Goal: Transaction & Acquisition: Subscribe to service/newsletter

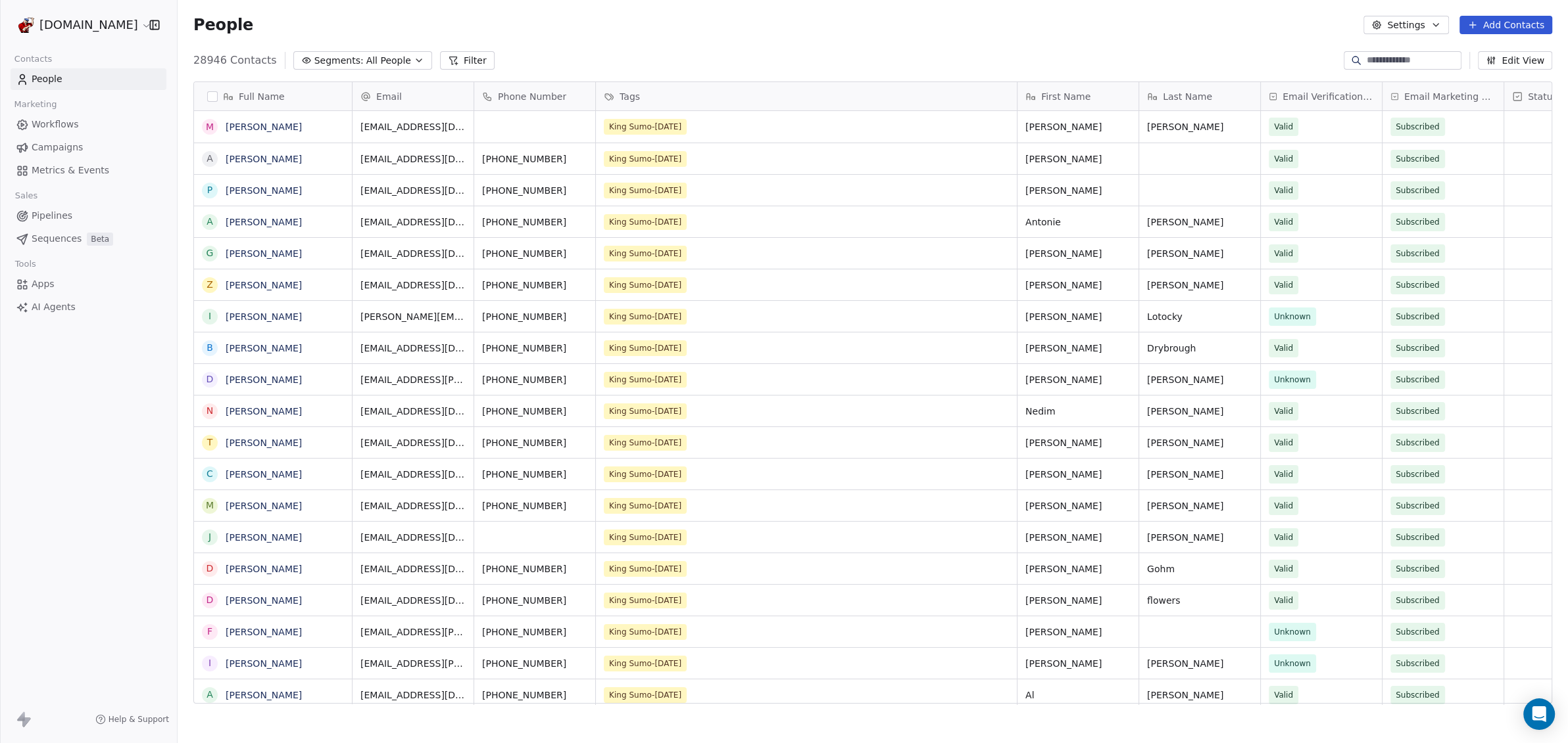
scroll to position [641, 1378]
click at [1367, 62] on input at bounding box center [1413, 60] width 92 height 13
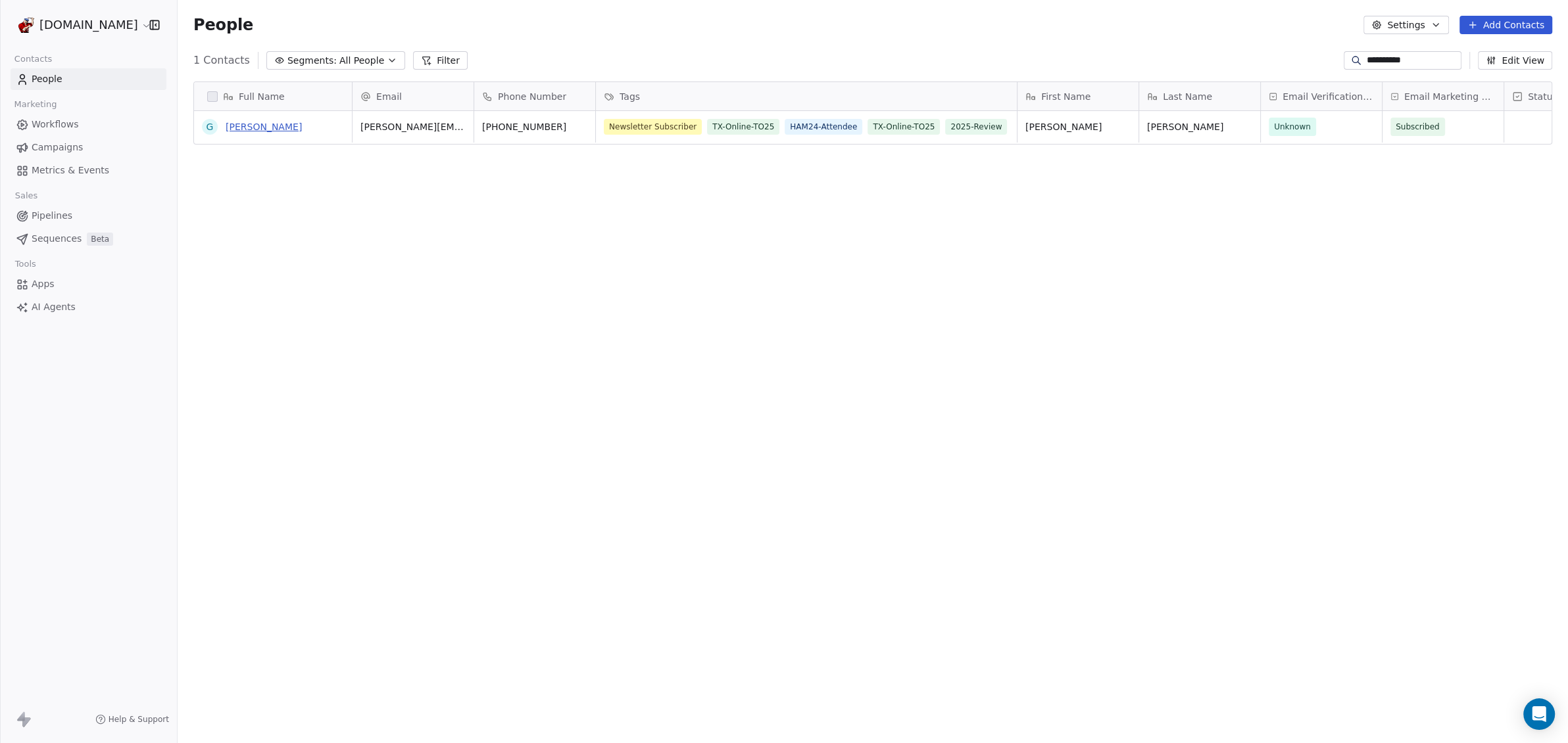
type input "**********"
click at [302, 127] on link "Gina-Sandra Downes" at bounding box center [263, 126] width 76 height 10
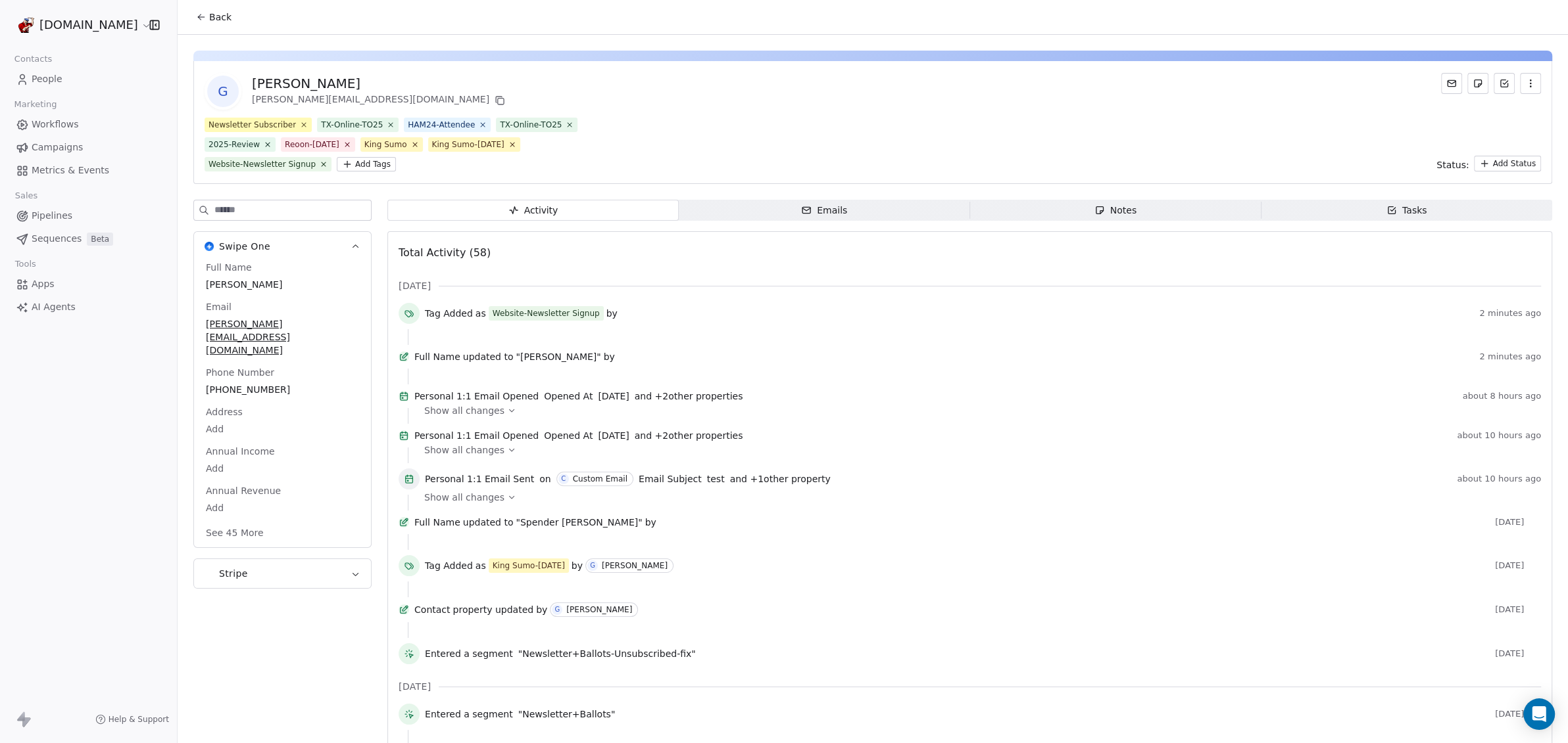
click at [41, 289] on span "Apps" at bounding box center [43, 284] width 23 height 14
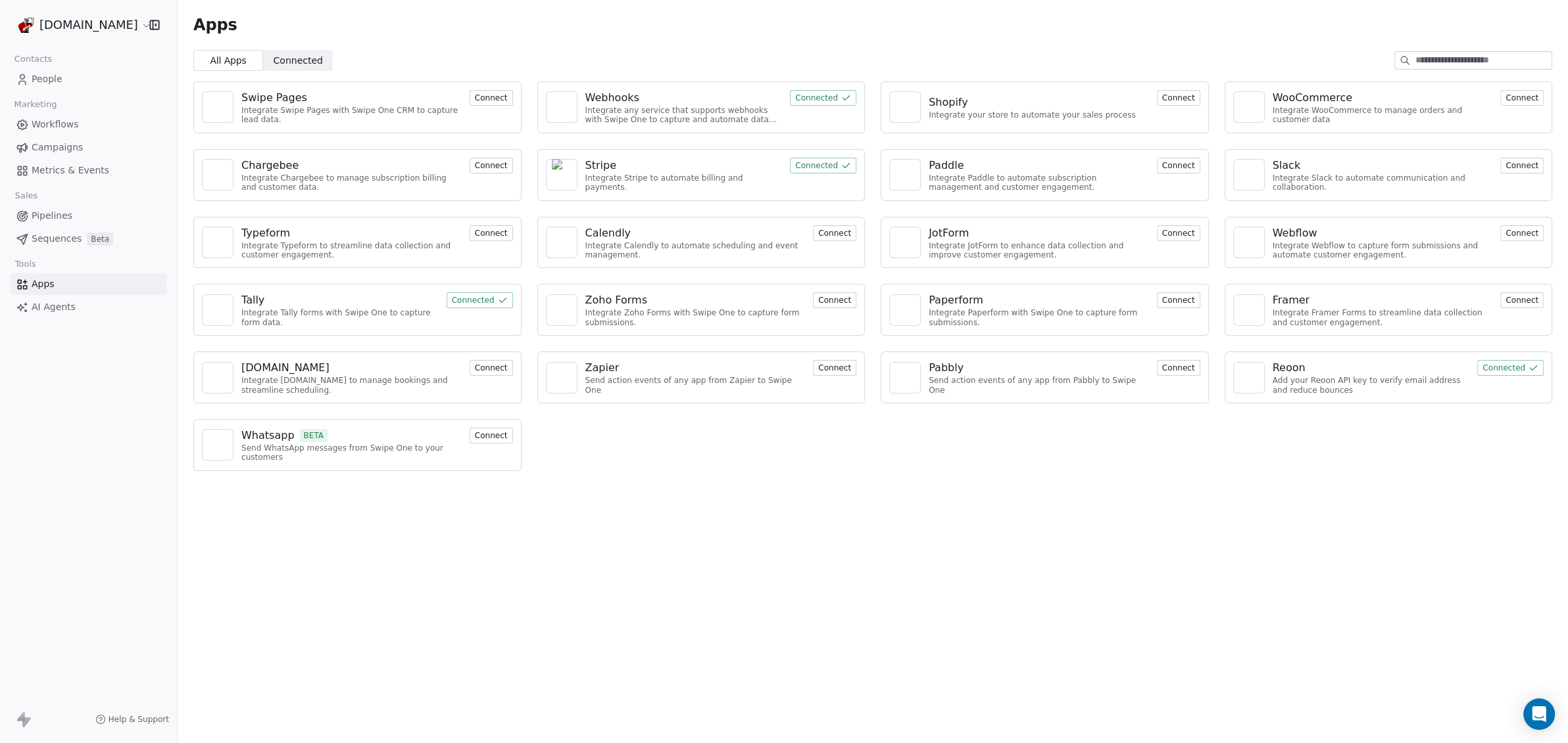
click at [56, 169] on span "Metrics & Events" at bounding box center [71, 170] width 77 height 14
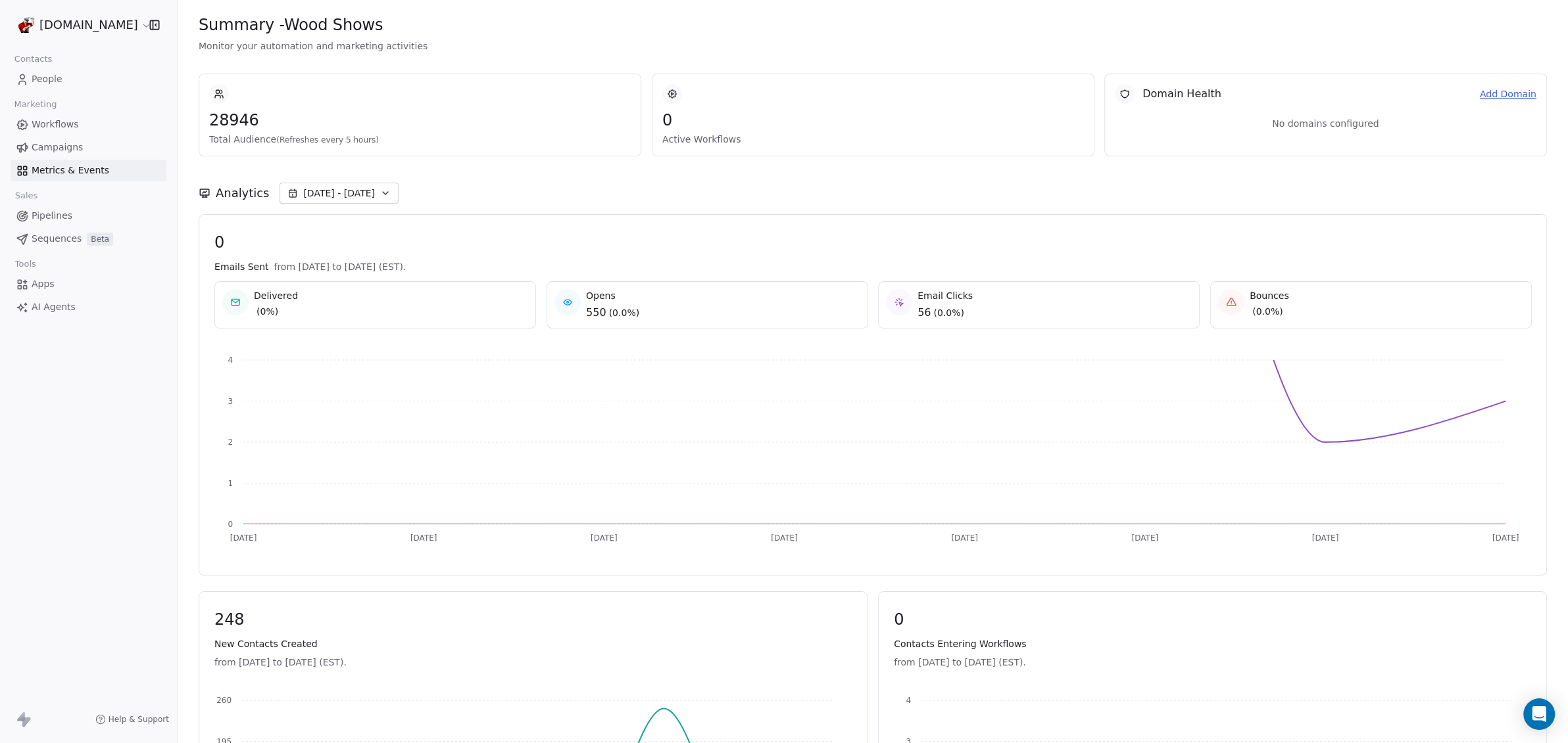
click at [1507, 94] on link "Add Domain" at bounding box center [1509, 94] width 57 height 14
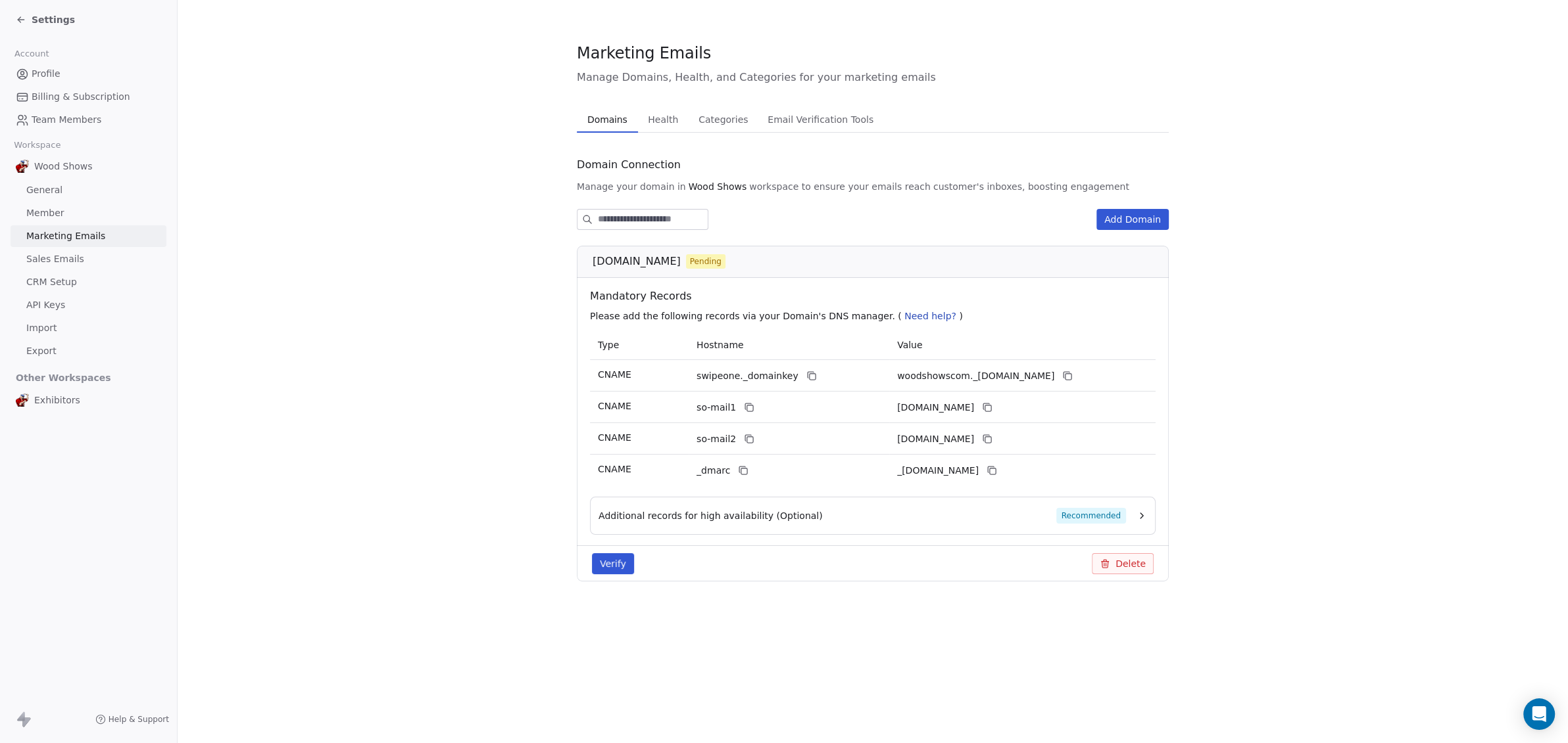
click at [613, 567] on button "Verify" at bounding box center [612, 564] width 42 height 21
click at [1132, 564] on button "Delete" at bounding box center [1123, 564] width 62 height 21
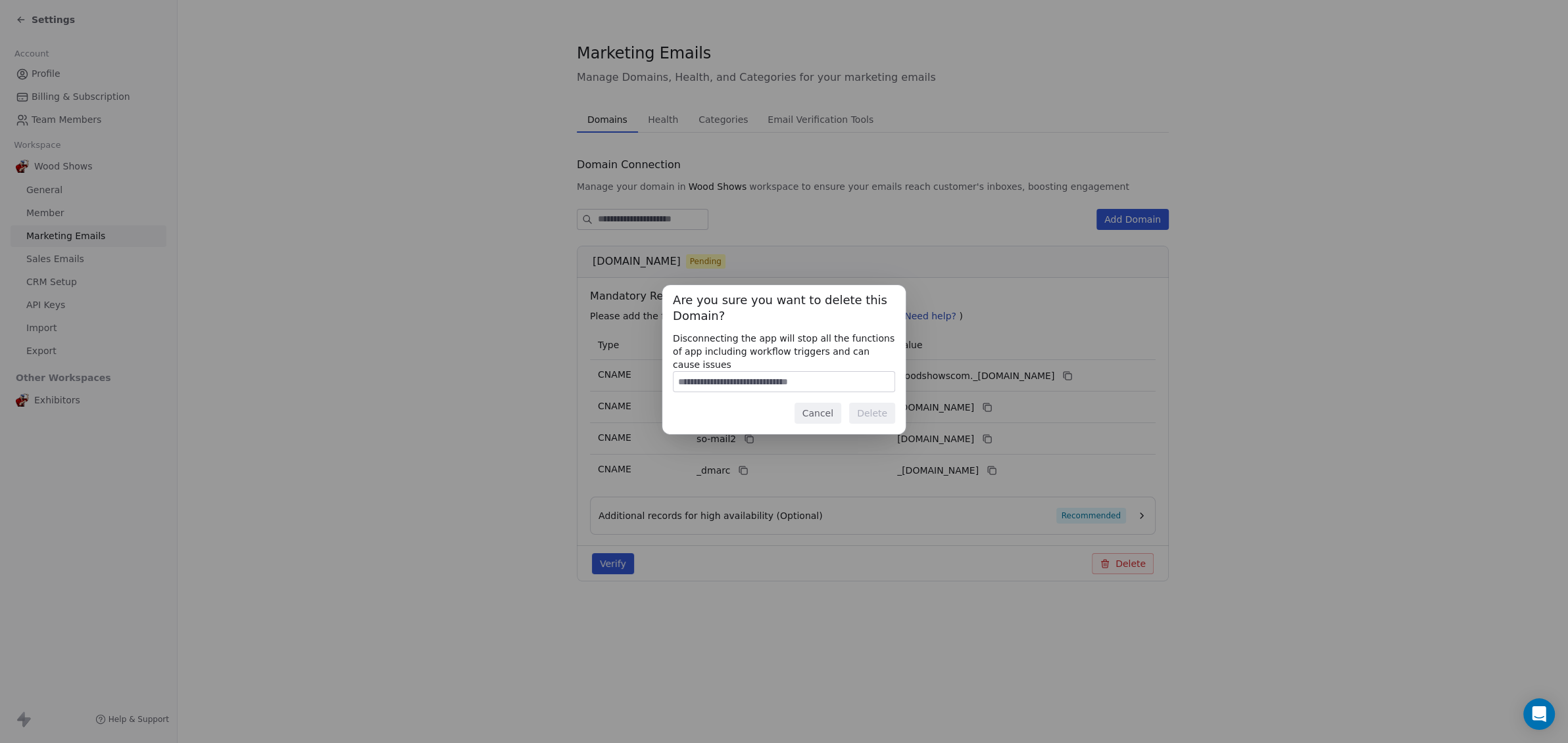
click at [760, 376] on input at bounding box center [784, 381] width 221 height 20
type input "**********"
click at [856, 391] on div "**********" at bounding box center [784, 360] width 243 height 150
click at [879, 426] on div "**********" at bounding box center [784, 360] width 243 height 150
click at [879, 412] on button "Delete" at bounding box center [872, 413] width 46 height 21
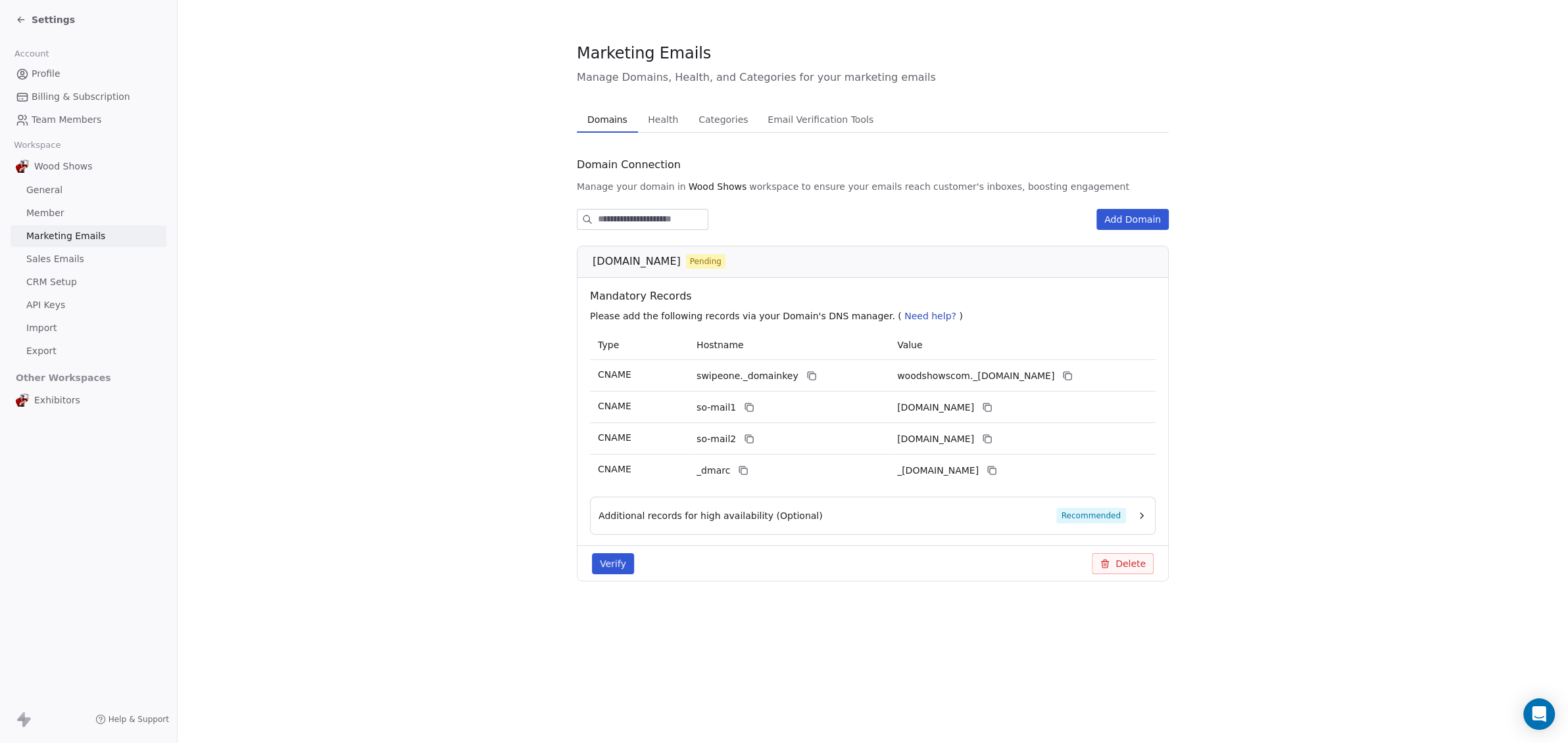
click at [664, 218] on input at bounding box center [653, 219] width 110 height 20
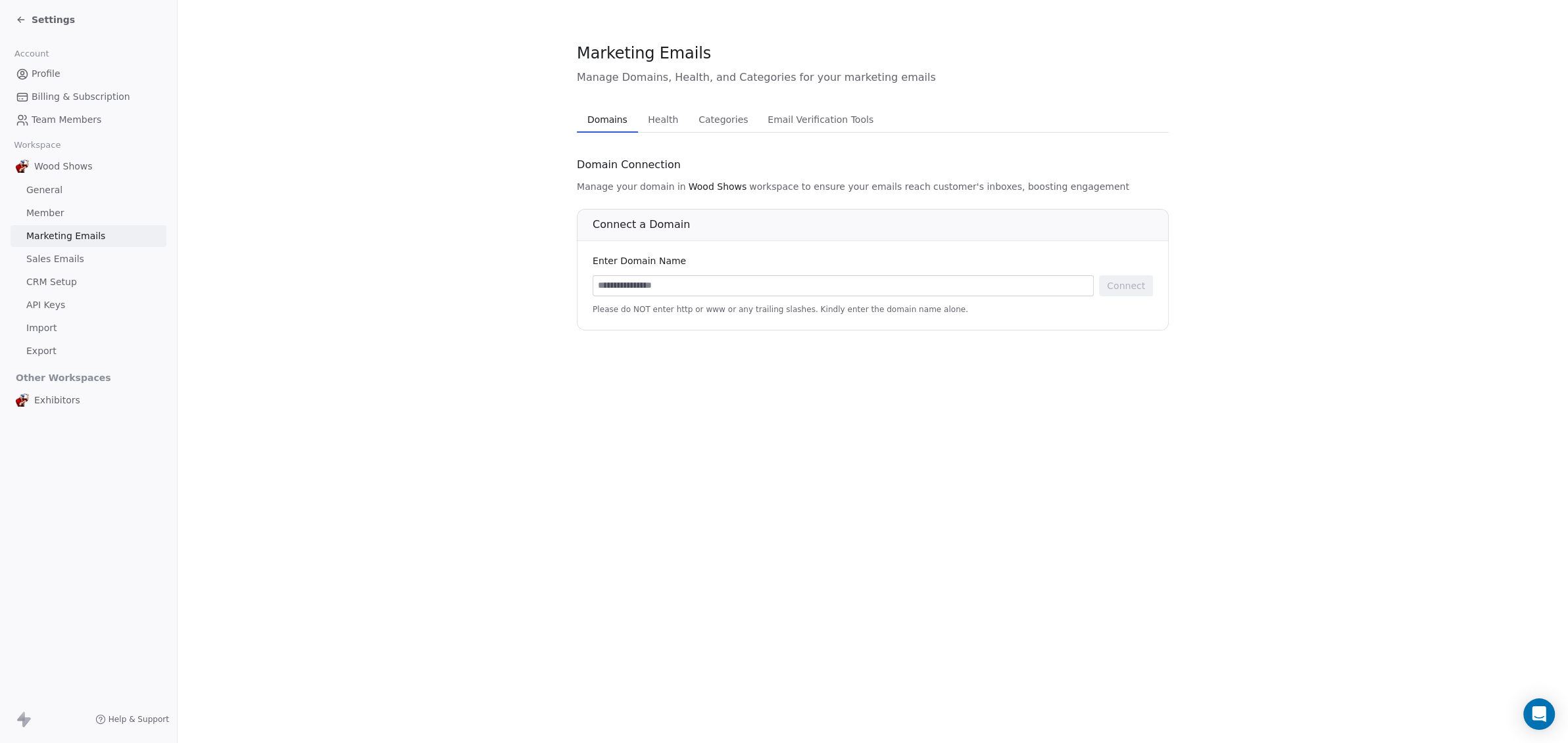
click at [646, 286] on input at bounding box center [843, 285] width 500 height 20
type input "**********"
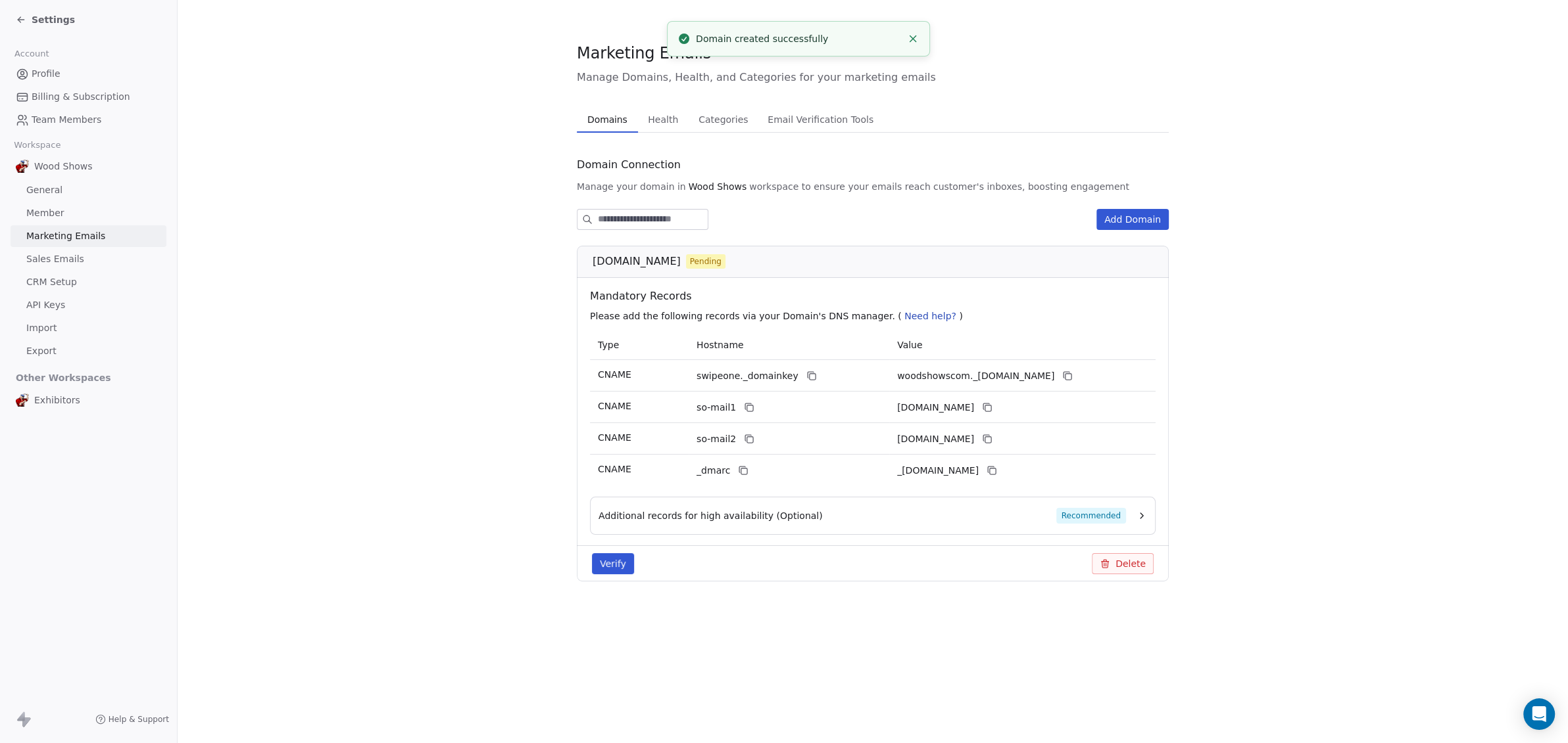
click at [613, 566] on button "Verify" at bounding box center [612, 564] width 42 height 21
click at [1133, 509] on button "Additional records for high availability (Optional) Recommended" at bounding box center [873, 516] width 548 height 16
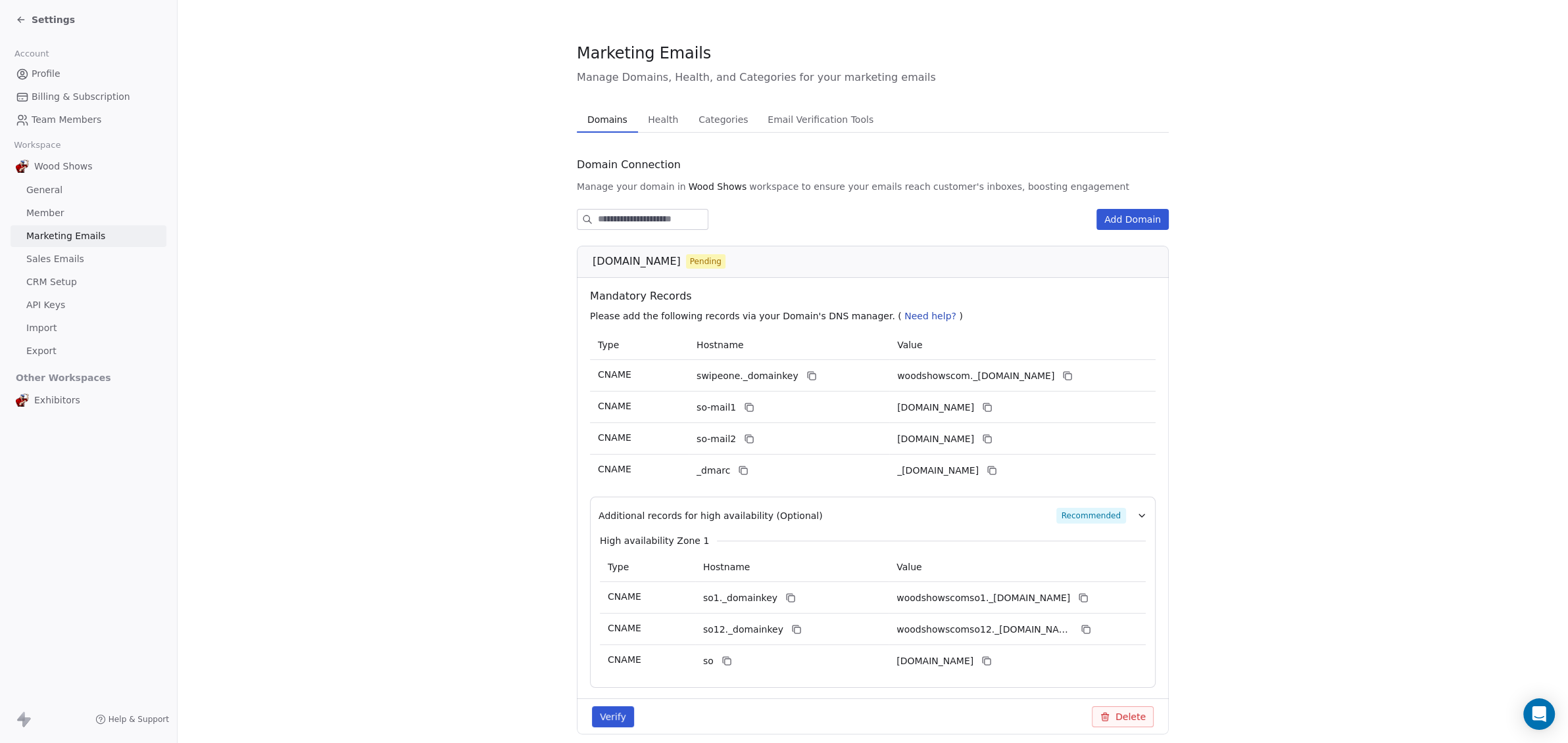
click at [803, 117] on span "Email Verification Tools" at bounding box center [821, 120] width 117 height 19
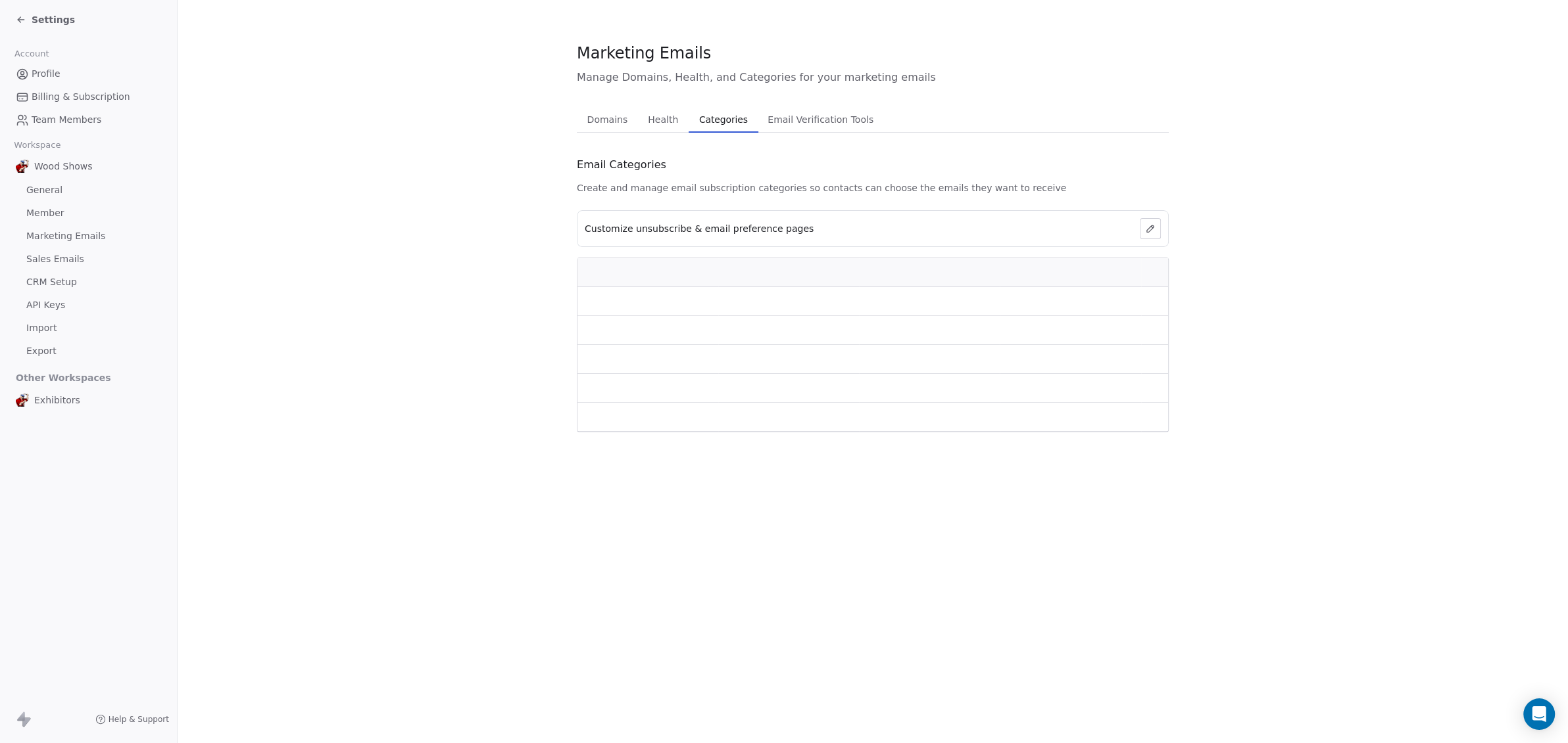
click at [704, 119] on span "Categories" at bounding box center [723, 120] width 59 height 19
click at [658, 119] on span "Health" at bounding box center [663, 120] width 41 height 19
click at [41, 69] on span "Profile" at bounding box center [46, 73] width 29 height 14
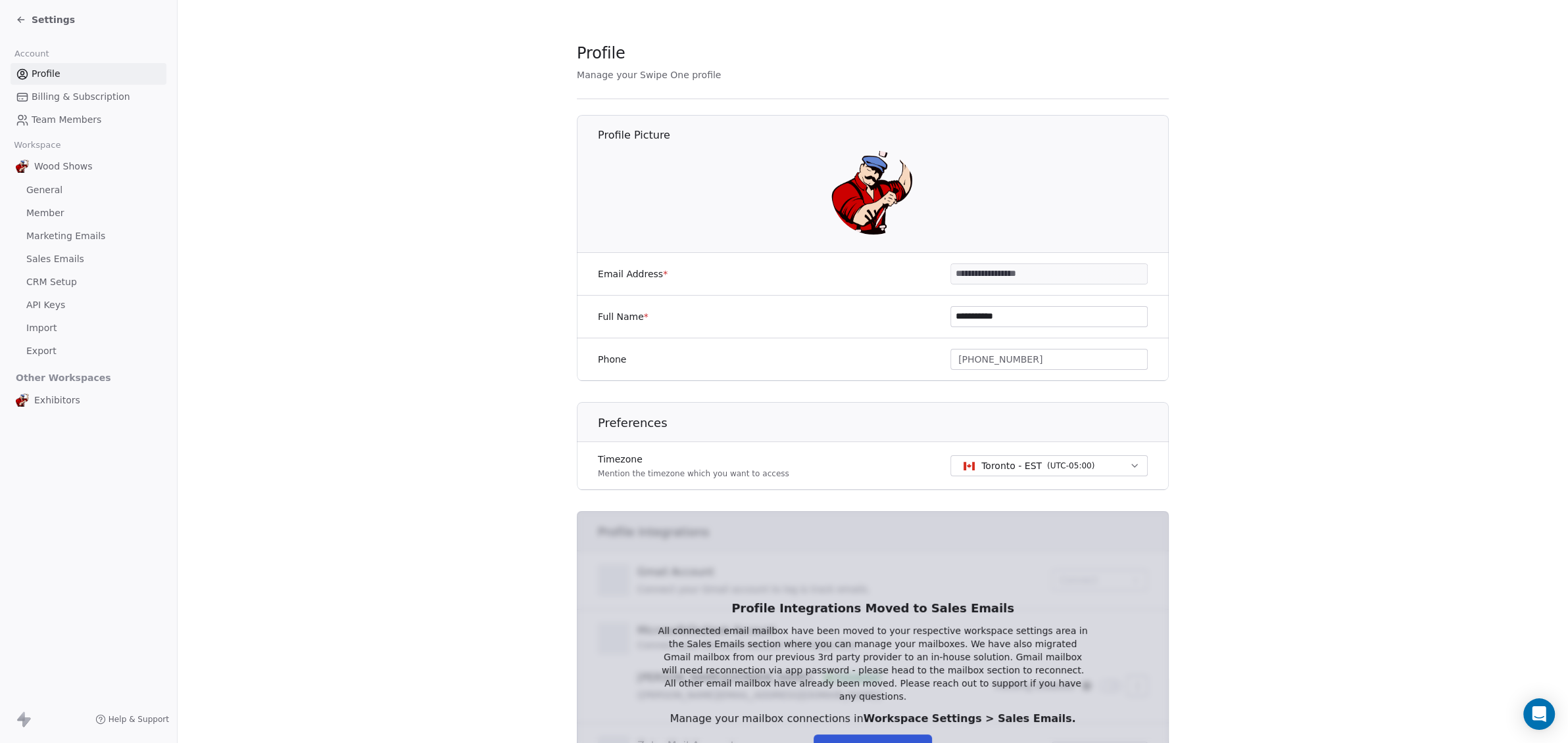
click at [15, 16] on div "Settings" at bounding box center [89, 20] width 177 height 40
click at [20, 19] on icon at bounding box center [19, 18] width 3 height 3
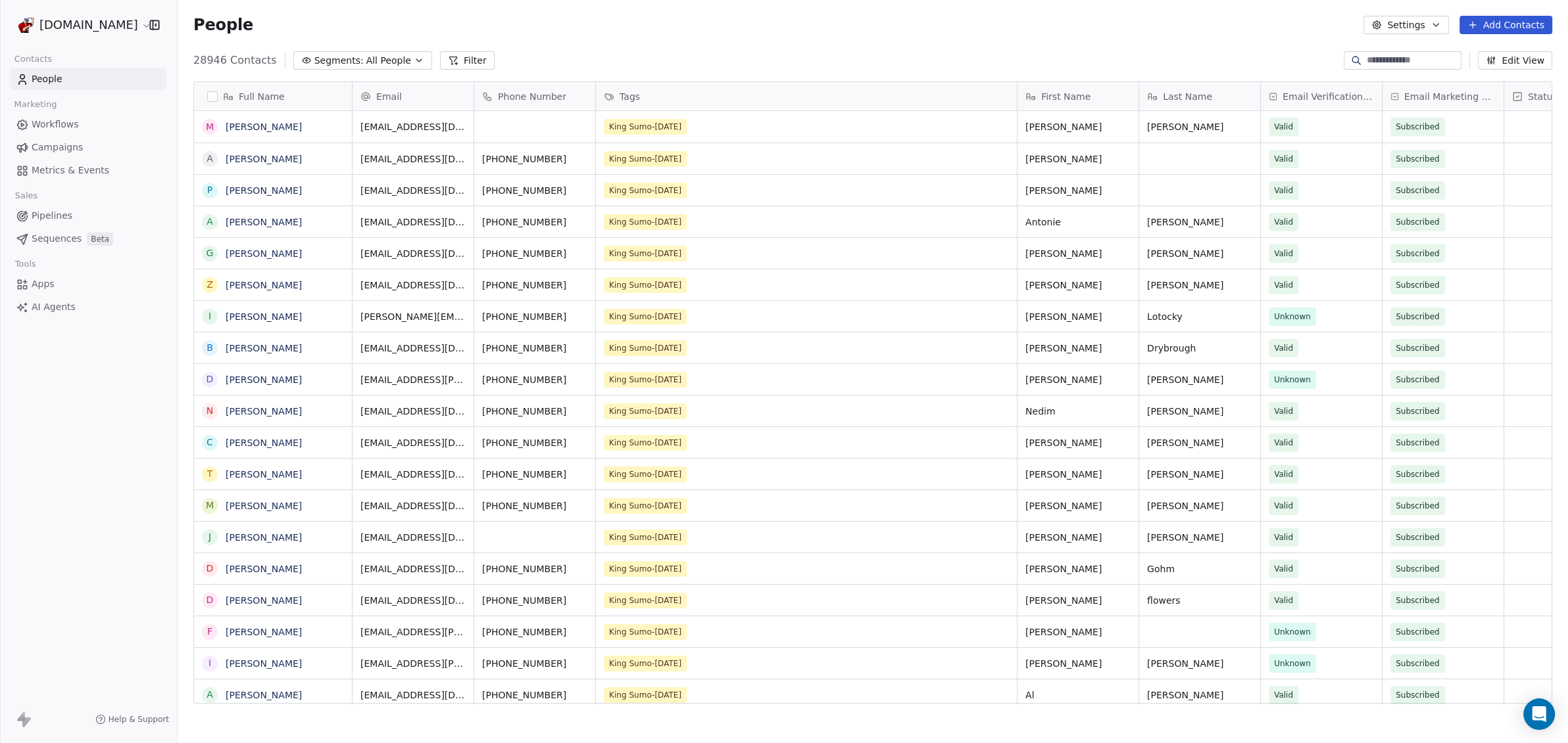
scroll to position [641, 1378]
click at [372, 62] on span "All People" at bounding box center [388, 60] width 44 height 14
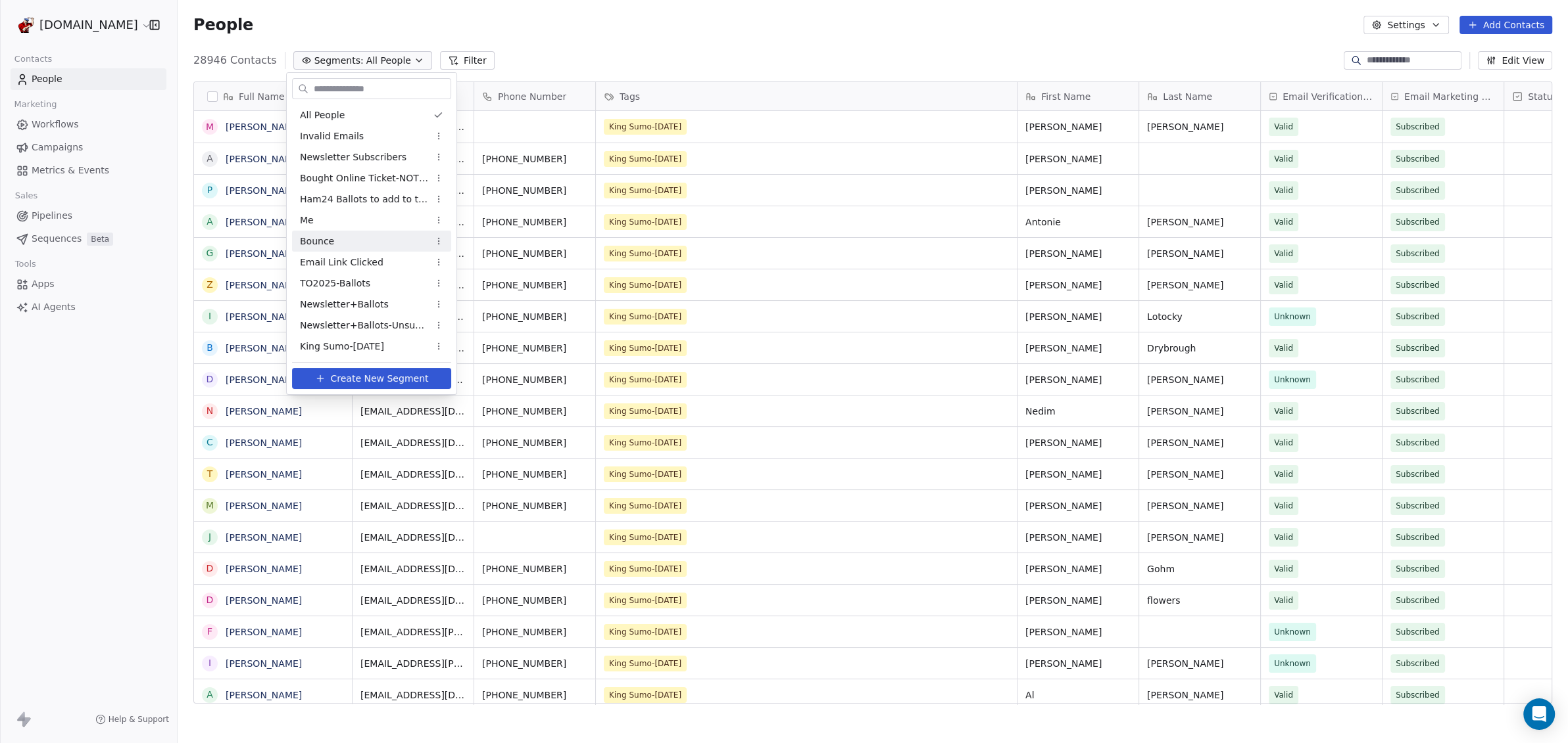
click at [371, 240] on div "Bounce" at bounding box center [371, 241] width 159 height 21
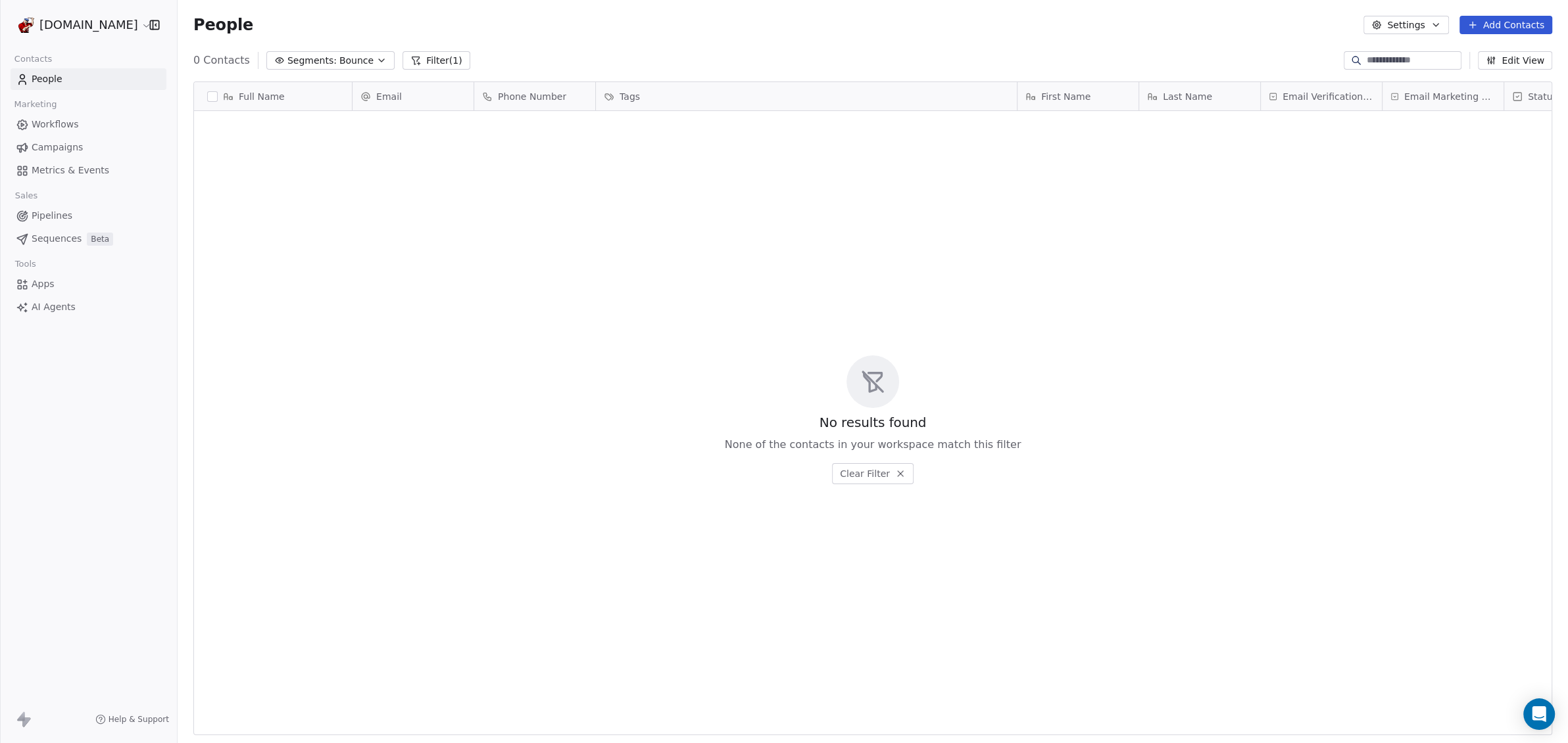
click at [345, 54] on span "Bounce" at bounding box center [356, 60] width 34 height 14
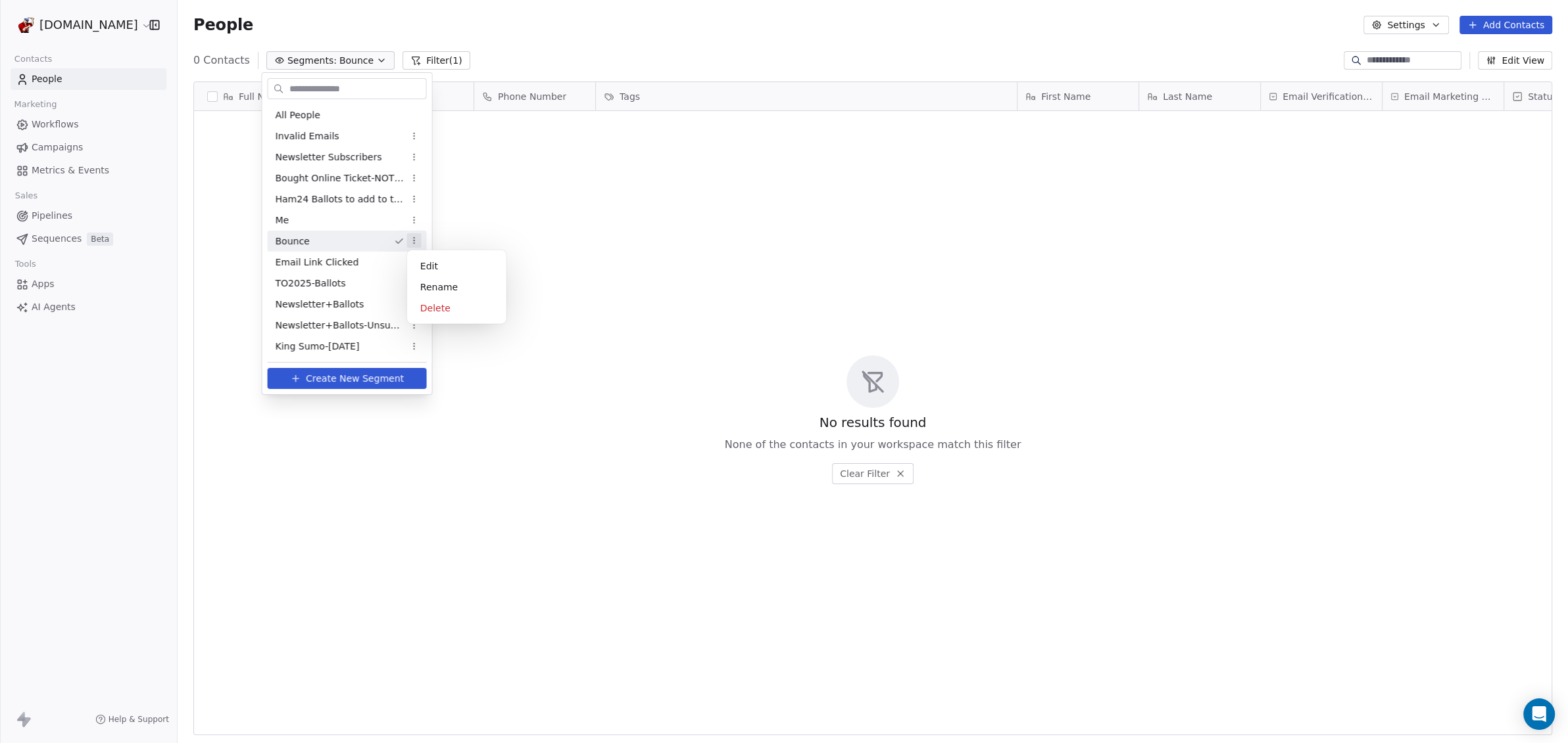
click at [414, 242] on html "WoodShows.com Contacts People Marketing Workflows Campaigns Metrics & Events Sa…" at bounding box center [784, 371] width 1568 height 743
click at [438, 306] on div "Delete" at bounding box center [457, 308] width 89 height 21
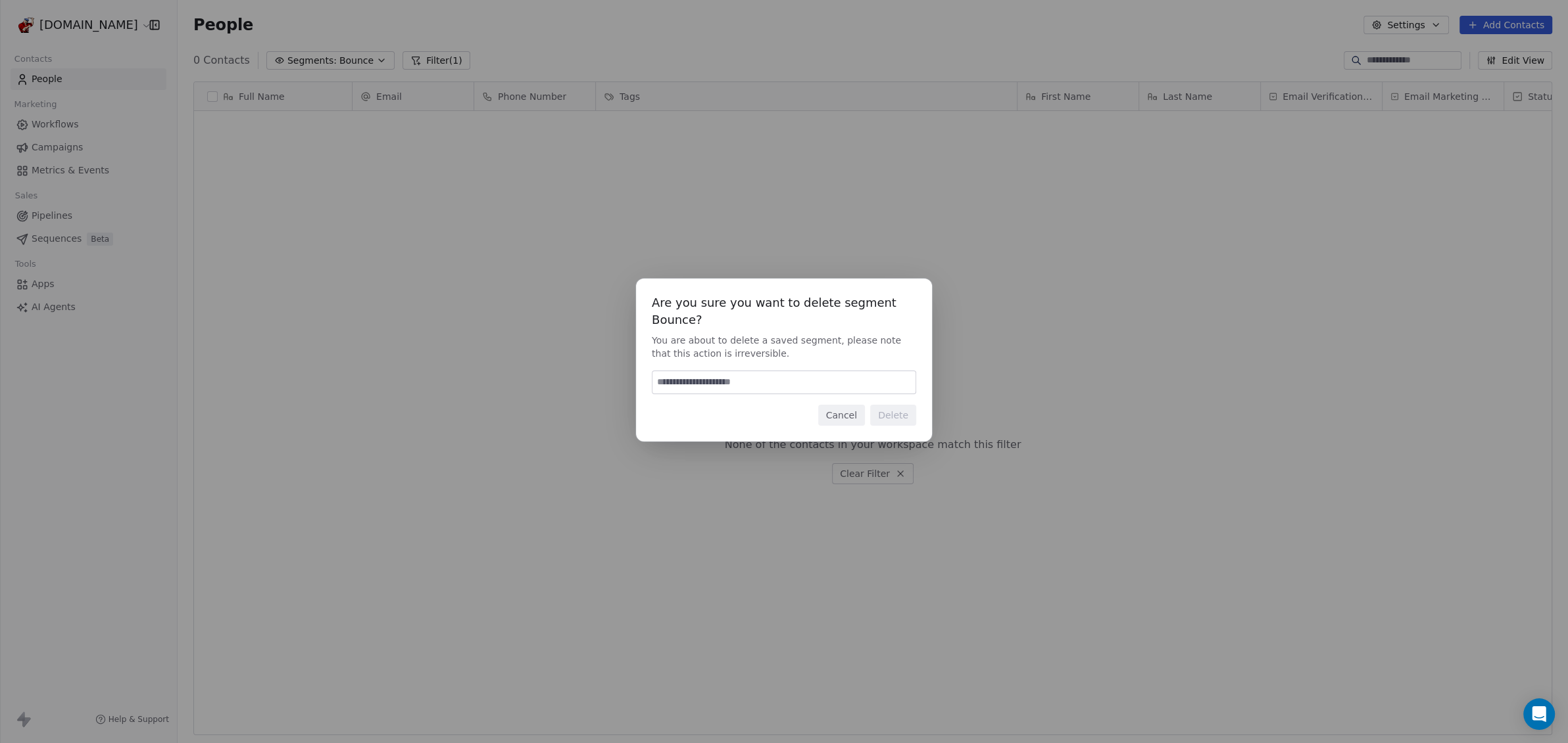
click at [691, 381] on input at bounding box center [783, 382] width 263 height 23
type input "******"
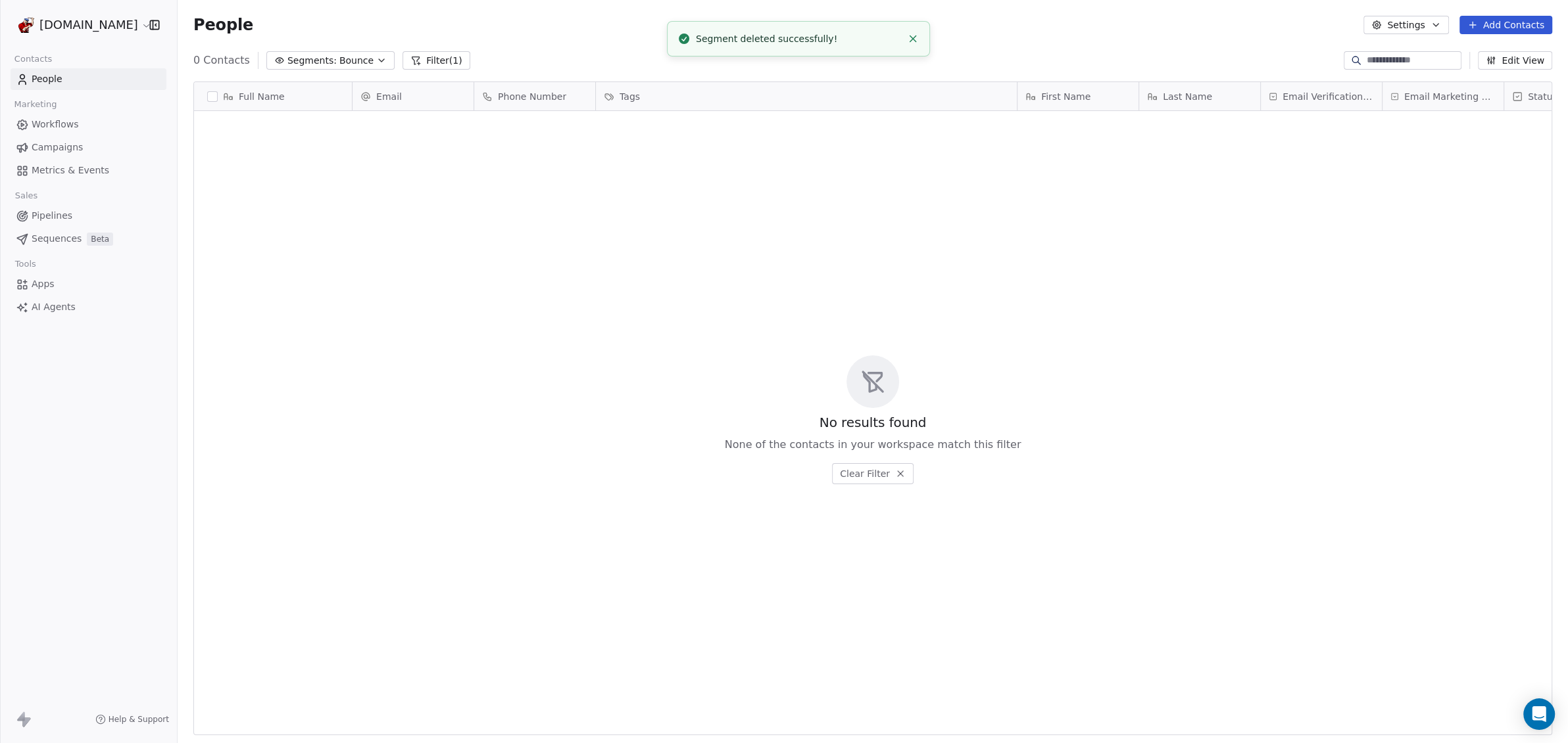
click at [340, 60] on span "Bounce" at bounding box center [356, 60] width 34 height 14
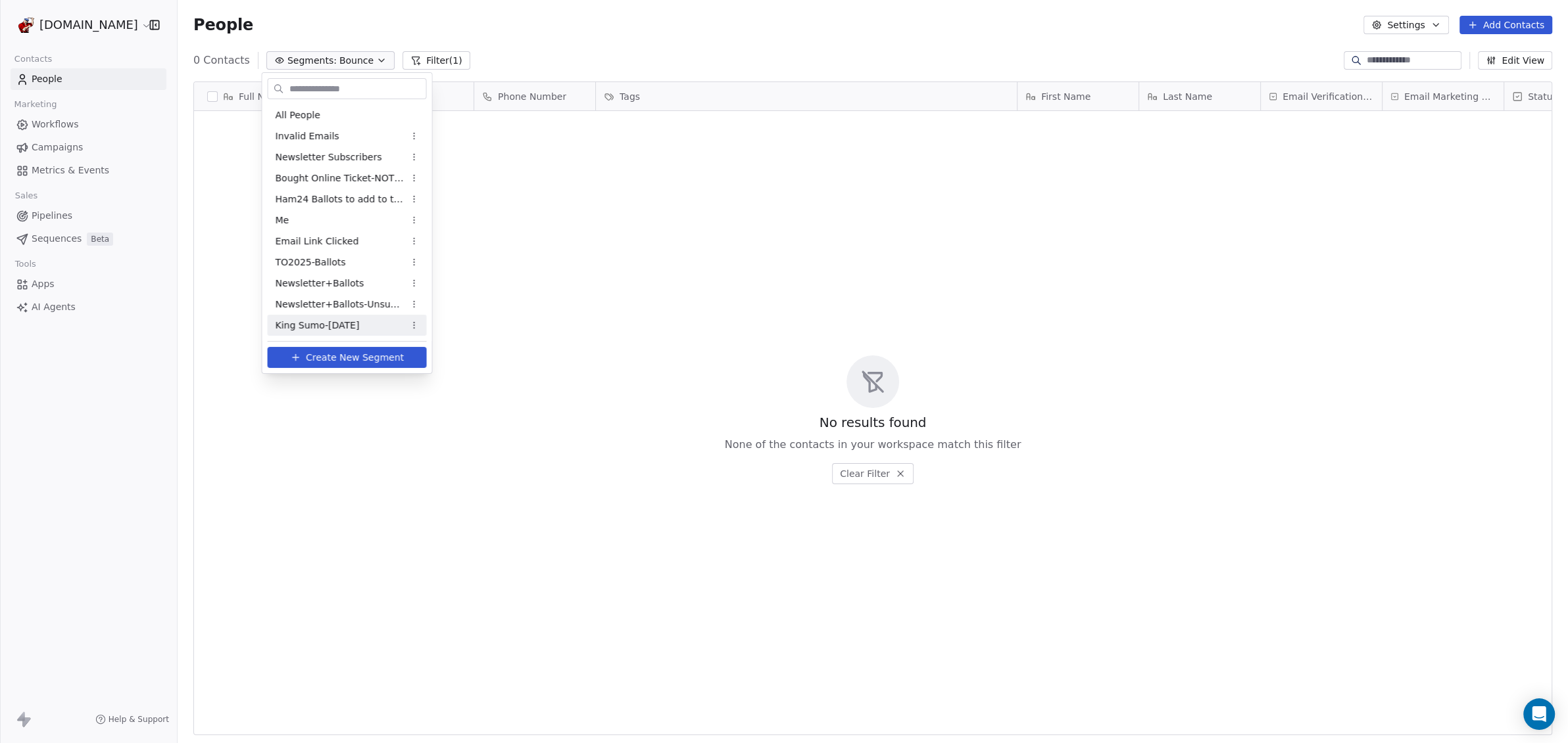
click at [351, 360] on span "Create New Segment" at bounding box center [355, 358] width 98 height 14
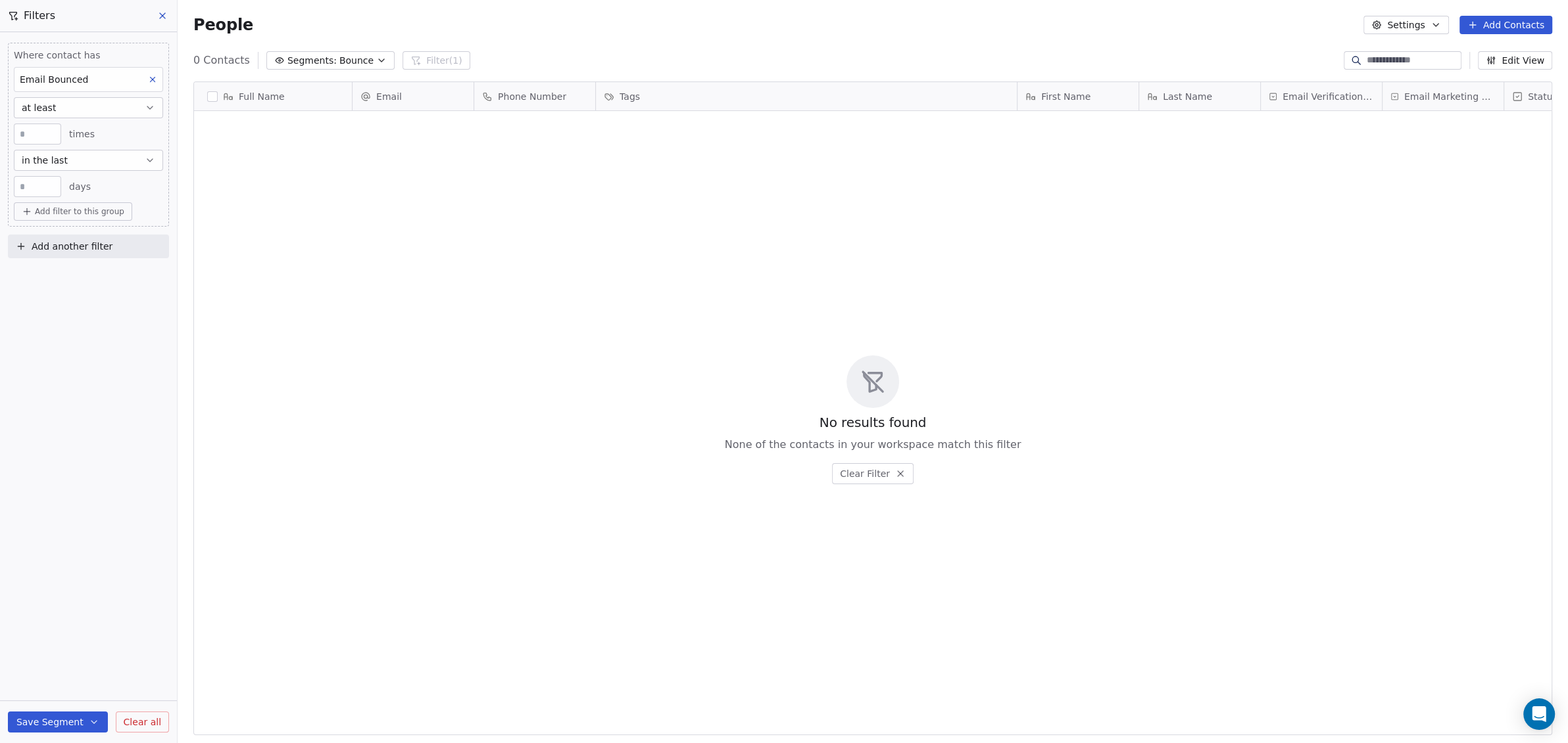
click at [83, 82] on div "Email Bounced" at bounding box center [89, 79] width 149 height 25
click at [152, 82] on html "WoodShows.com Contacts People Marketing Workflows Campaigns Metrics & Events Sa…" at bounding box center [784, 371] width 1568 height 743
click at [165, 71] on div "Where contact has Email Bounced at least * times in the last *** days Add filte…" at bounding box center [88, 134] width 161 height 184
click at [160, 78] on button at bounding box center [153, 79] width 17 height 17
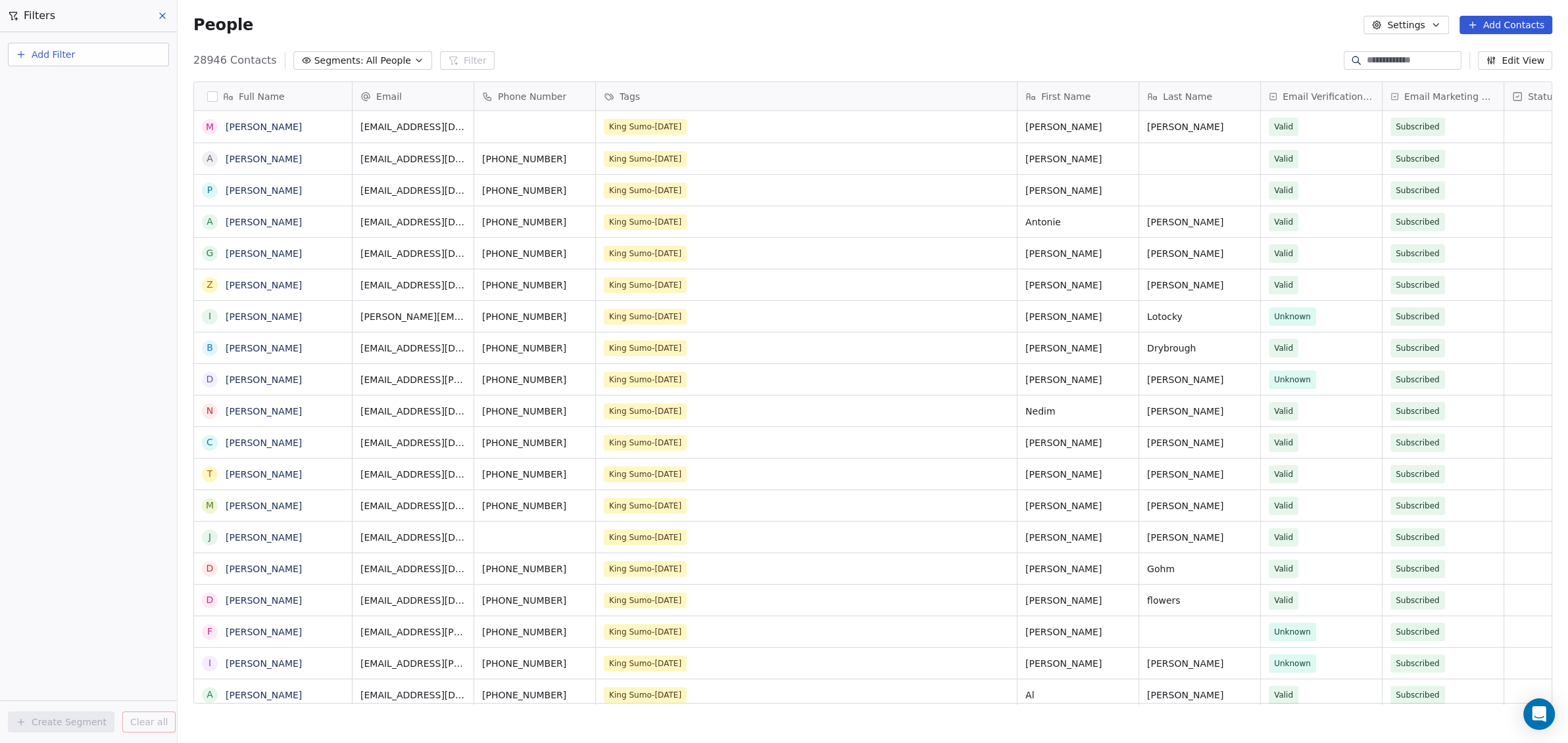
click at [107, 50] on button "Add Filter" at bounding box center [88, 54] width 161 height 24
click at [86, 79] on span "Contact properties" at bounding box center [64, 86] width 86 height 14
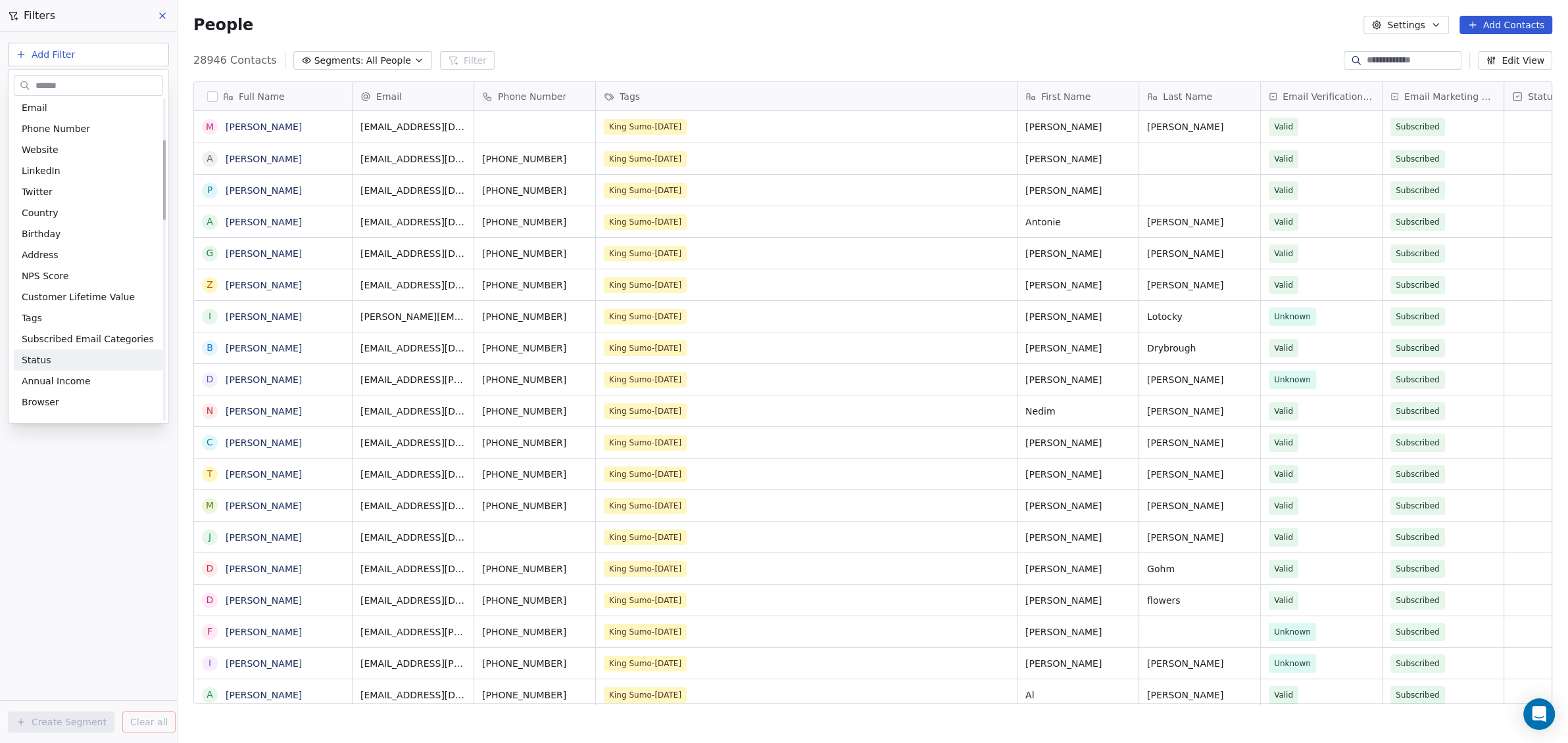
scroll to position [165, 0]
click at [36, 243] on span "Tags" at bounding box center [32, 242] width 21 height 13
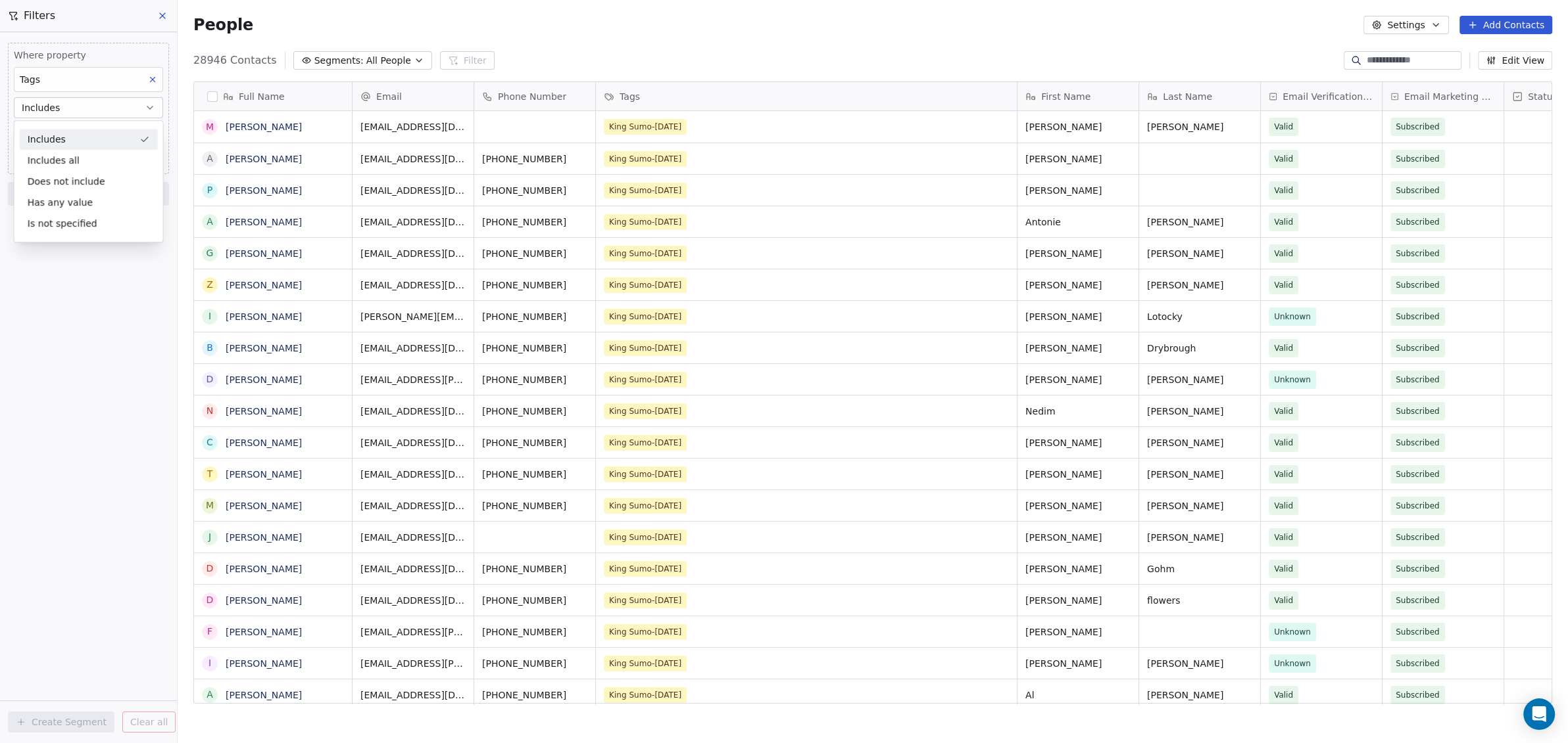
click at [67, 137] on div "Includes" at bounding box center [89, 139] width 139 height 21
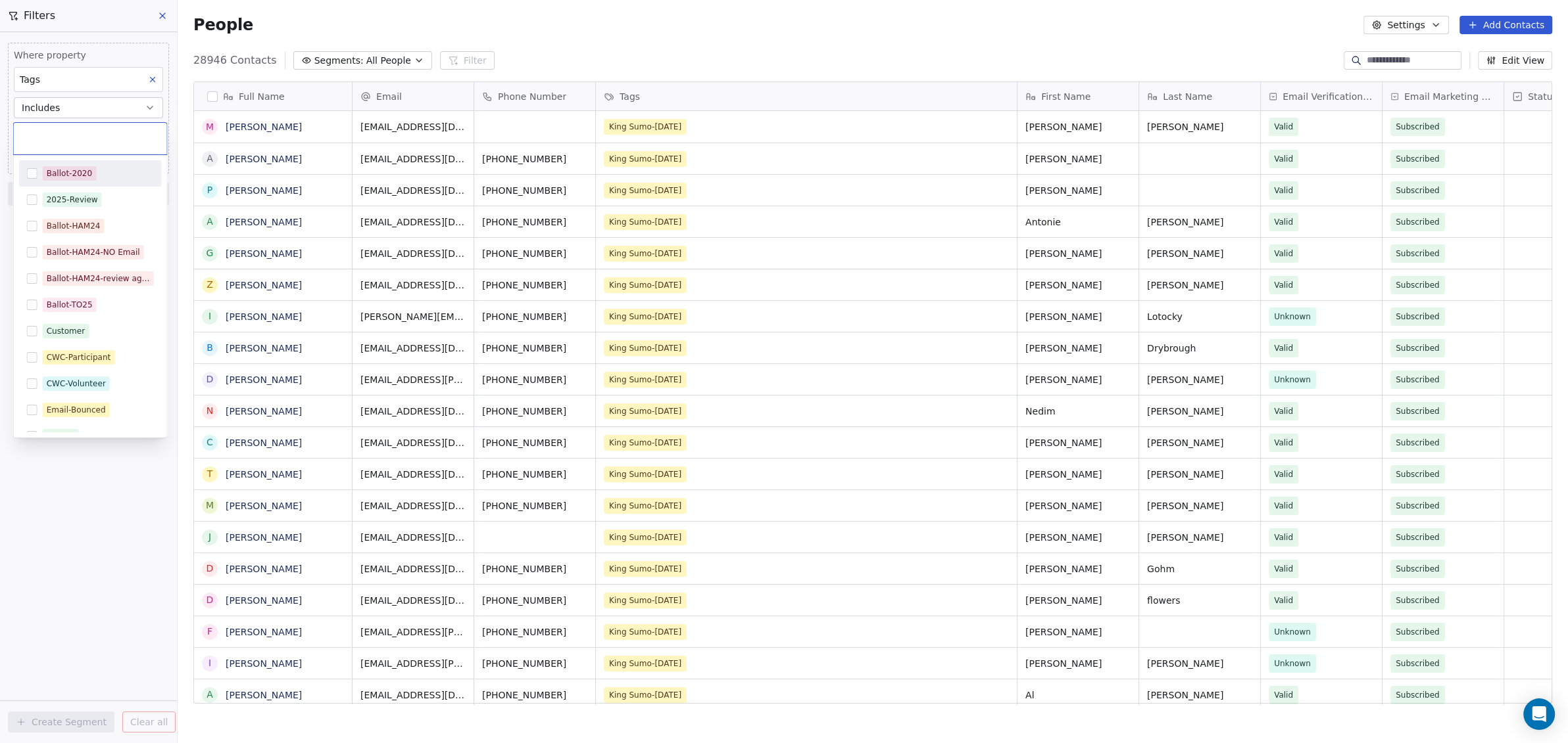
click at [53, 133] on body "WoodShows.com Contacts People Marketing Workflows Campaigns Metrics & Events Sa…" at bounding box center [784, 371] width 1568 height 743
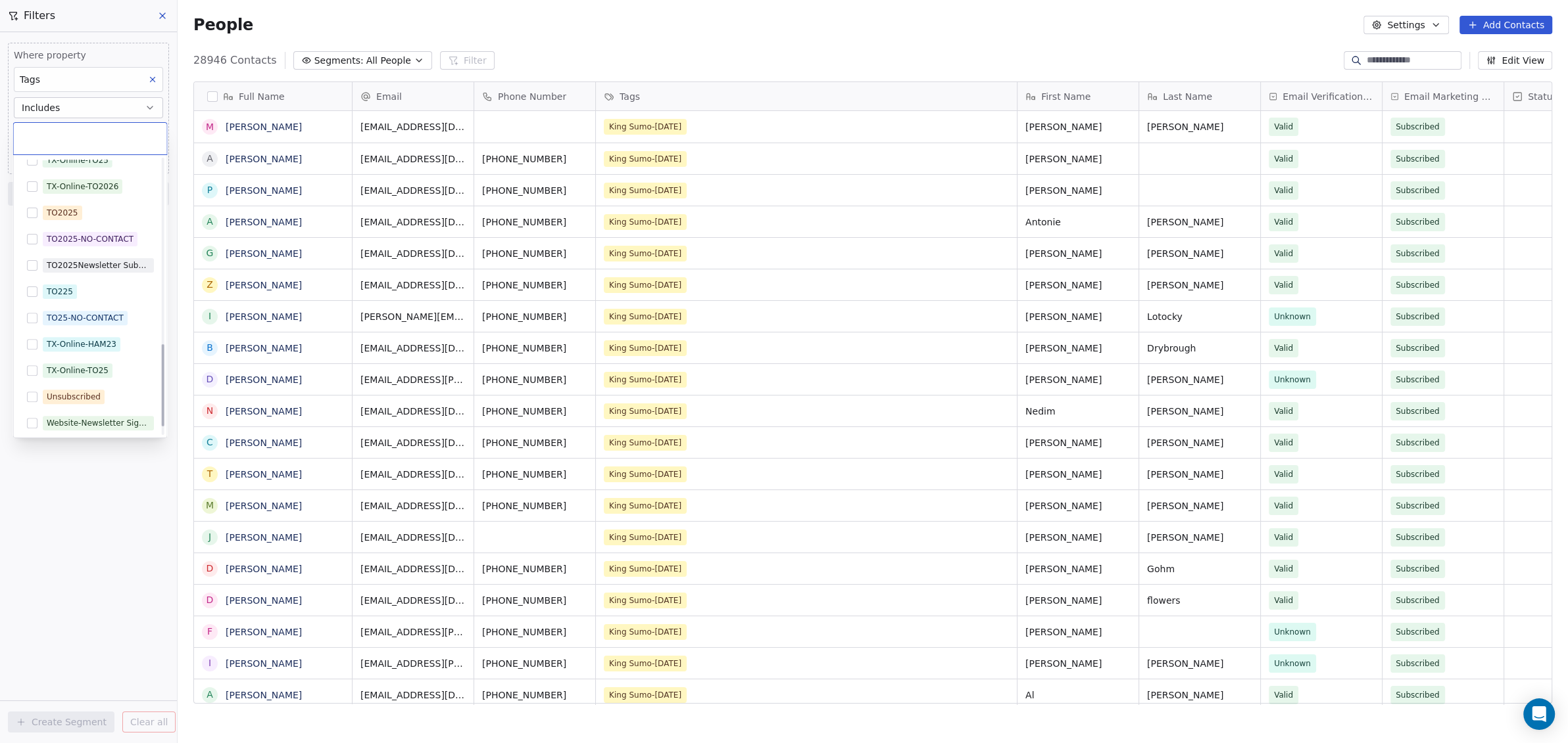
scroll to position [648, 0]
click at [32, 415] on button "Suggestions" at bounding box center [32, 419] width 10 height 10
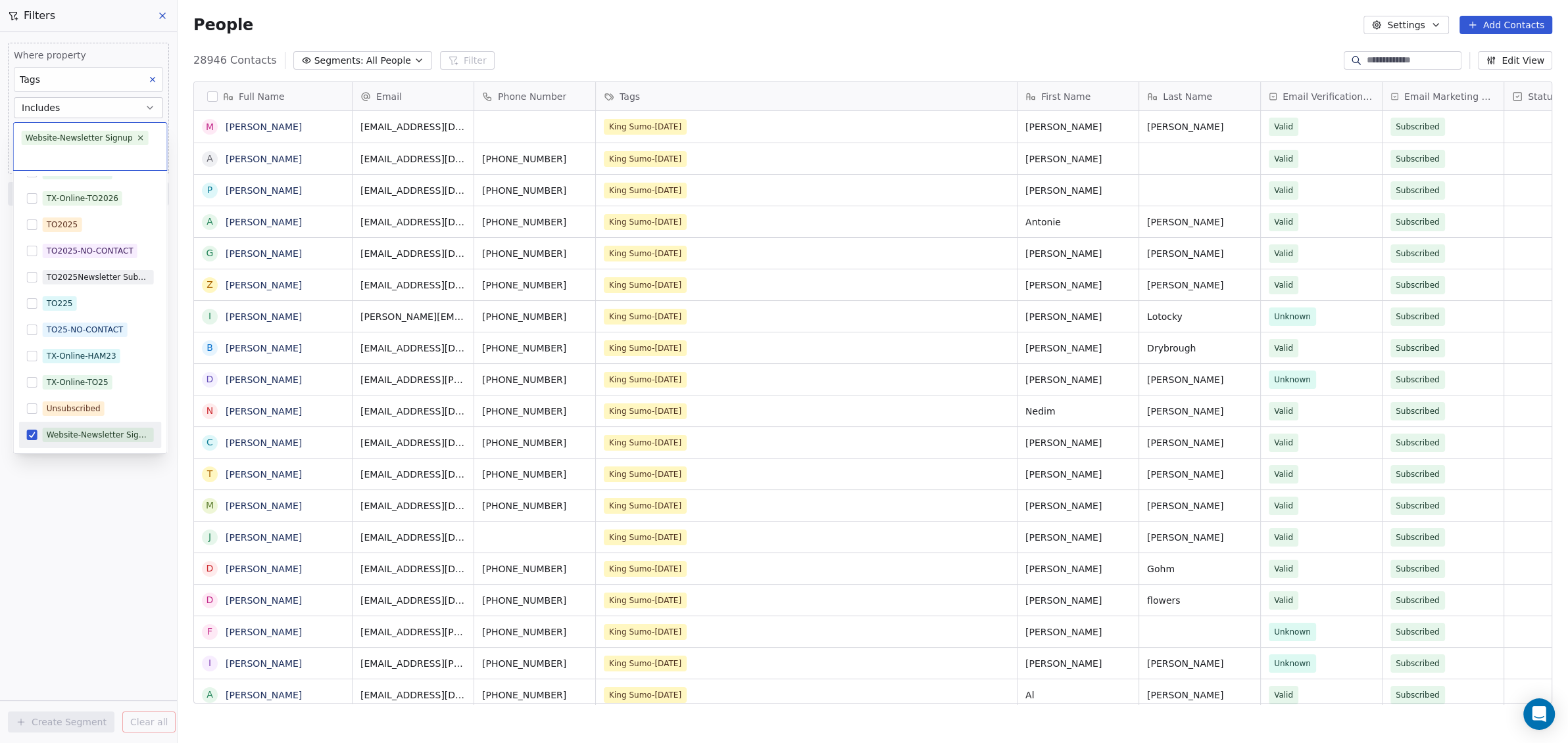
click at [46, 505] on html "WoodShows.com Contacts People Marketing Workflows Campaigns Metrics & Events Sa…" at bounding box center [784, 371] width 1568 height 743
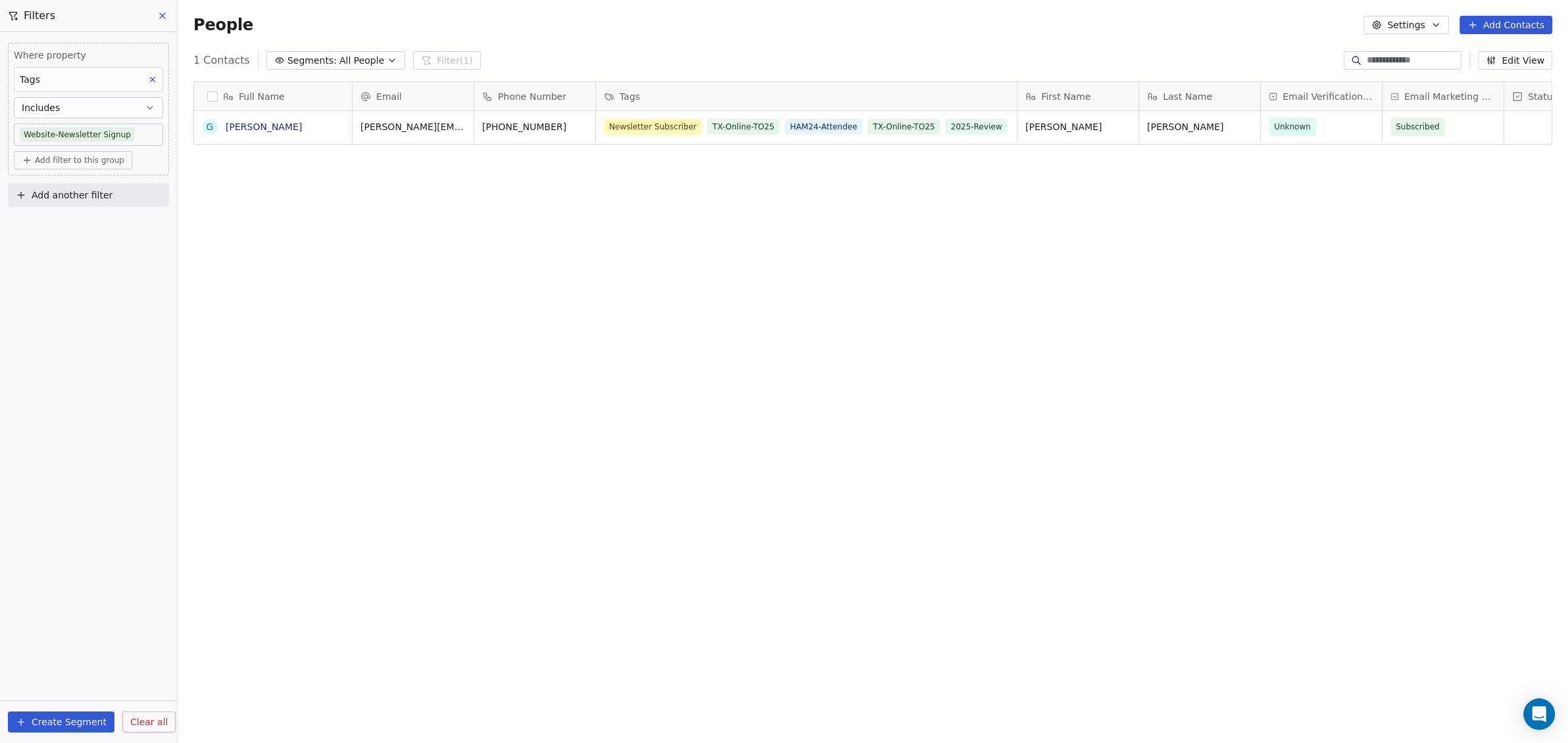
scroll to position [641, 1378]
click at [45, 727] on button "Create Segment" at bounding box center [60, 722] width 106 height 21
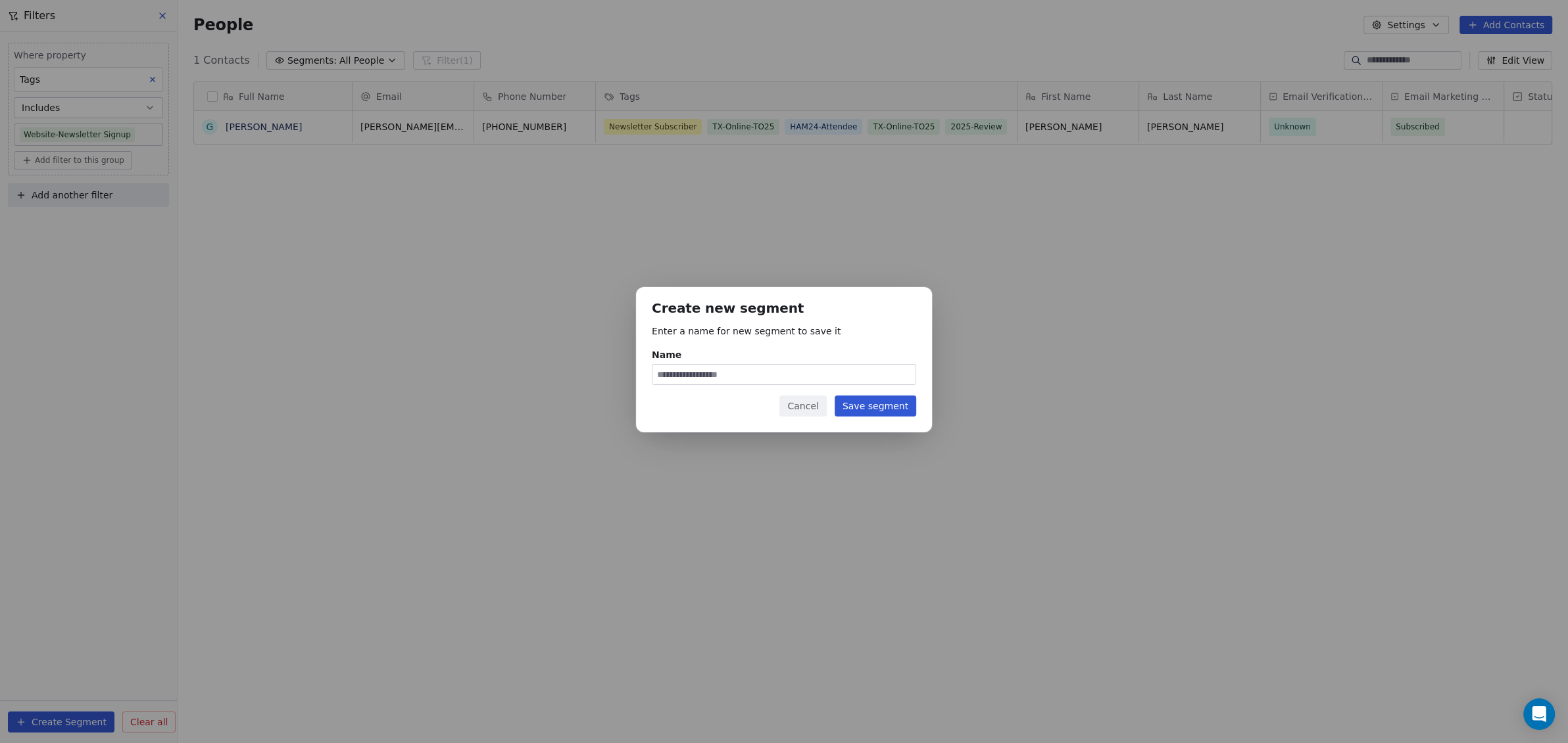
click at [684, 372] on input "Name" at bounding box center [783, 374] width 263 height 20
type input "**********"
click at [872, 406] on button "Save segment" at bounding box center [875, 406] width 82 height 21
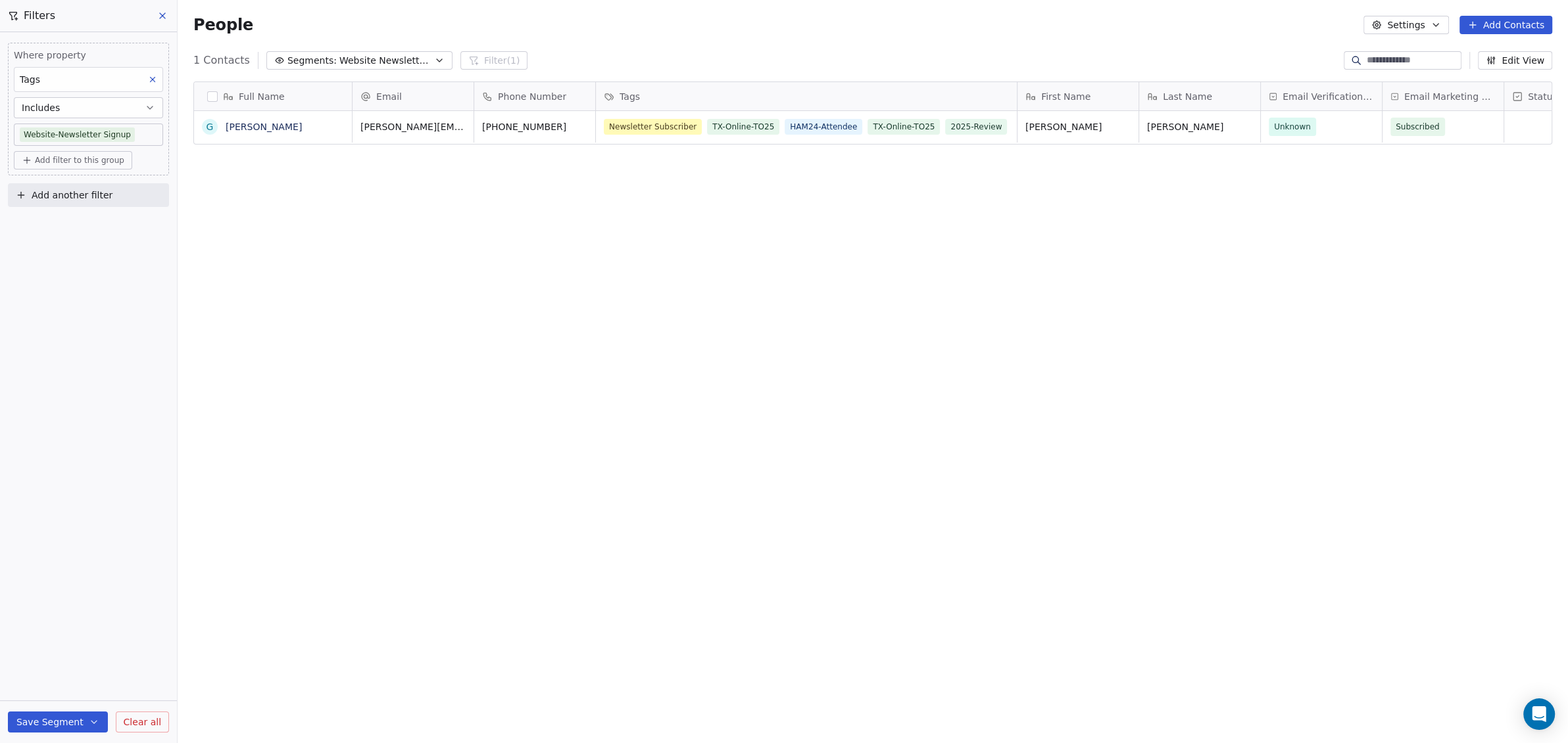
click at [1298, 97] on span "Email Verification Status" at bounding box center [1328, 97] width 91 height 13
click at [1298, 97] on html "WoodShows.com Contacts People Marketing Workflows Campaigns Metrics & Events Sa…" at bounding box center [784, 371] width 1568 height 743
click at [1245, 218] on div "Full Name G Gina-Sandra Downes Email Phone Number Tags First Name Last Name Ema…" at bounding box center [873, 397] width 1391 height 654
click at [167, 10] on icon at bounding box center [162, 15] width 10 height 10
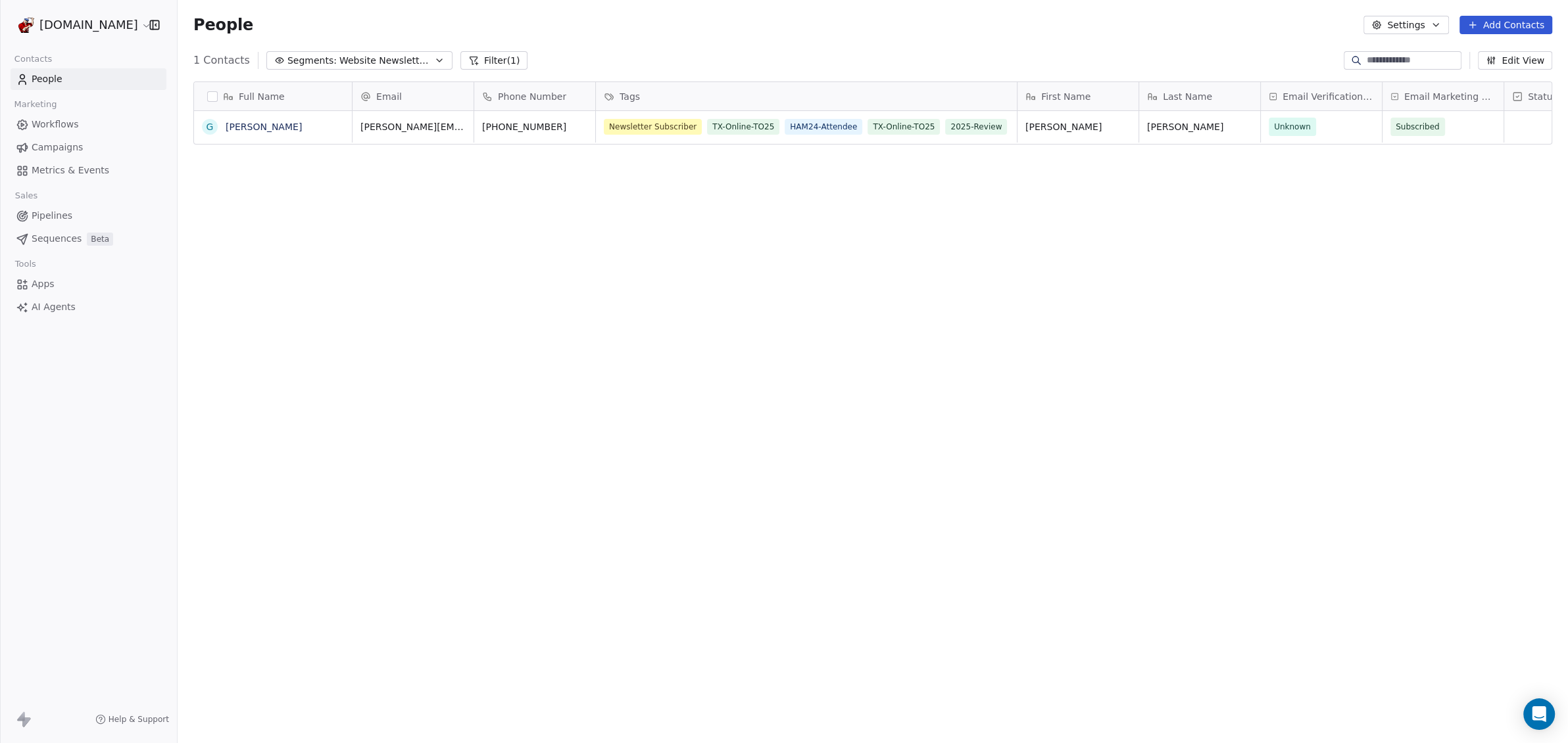
click at [75, 170] on span "Metrics & Events" at bounding box center [71, 170] width 77 height 14
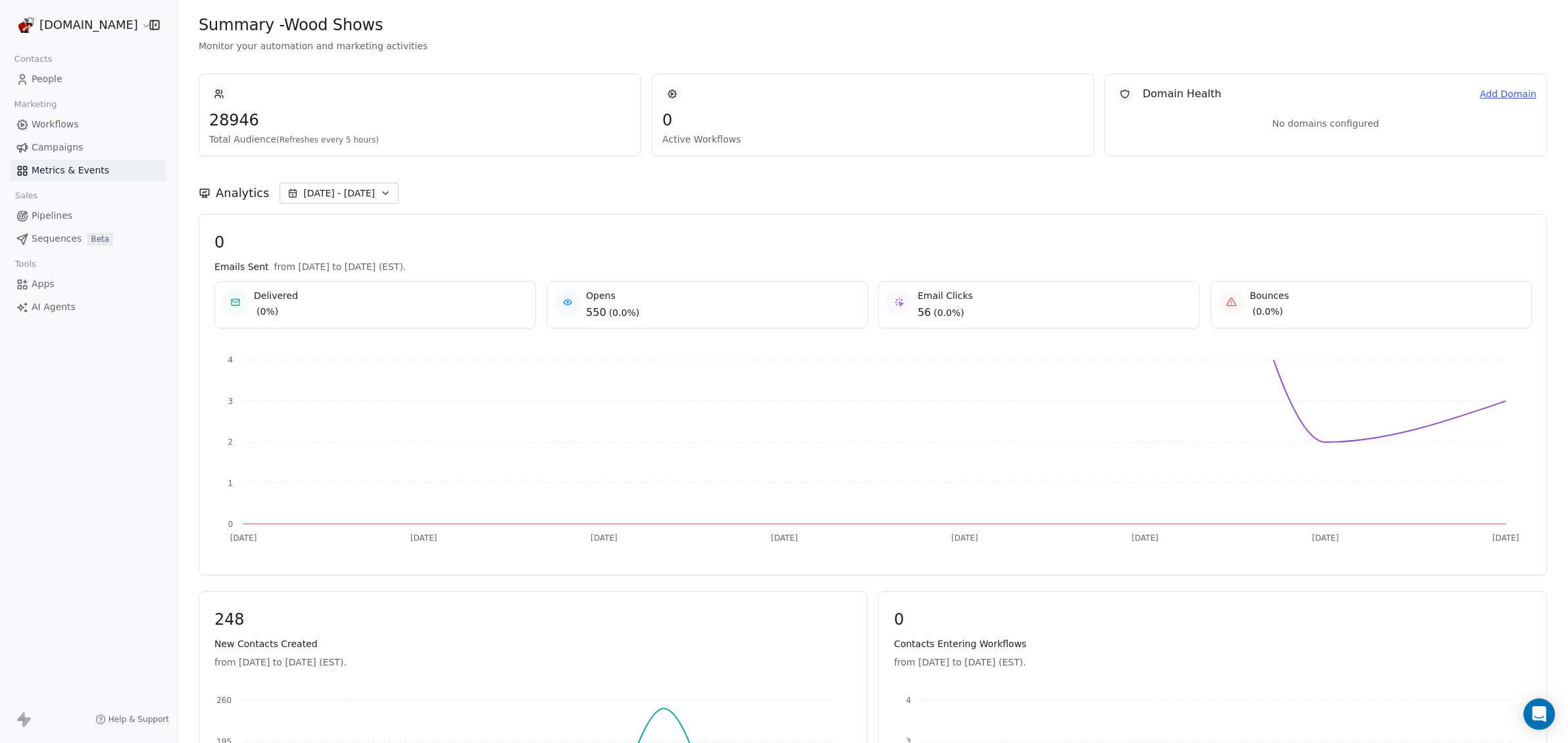
click at [61, 214] on span "Pipelines" at bounding box center [52, 216] width 41 height 14
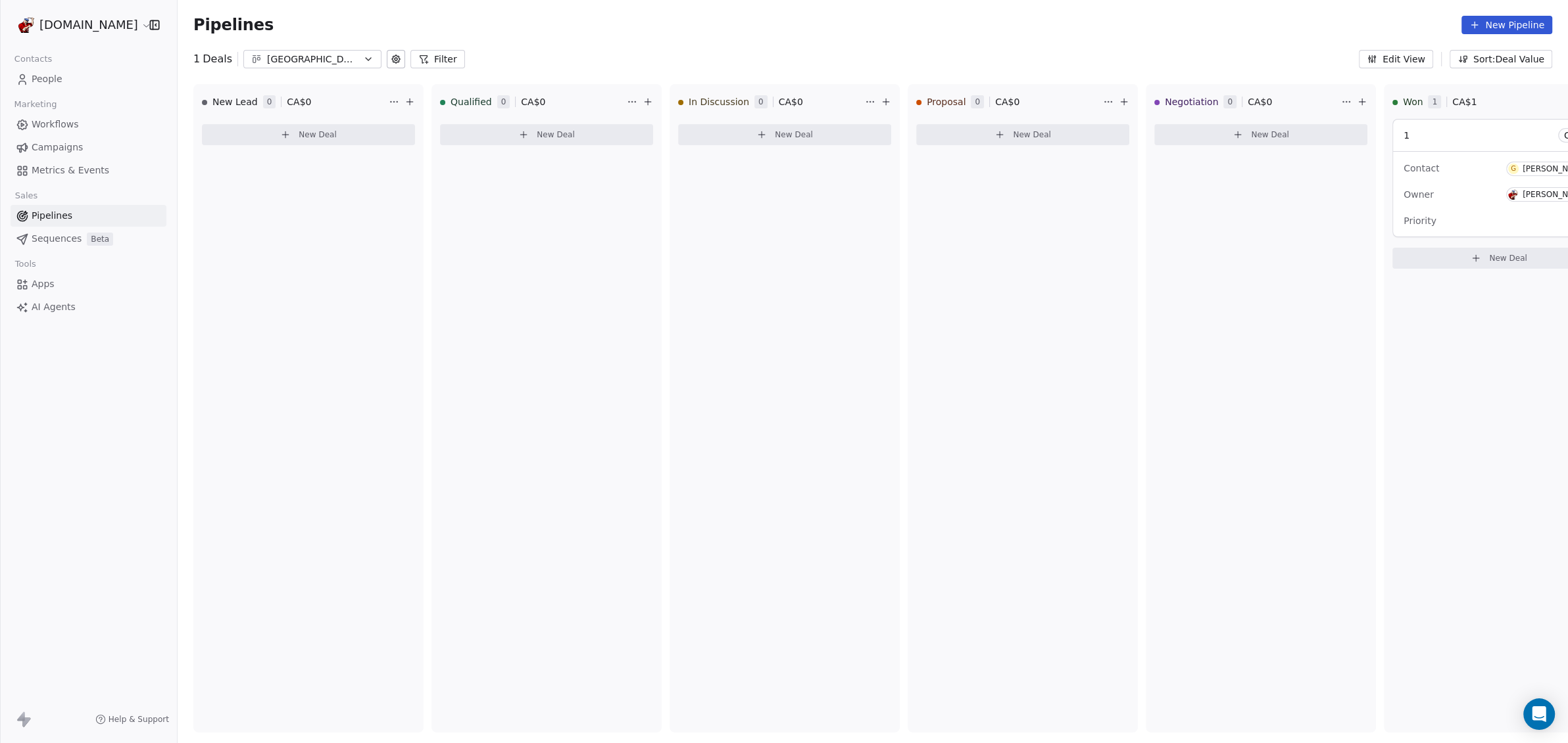
click at [61, 234] on span "Sequences" at bounding box center [57, 238] width 50 height 14
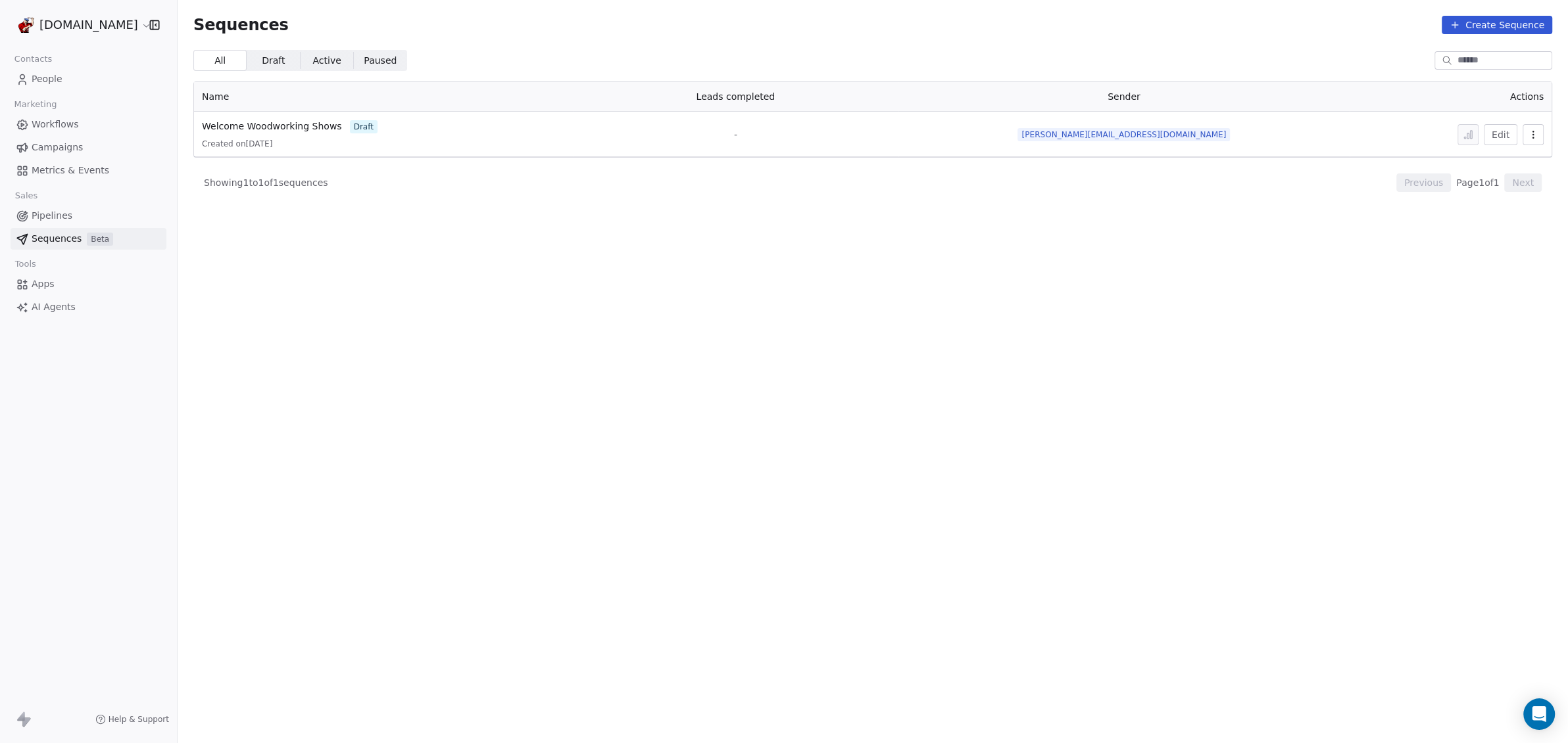
click at [1499, 137] on button "Edit" at bounding box center [1501, 135] width 34 height 21
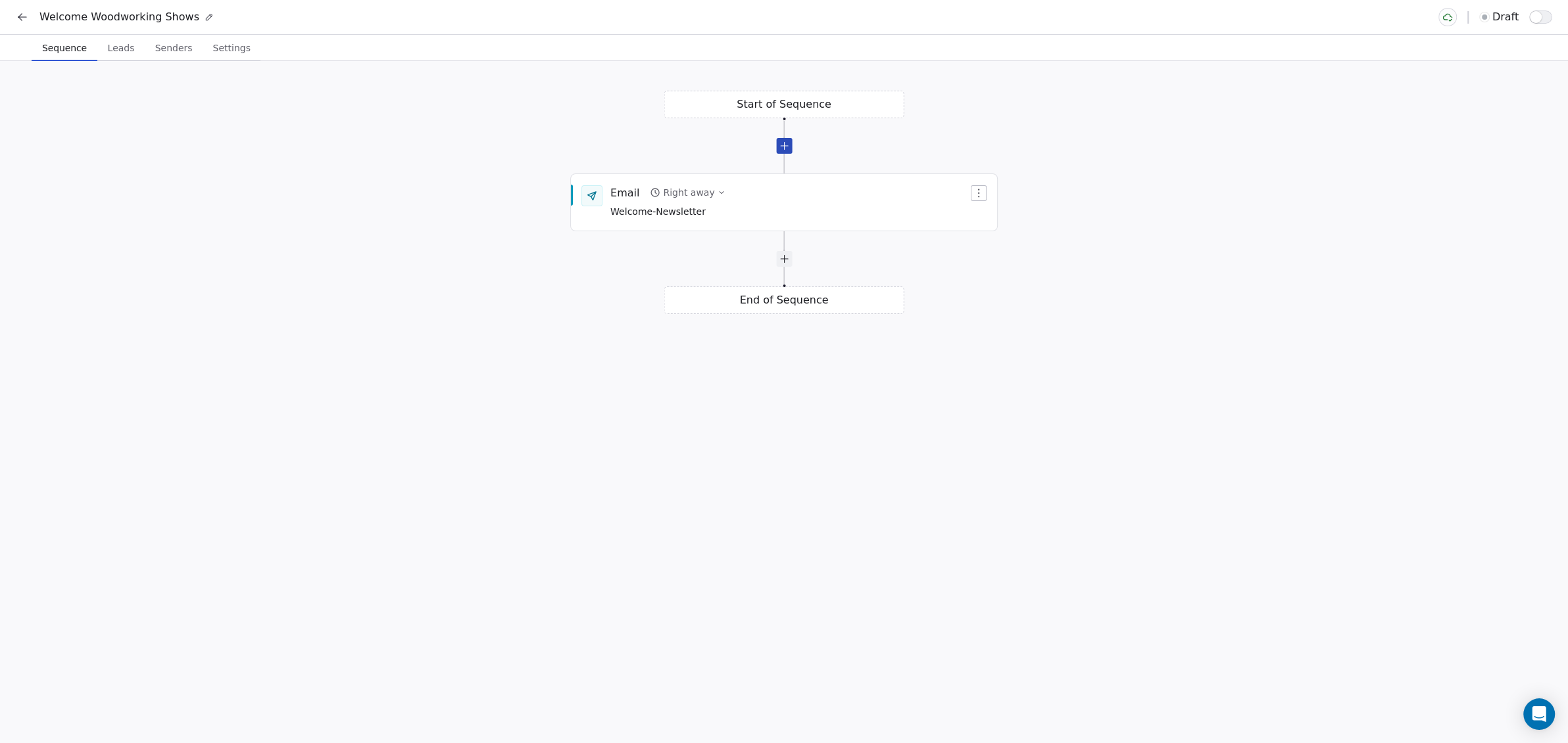
click at [783, 150] on div at bounding box center [784, 146] width 16 height 16
click at [795, 112] on div "Start of Sequence Email Right away Welcome-Newsletter End of Sequence Email Wai…" at bounding box center [784, 402] width 1568 height 683
click at [976, 191] on icon "button" at bounding box center [978, 193] width 10 height 10
click at [992, 237] on div "Delete" at bounding box center [1004, 238] width 61 height 21
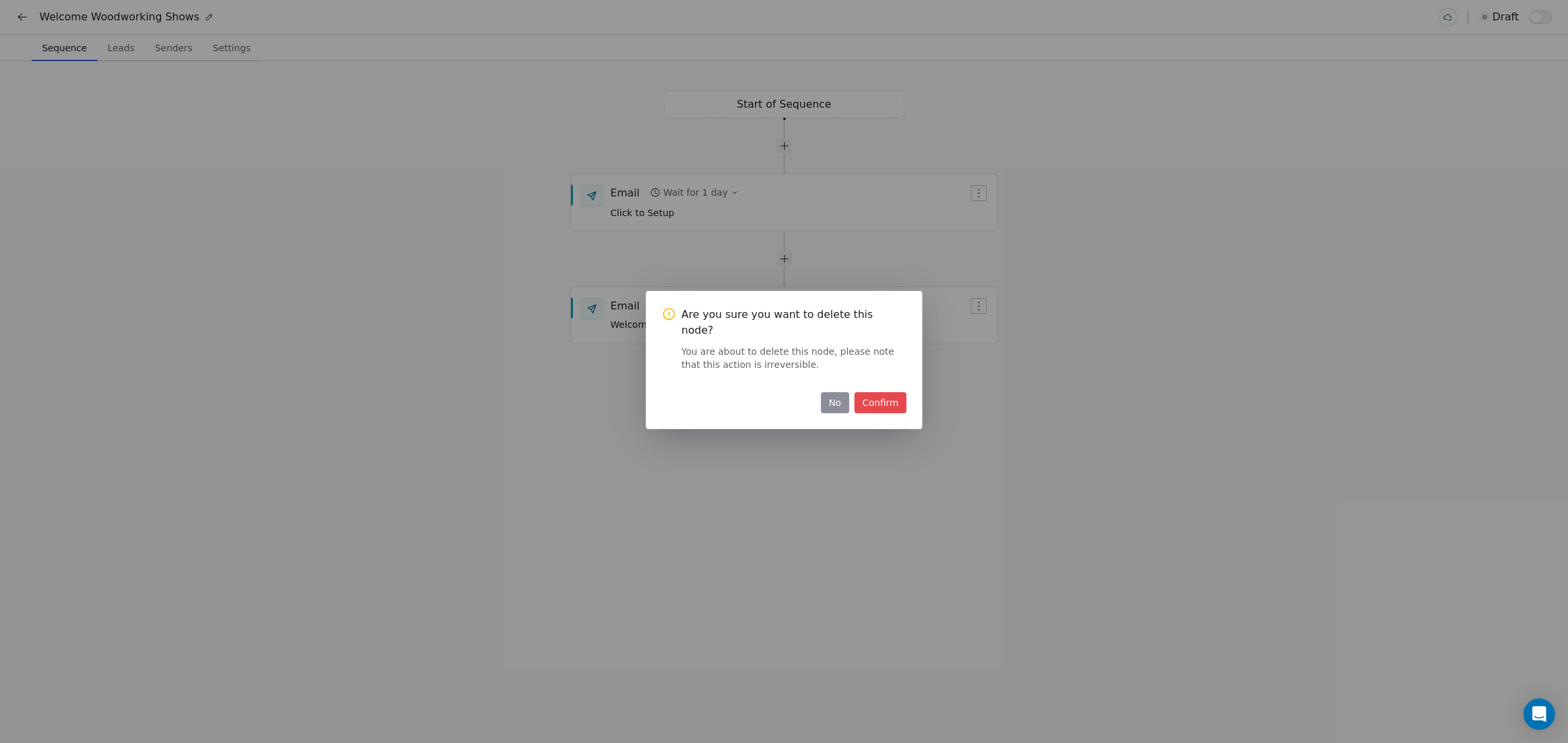
click at [872, 396] on button "Confirm" at bounding box center [880, 403] width 52 height 21
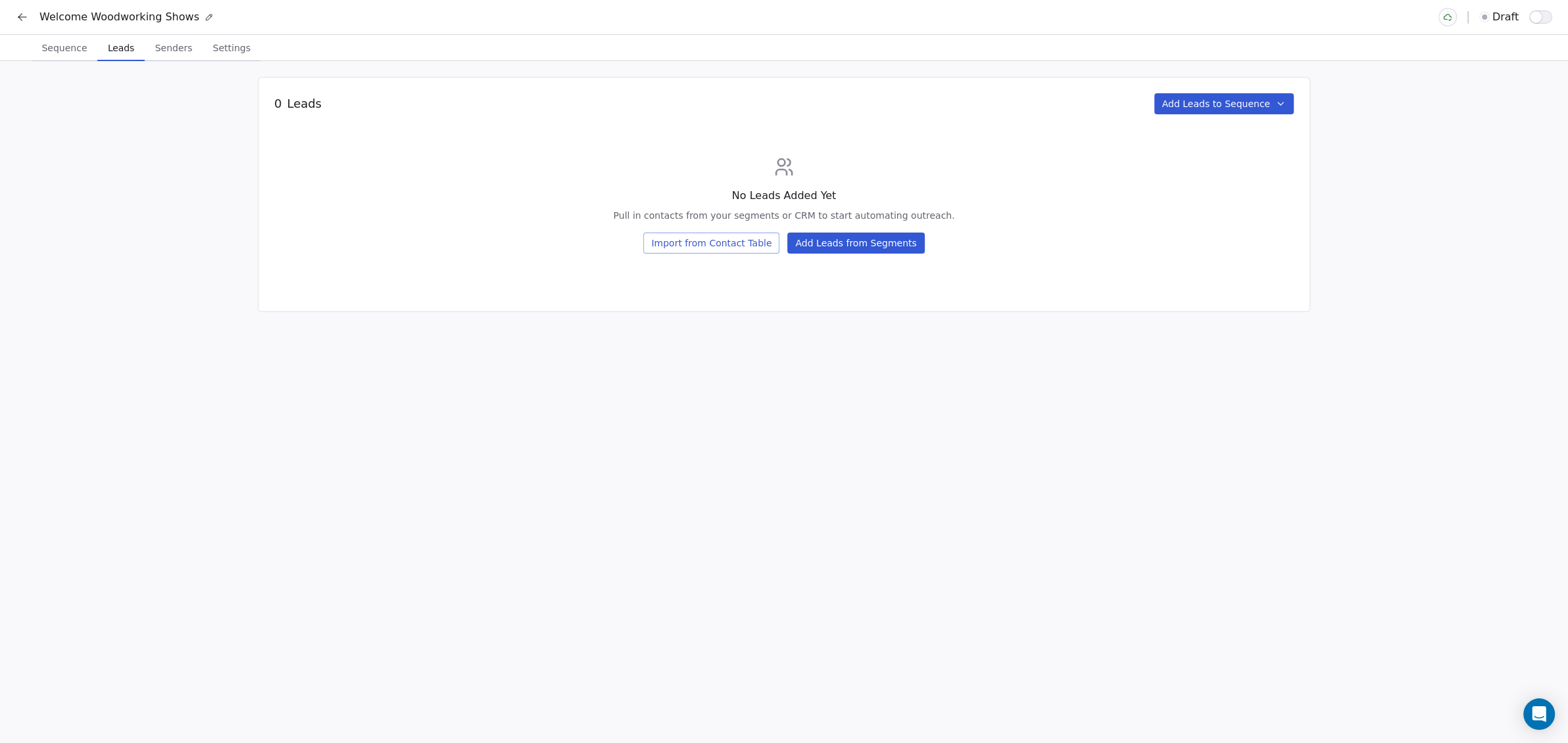
click at [112, 47] on span "Leads" at bounding box center [121, 48] width 37 height 19
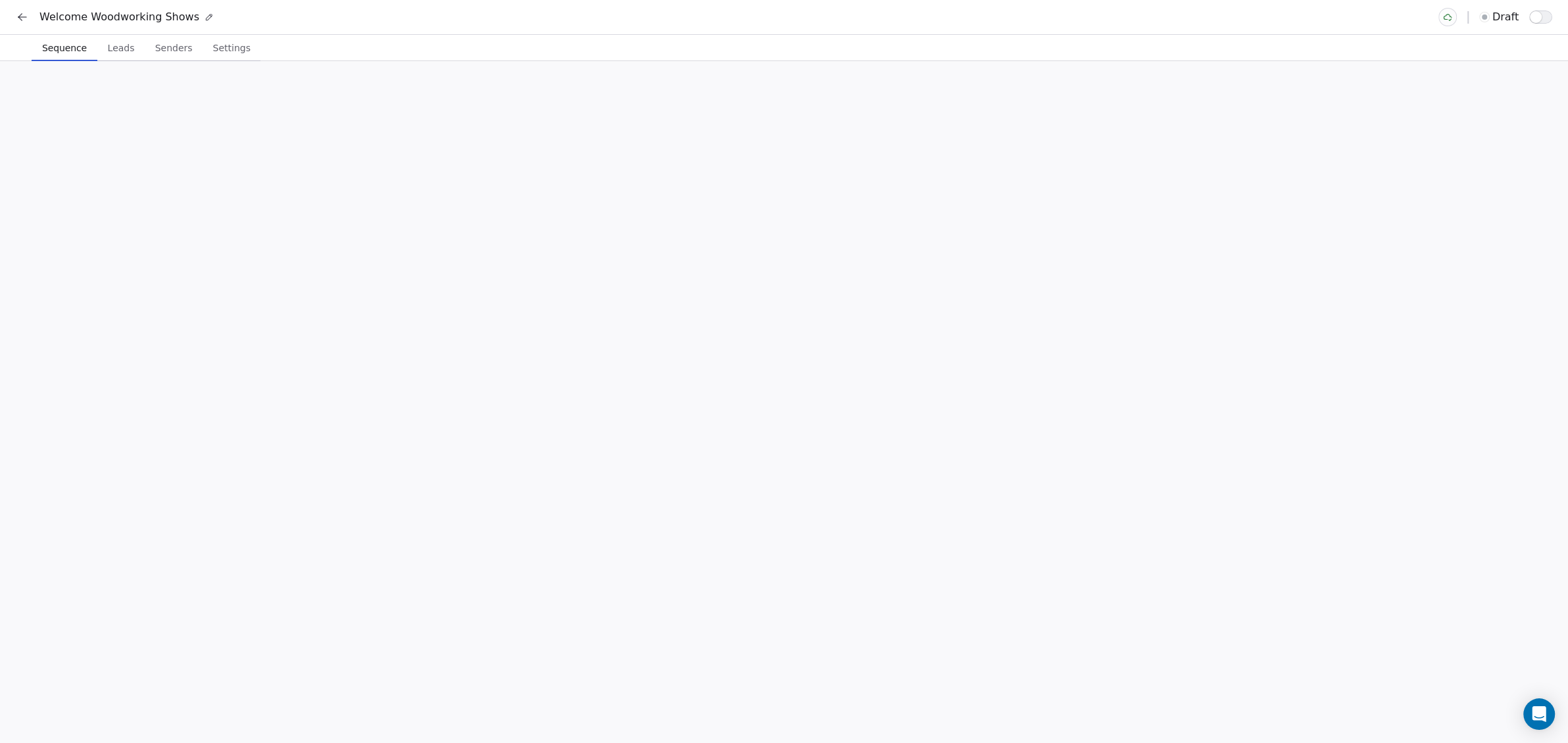
click at [67, 46] on span "Sequence" at bounding box center [64, 48] width 56 height 19
click at [172, 47] on span "Senders" at bounding box center [173, 48] width 47 height 19
click at [208, 48] on span "Settings" at bounding box center [232, 48] width 48 height 19
click at [64, 42] on span "Sequence" at bounding box center [64, 48] width 56 height 19
click at [21, 13] on icon at bounding box center [23, 17] width 13 height 13
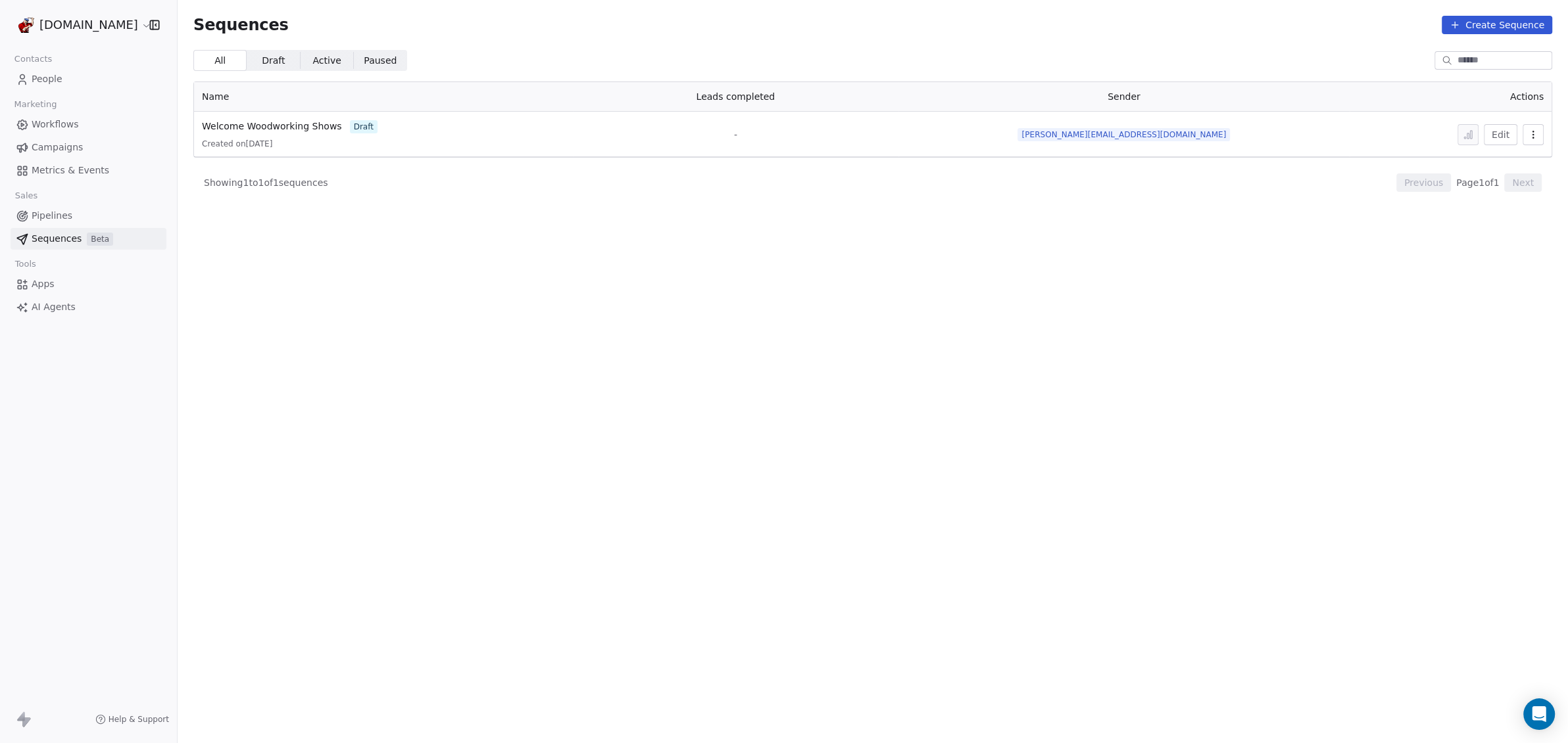
click at [1539, 134] on button "button" at bounding box center [1533, 135] width 21 height 21
click at [1500, 138] on html "WoodShows.com Contacts People Marketing Workflows Campaigns Metrics & Events Sa…" at bounding box center [784, 371] width 1568 height 743
click at [1502, 132] on button "Edit" at bounding box center [1501, 135] width 34 height 21
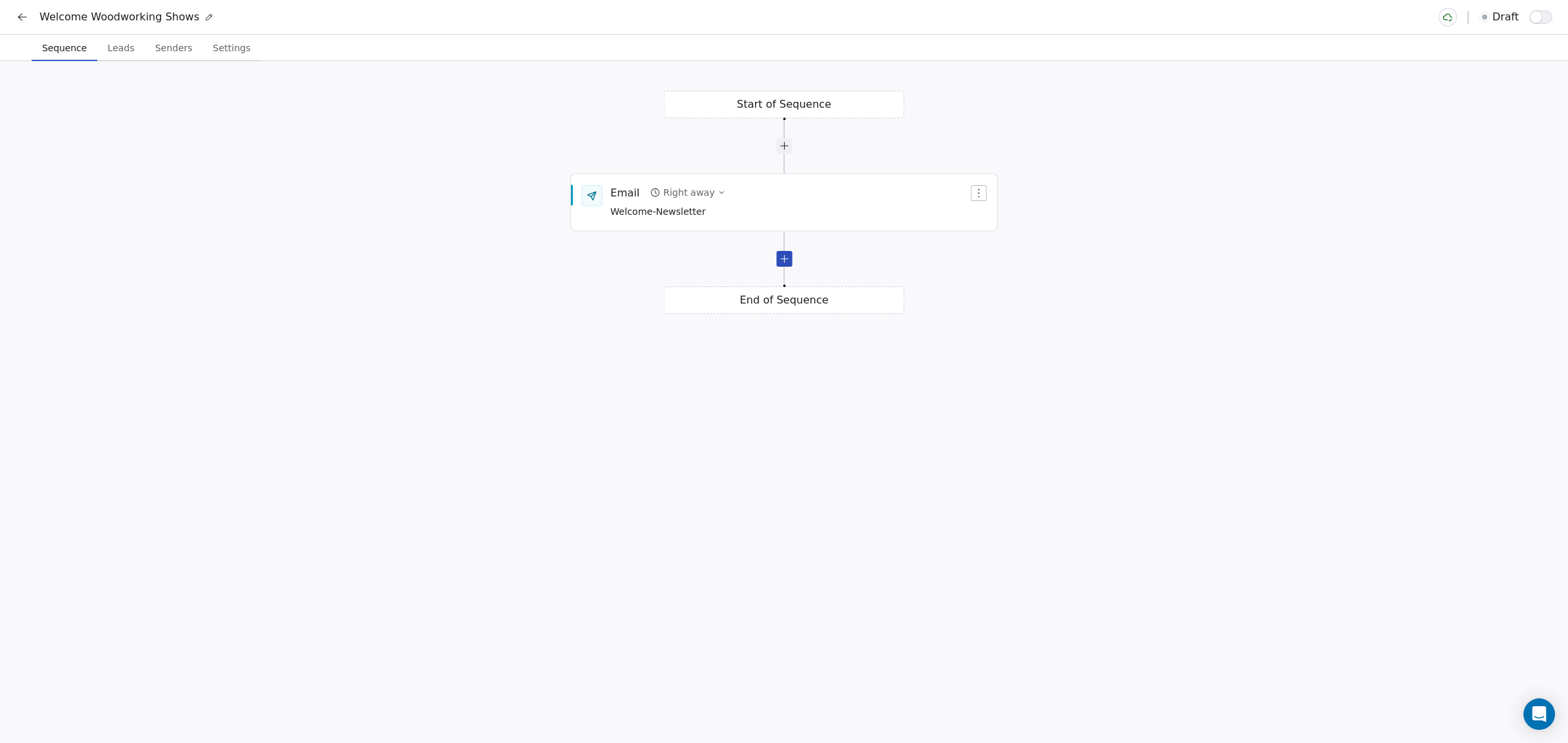
click at [783, 262] on div at bounding box center [784, 259] width 16 height 16
click at [789, 424] on div "End of Sequence" at bounding box center [784, 412] width 240 height 27
click at [785, 374] on div at bounding box center [784, 371] width 16 height 16
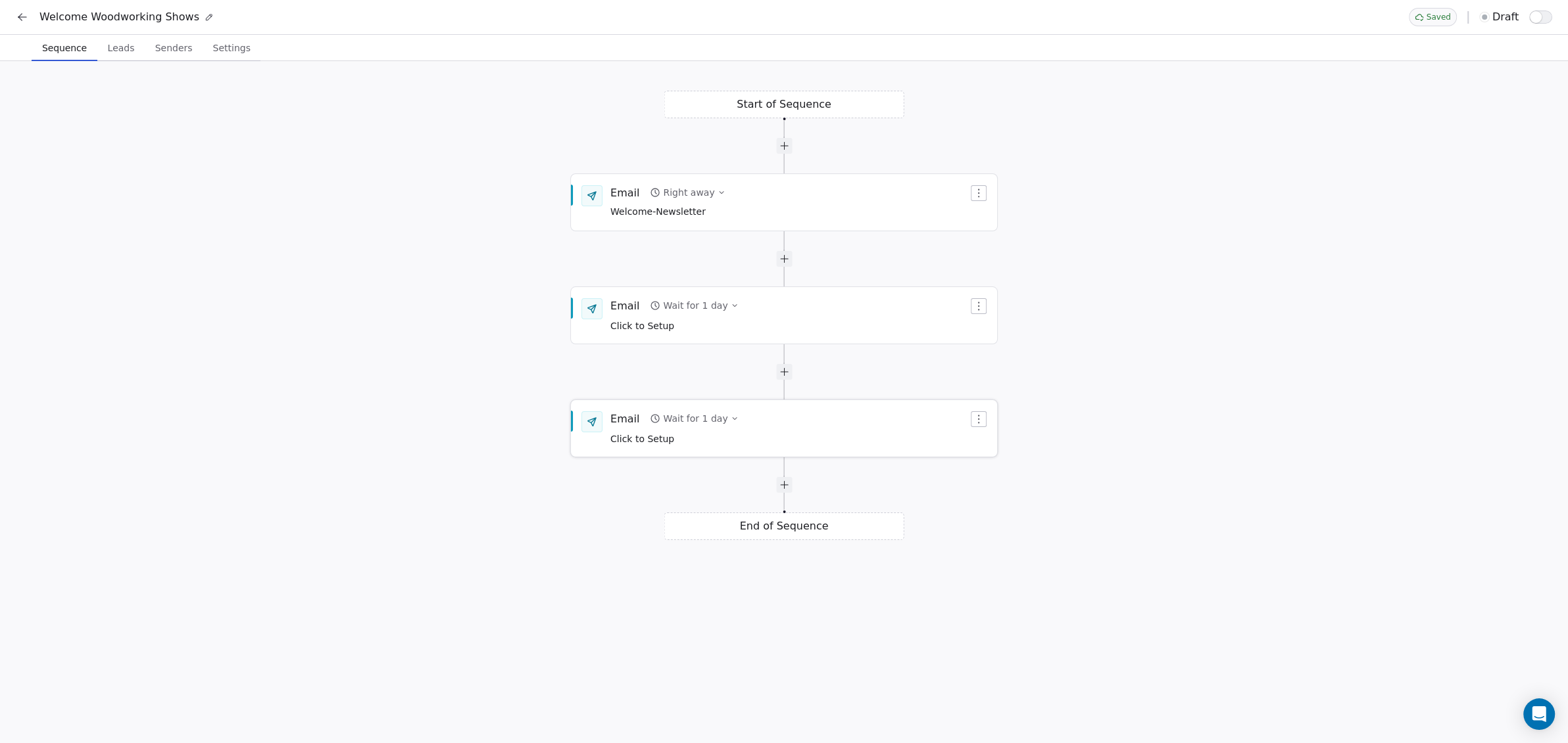
click at [995, 421] on div "Email Wait for 1 day Click to Setup" at bounding box center [784, 428] width 426 height 56
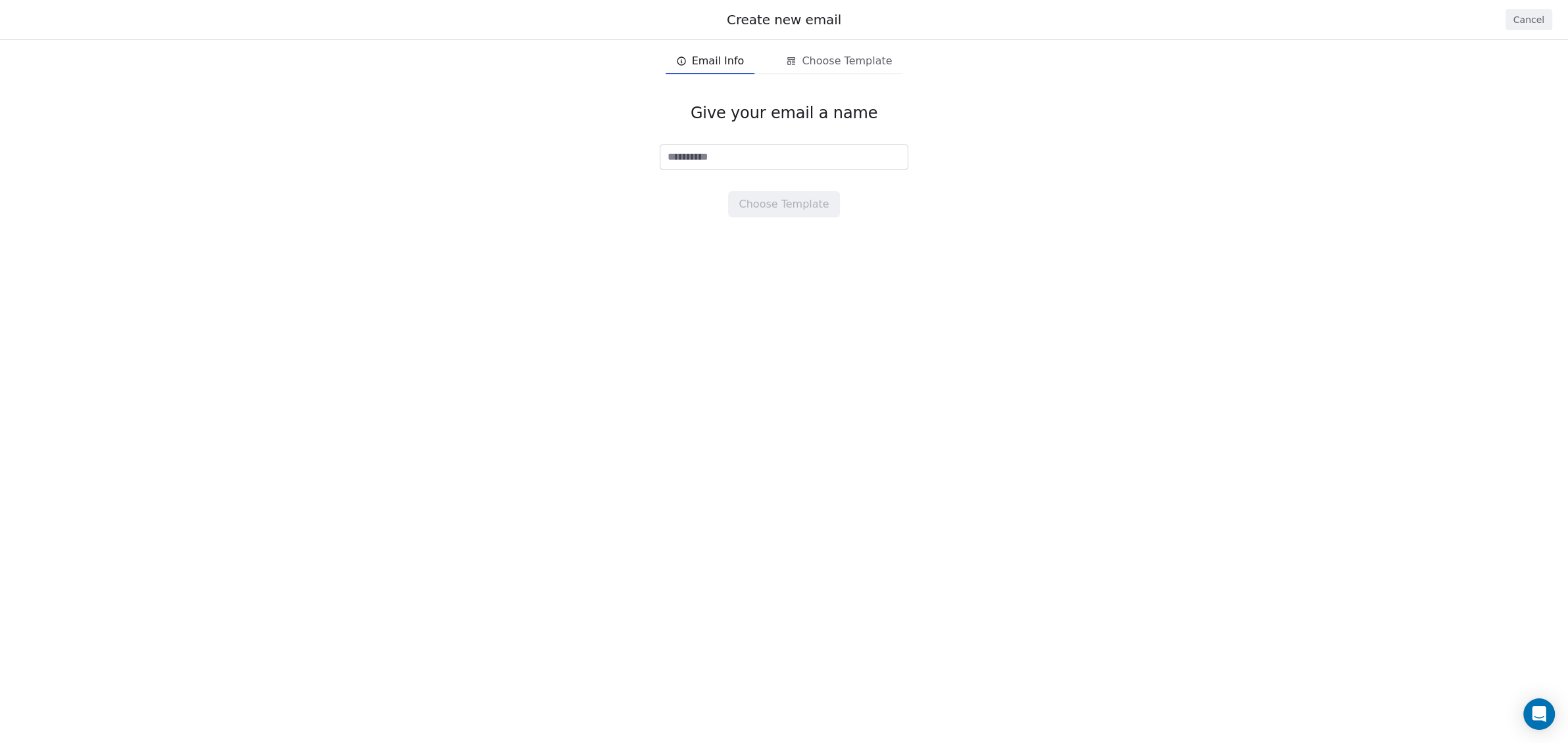
click at [1542, 24] on button "Cancel" at bounding box center [1529, 20] width 47 height 21
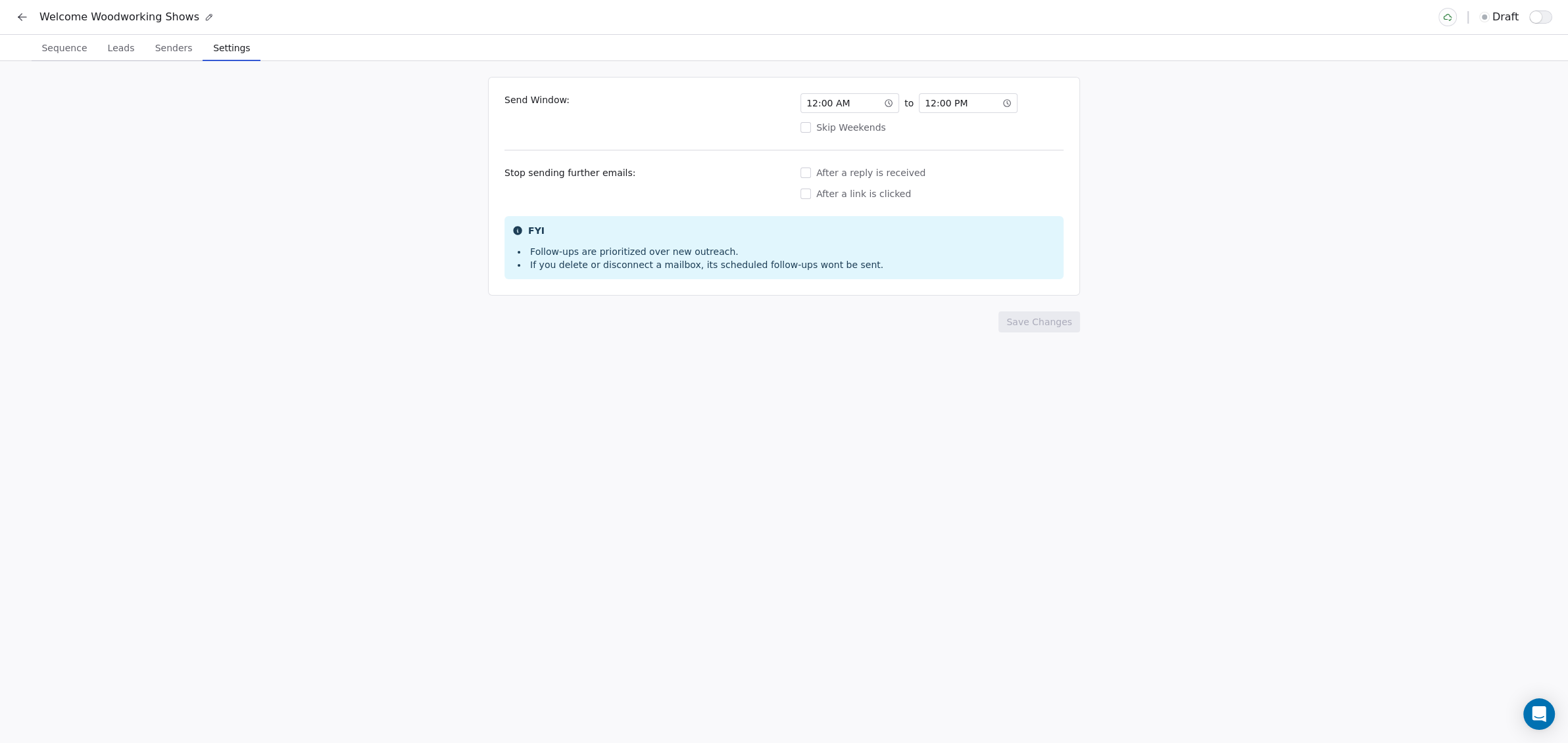
click at [220, 44] on span "Settings" at bounding box center [232, 48] width 47 height 19
click at [57, 47] on span "Sequence" at bounding box center [63, 48] width 56 height 19
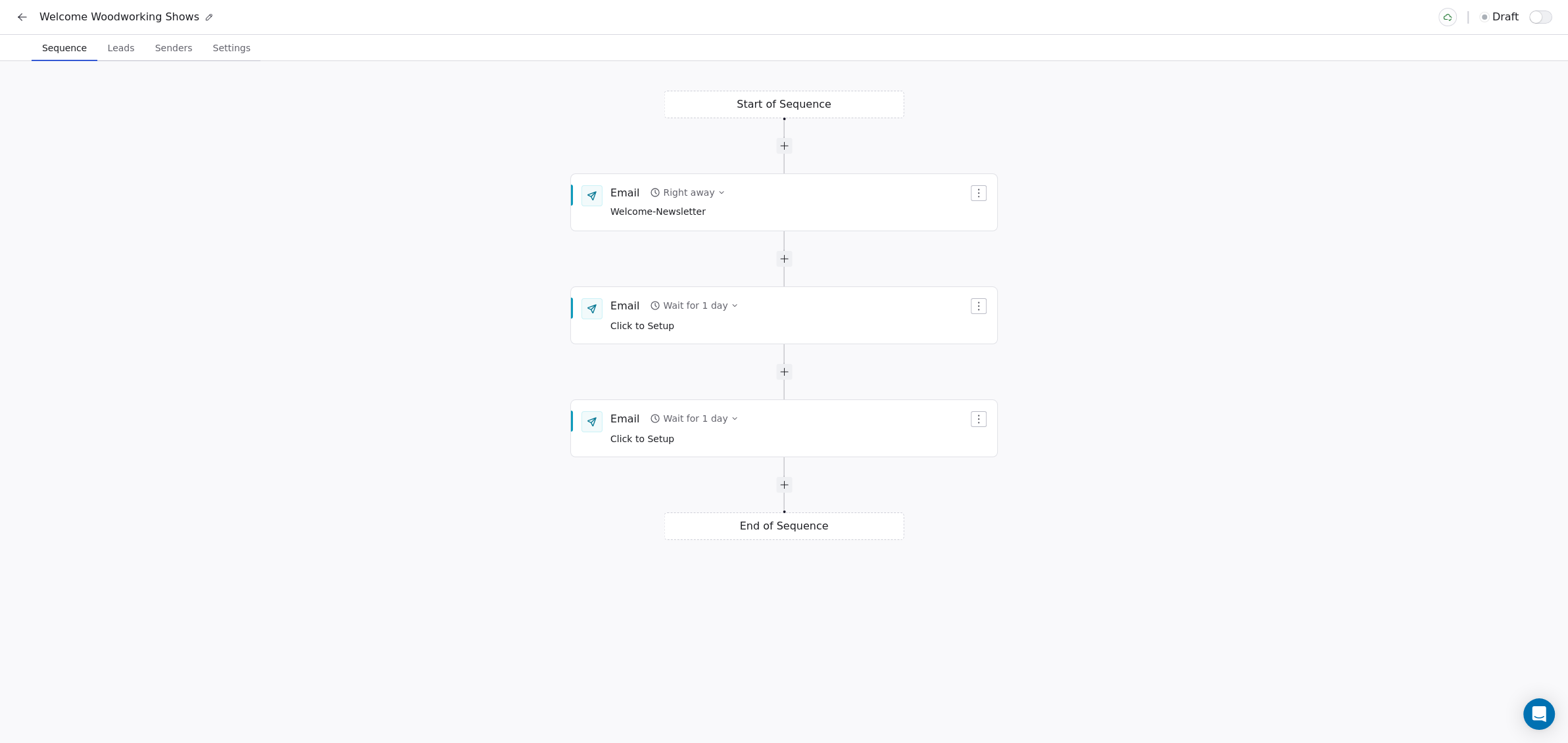
click at [773, 109] on div "Start of Sequence Email Right away Welcome-Newsletter End of Sequence Email Wai…" at bounding box center [784, 402] width 1568 height 683
click at [14, 19] on button at bounding box center [23, 17] width 19 height 19
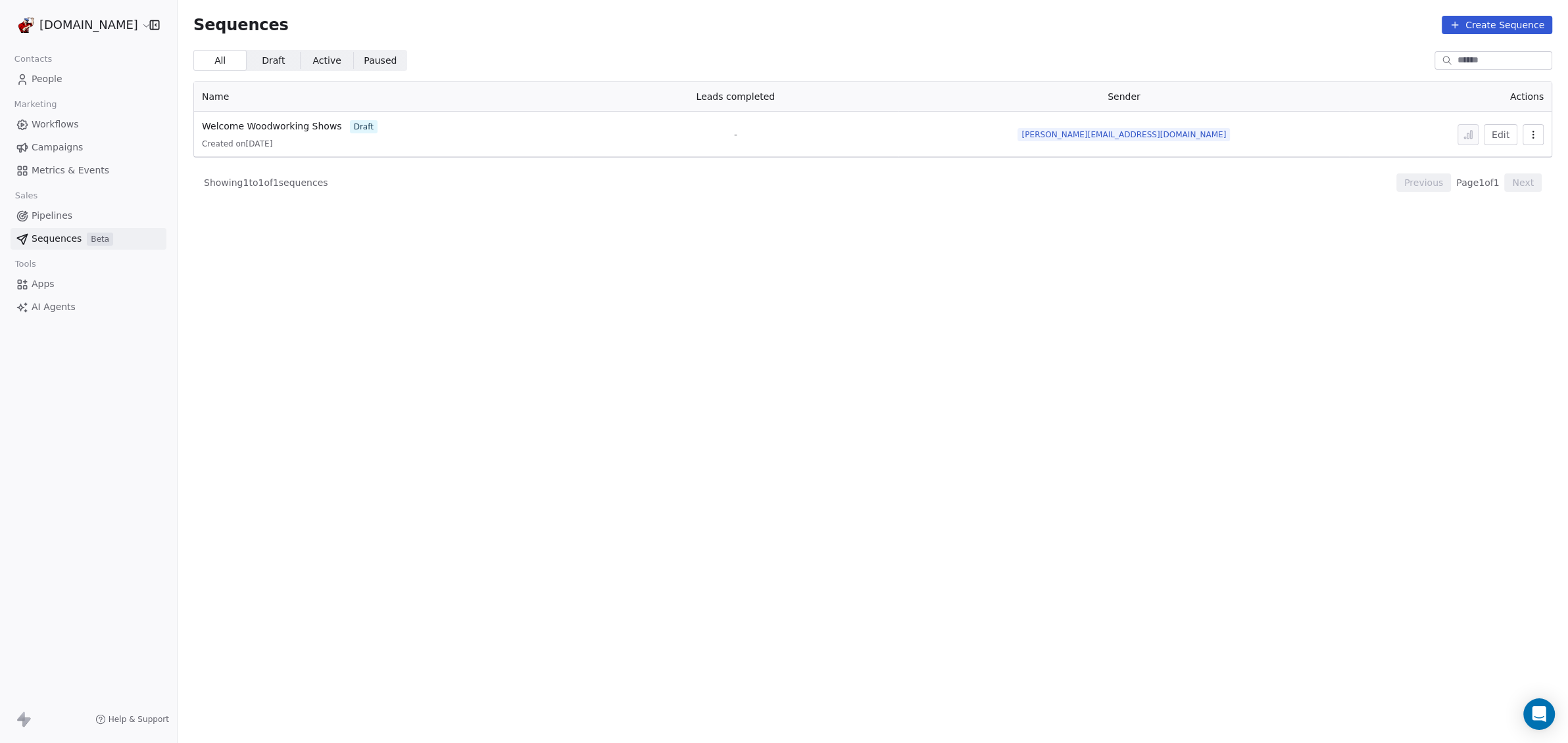
click at [1489, 21] on button "Create Sequence" at bounding box center [1496, 25] width 110 height 19
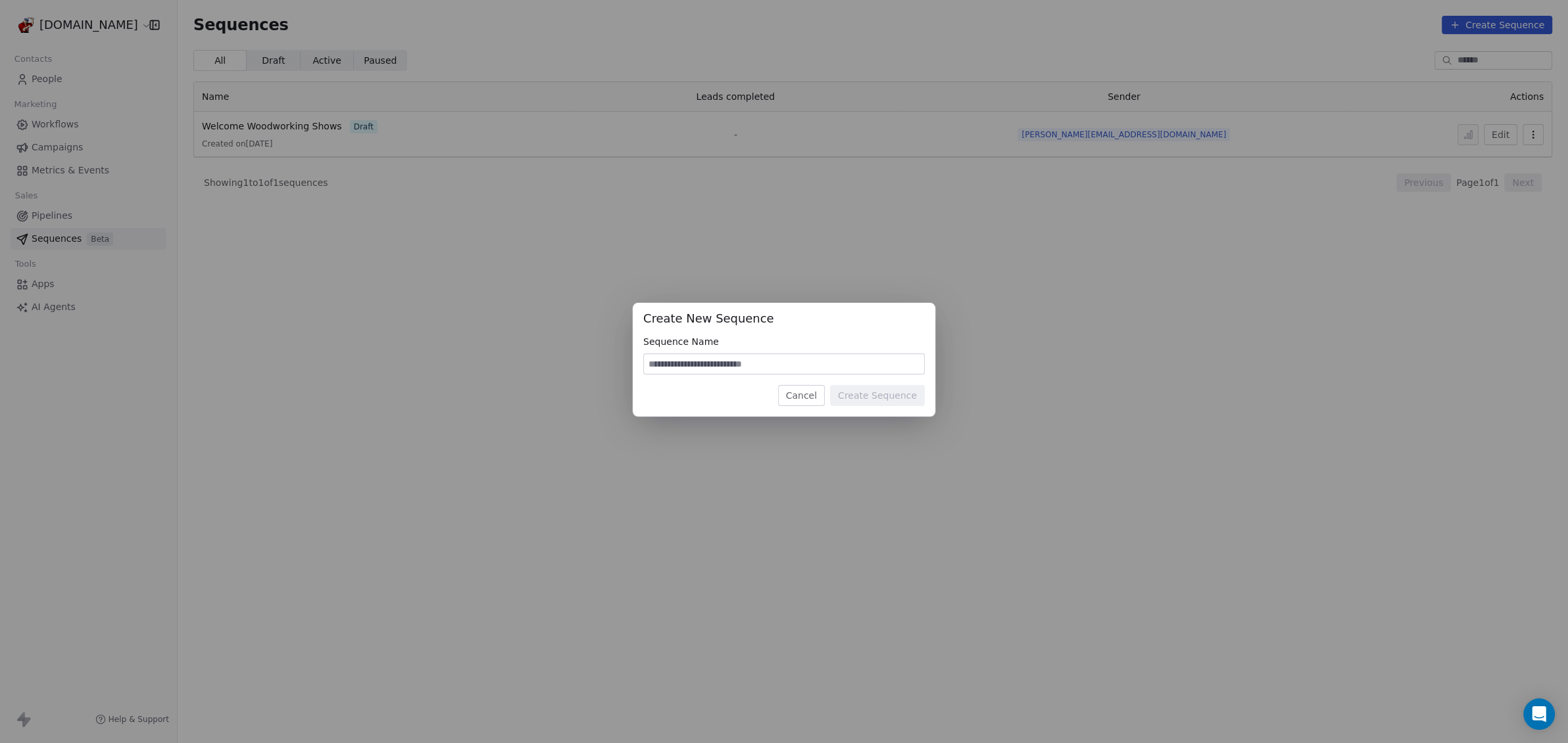
click at [735, 367] on input at bounding box center [783, 363] width 280 height 20
type input "**********"
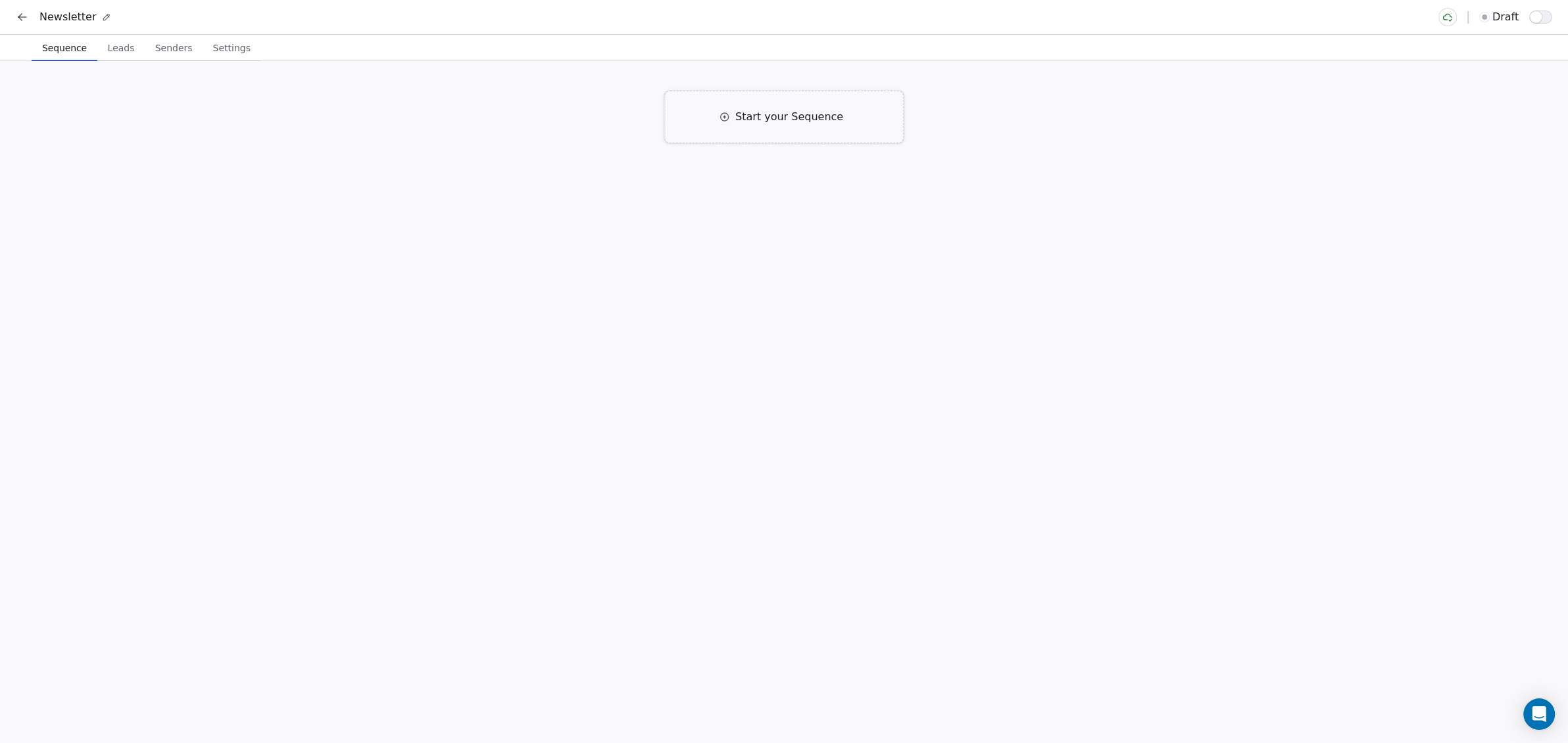
click at [760, 119] on span "Start your Sequence" at bounding box center [789, 117] width 107 height 16
click at [979, 198] on icon "button" at bounding box center [978, 193] width 10 height 10
click at [979, 197] on icon "button" at bounding box center [978, 192] width 1 height 8
click at [619, 195] on div "Email" at bounding box center [625, 192] width 29 height 14
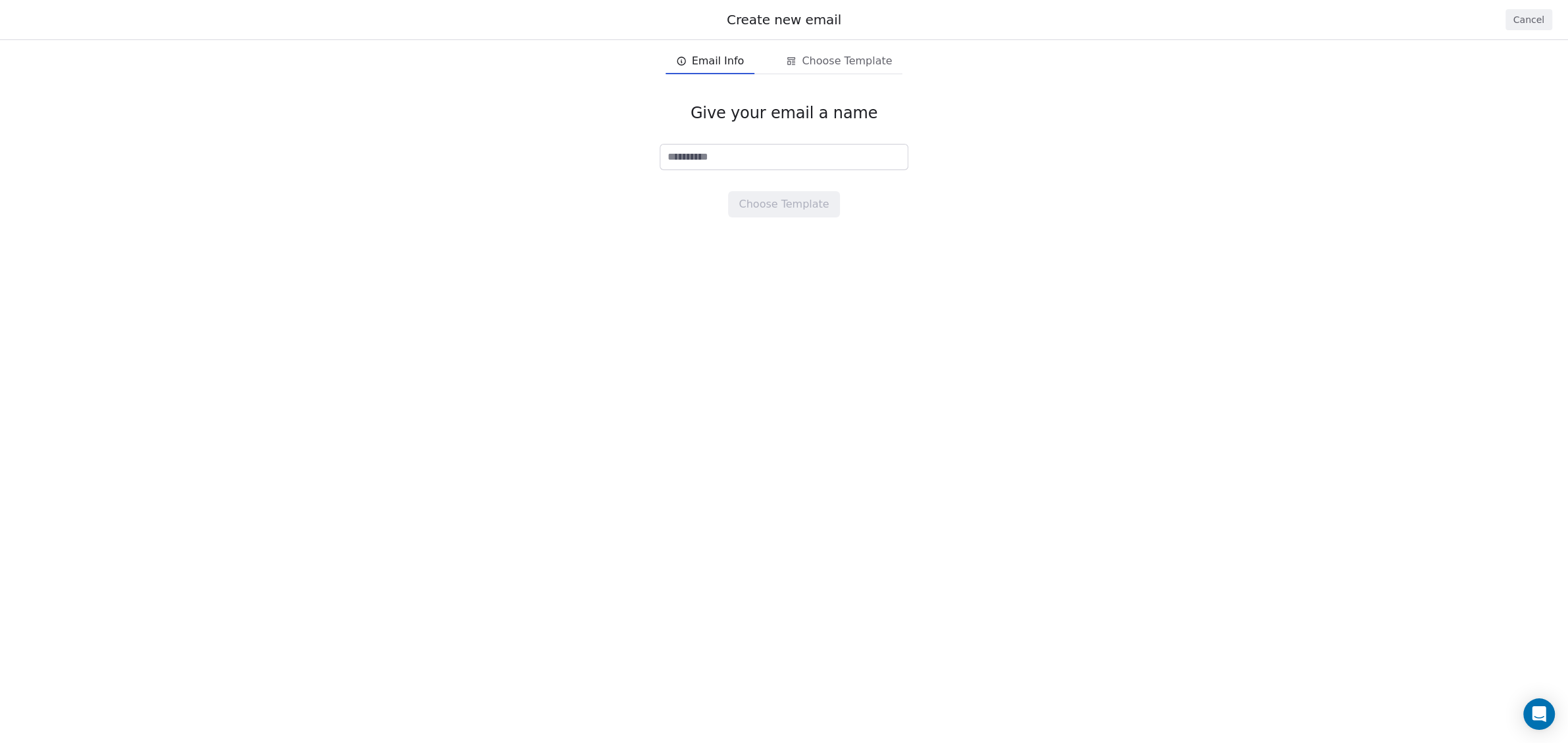
click at [689, 155] on input at bounding box center [784, 157] width 247 height 25
type input "**********"
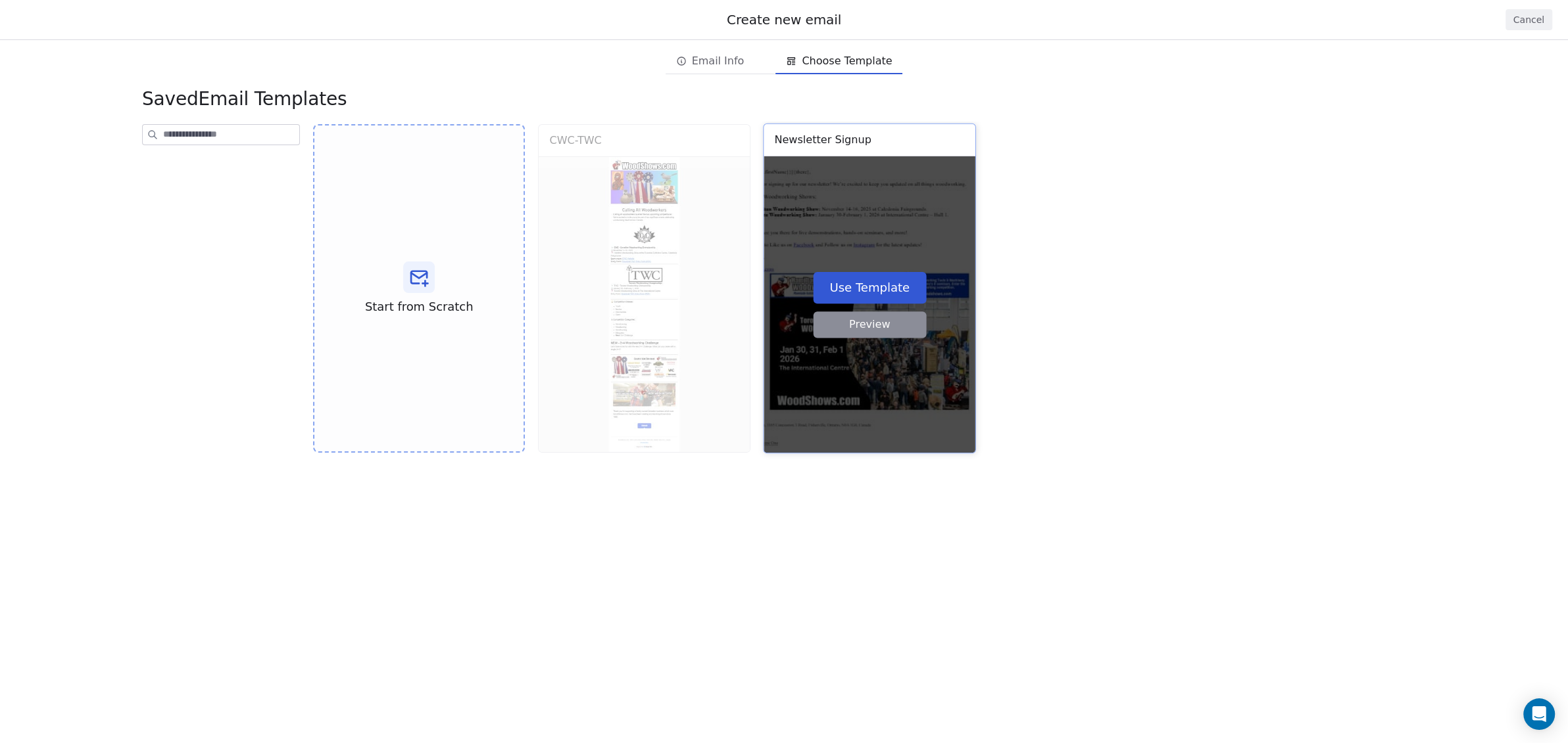
click at [858, 290] on button "Use Template" at bounding box center [870, 287] width 113 height 32
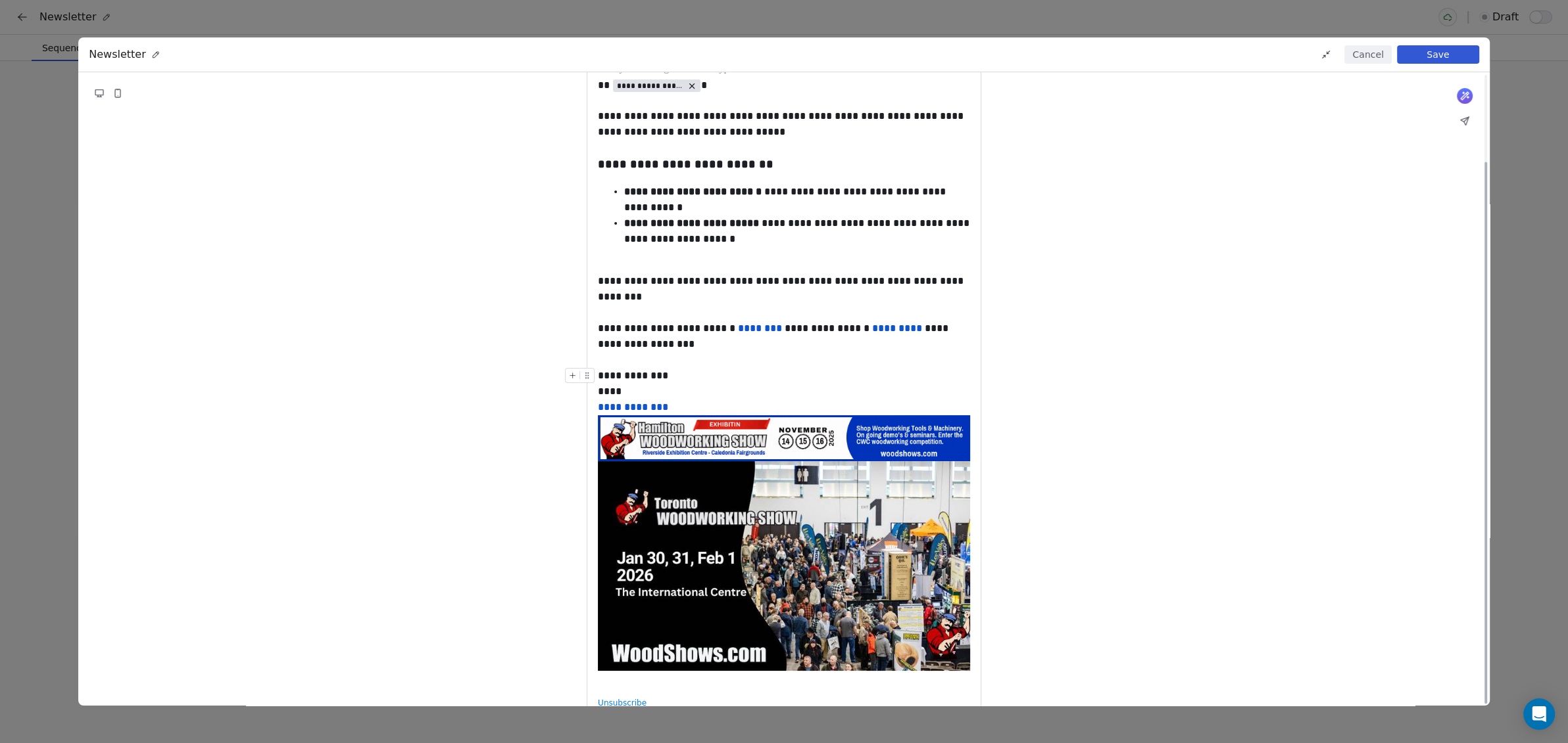
scroll to position [102, 0]
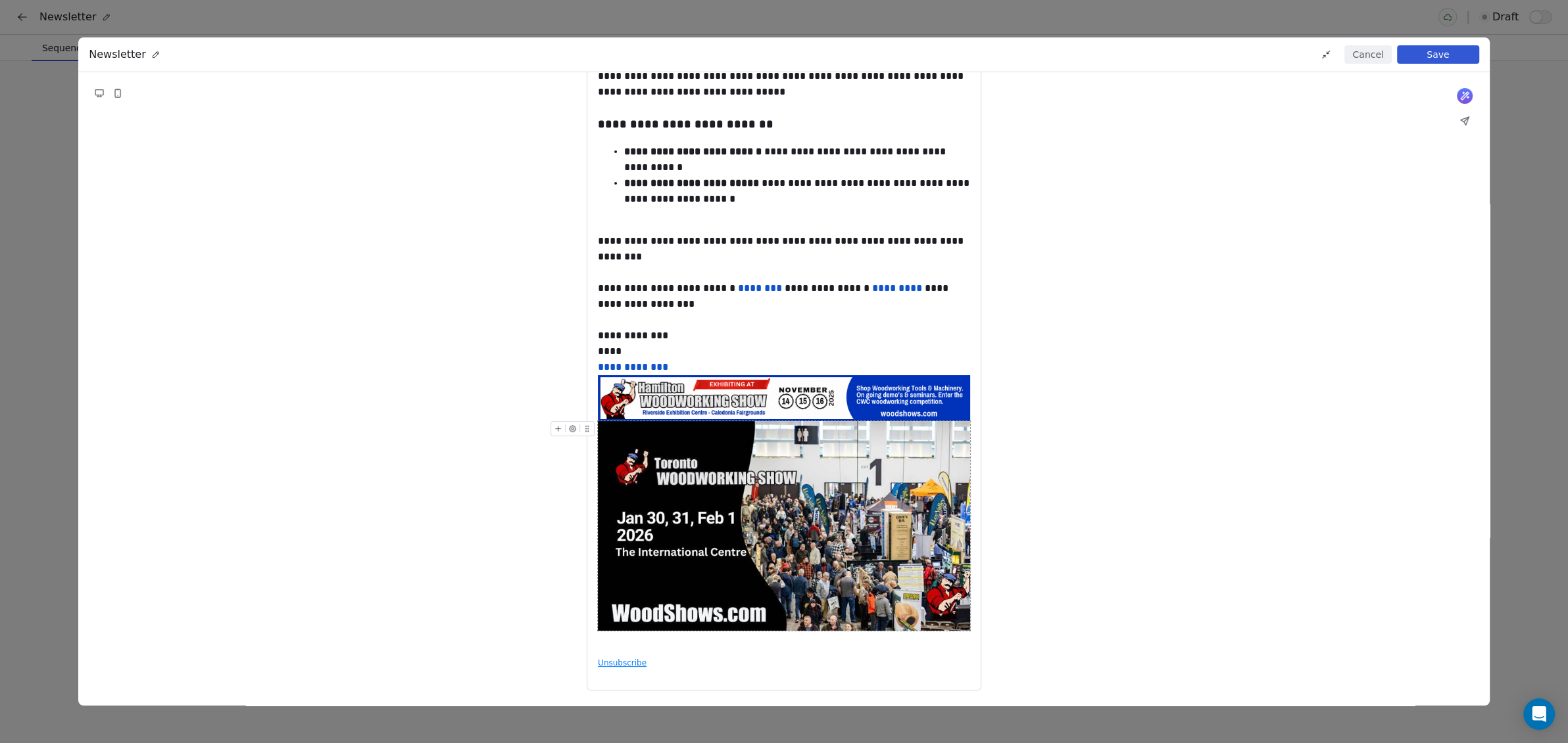
click at [769, 509] on img at bounding box center [784, 525] width 372 height 210
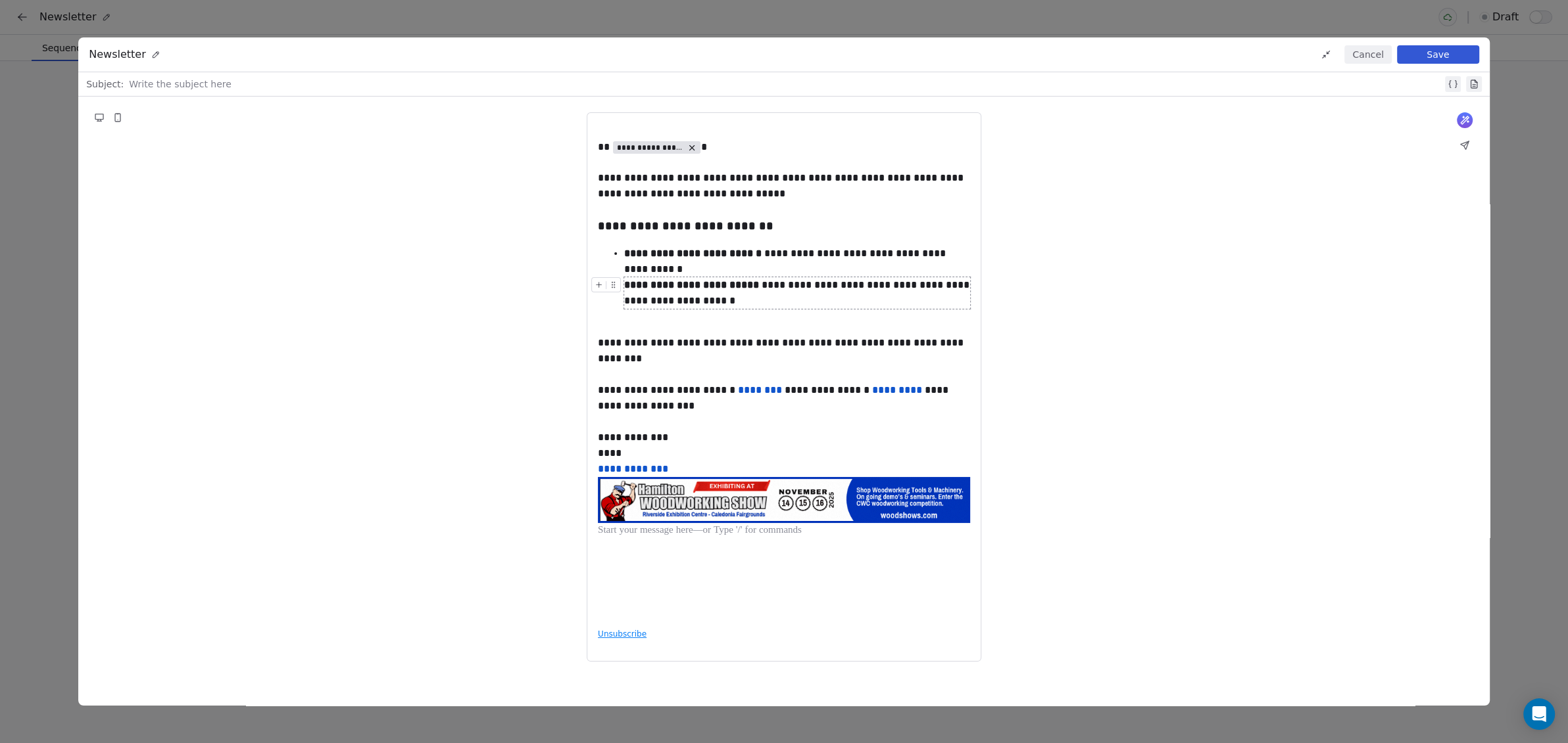
click at [785, 301] on div "**********" at bounding box center [797, 294] width 347 height 32
click at [252, 88] on div at bounding box center [786, 84] width 1314 height 16
click at [1432, 49] on button "Save" at bounding box center [1438, 55] width 82 height 19
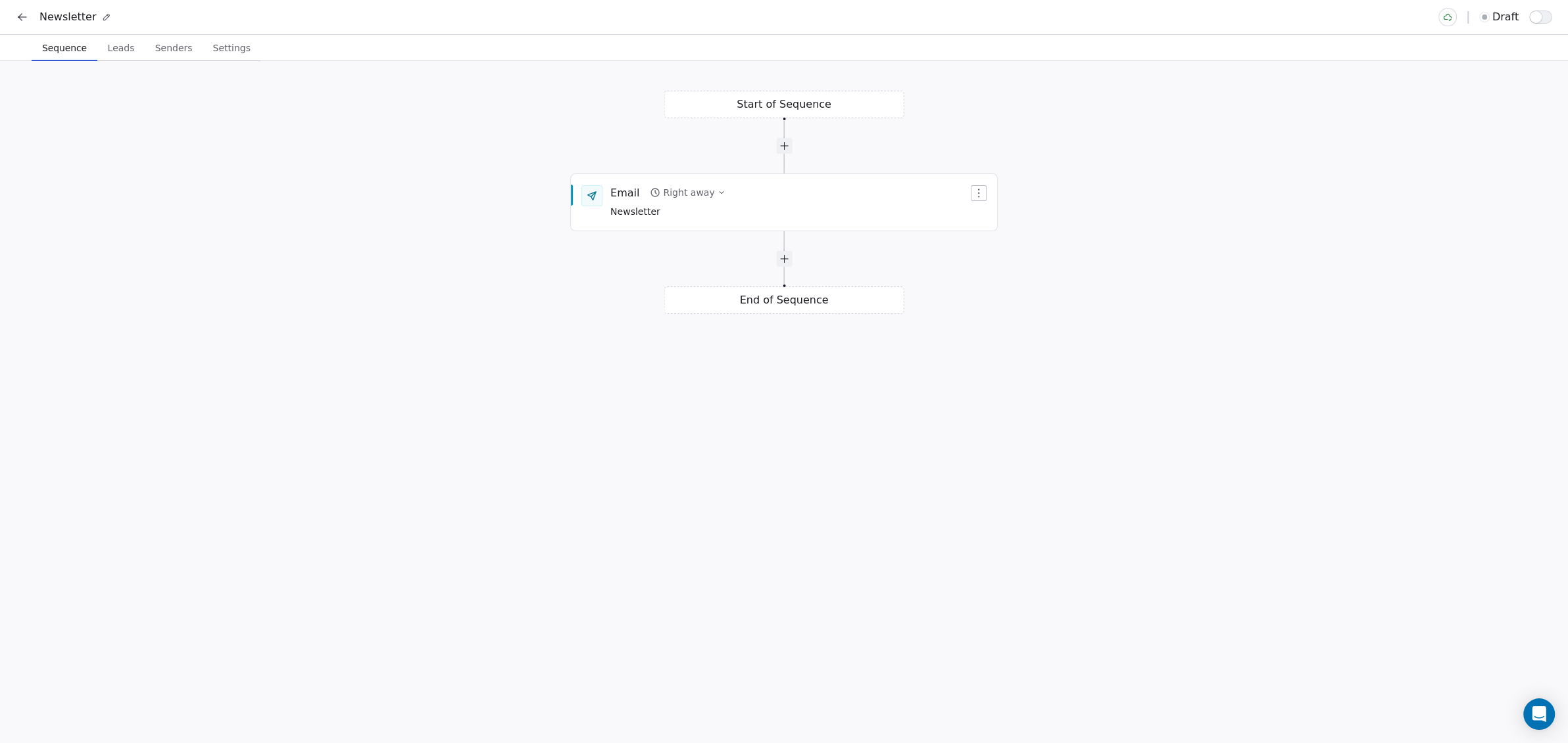
click at [752, 108] on div "Start of Sequence Email Right away Newsletter End of Sequence" at bounding box center [784, 402] width 1568 height 683
click at [119, 48] on span "Leads" at bounding box center [122, 48] width 38 height 19
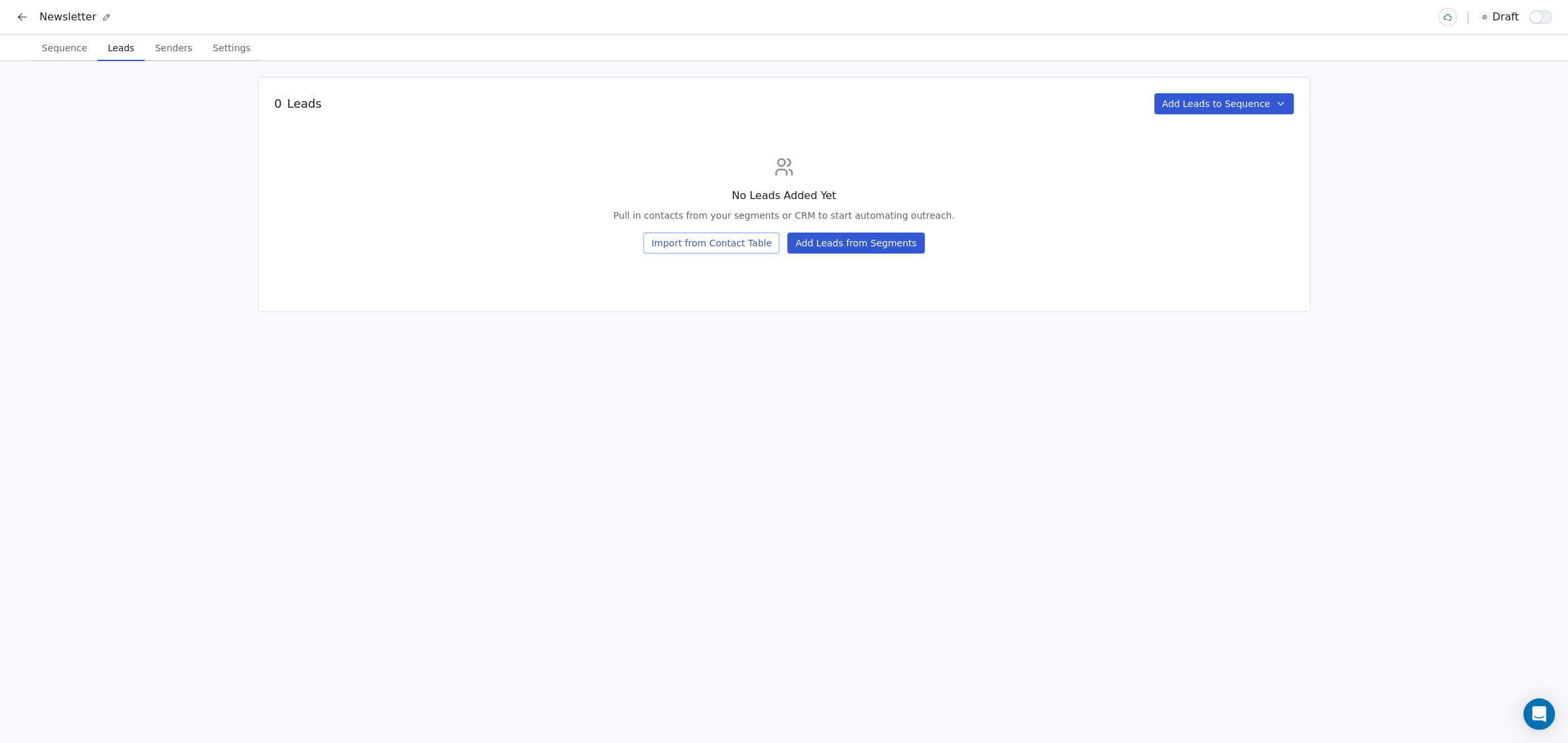
click at [163, 47] on span "Senders" at bounding box center [173, 48] width 48 height 19
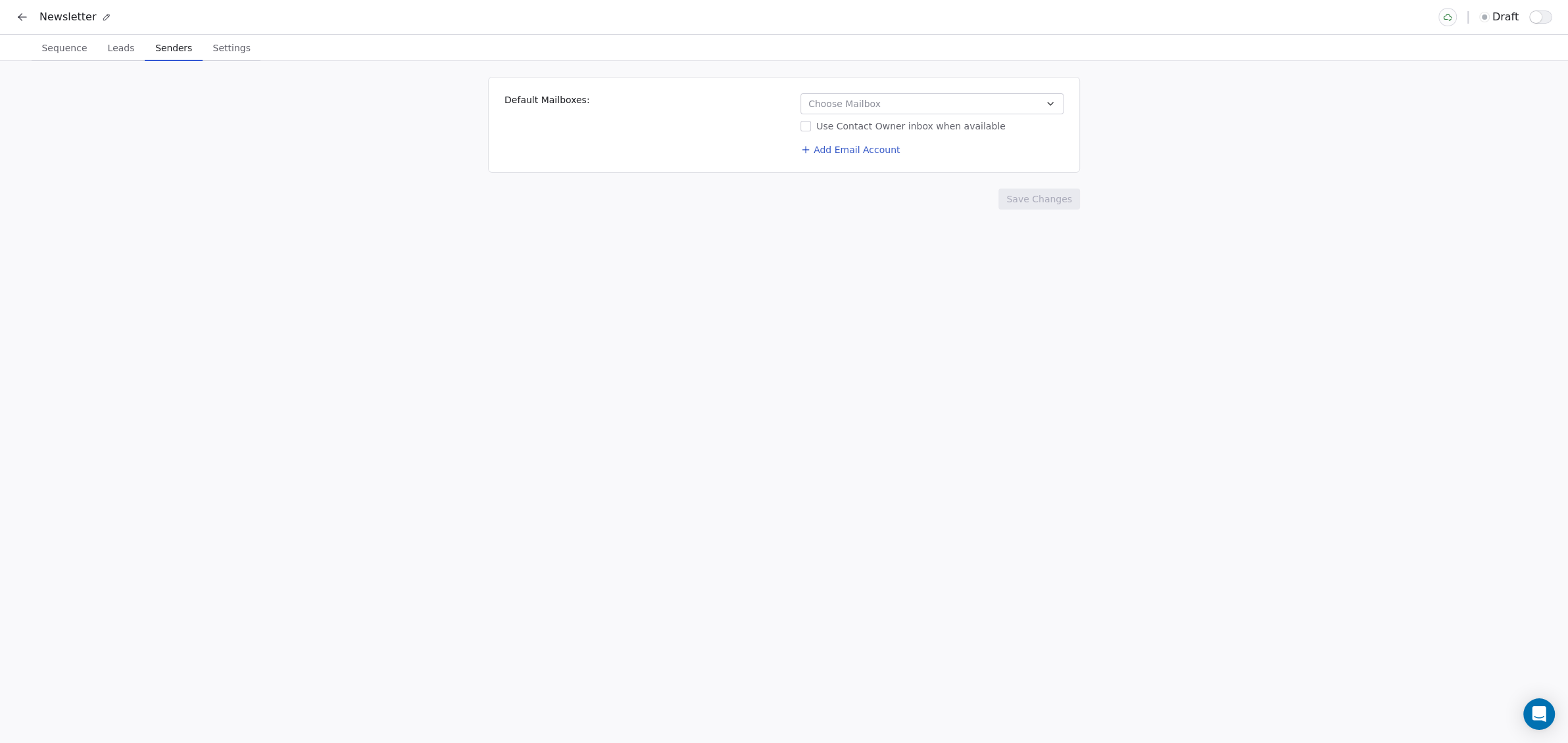
click at [905, 112] on button "Choose Mailbox" at bounding box center [932, 104] width 263 height 21
click at [818, 161] on button "Suggestions" at bounding box center [820, 159] width 10 height 10
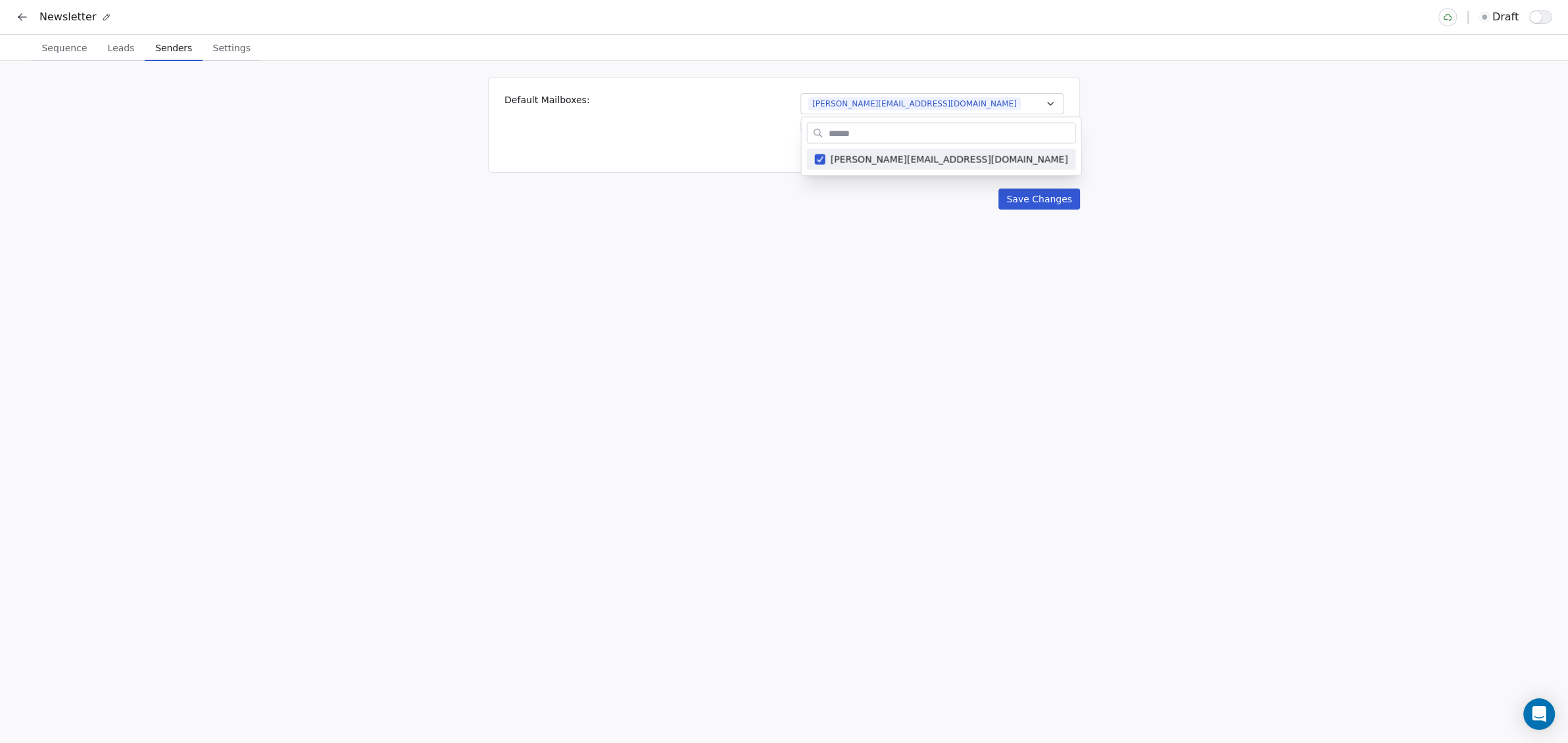
click at [809, 209] on html "Newsletter draft Sequence Sequence Leads Leads Senders Senders Settings Setting…" at bounding box center [784, 371] width 1568 height 743
click at [212, 51] on span "Settings" at bounding box center [232, 48] width 48 height 19
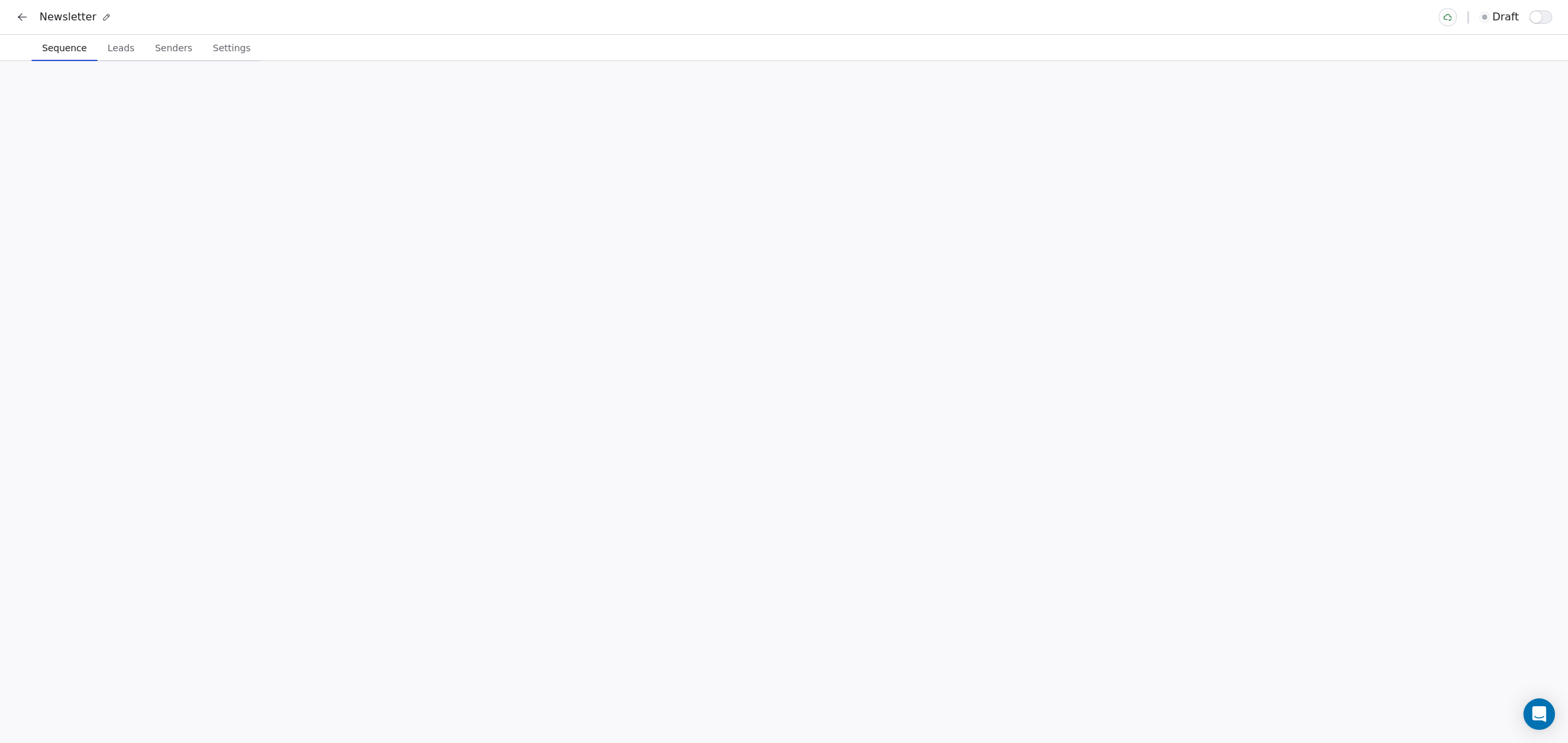
click at [75, 48] on span "Sequence" at bounding box center [64, 48] width 56 height 19
click at [704, 202] on div "Email Right away Newsletter" at bounding box center [668, 202] width 115 height 34
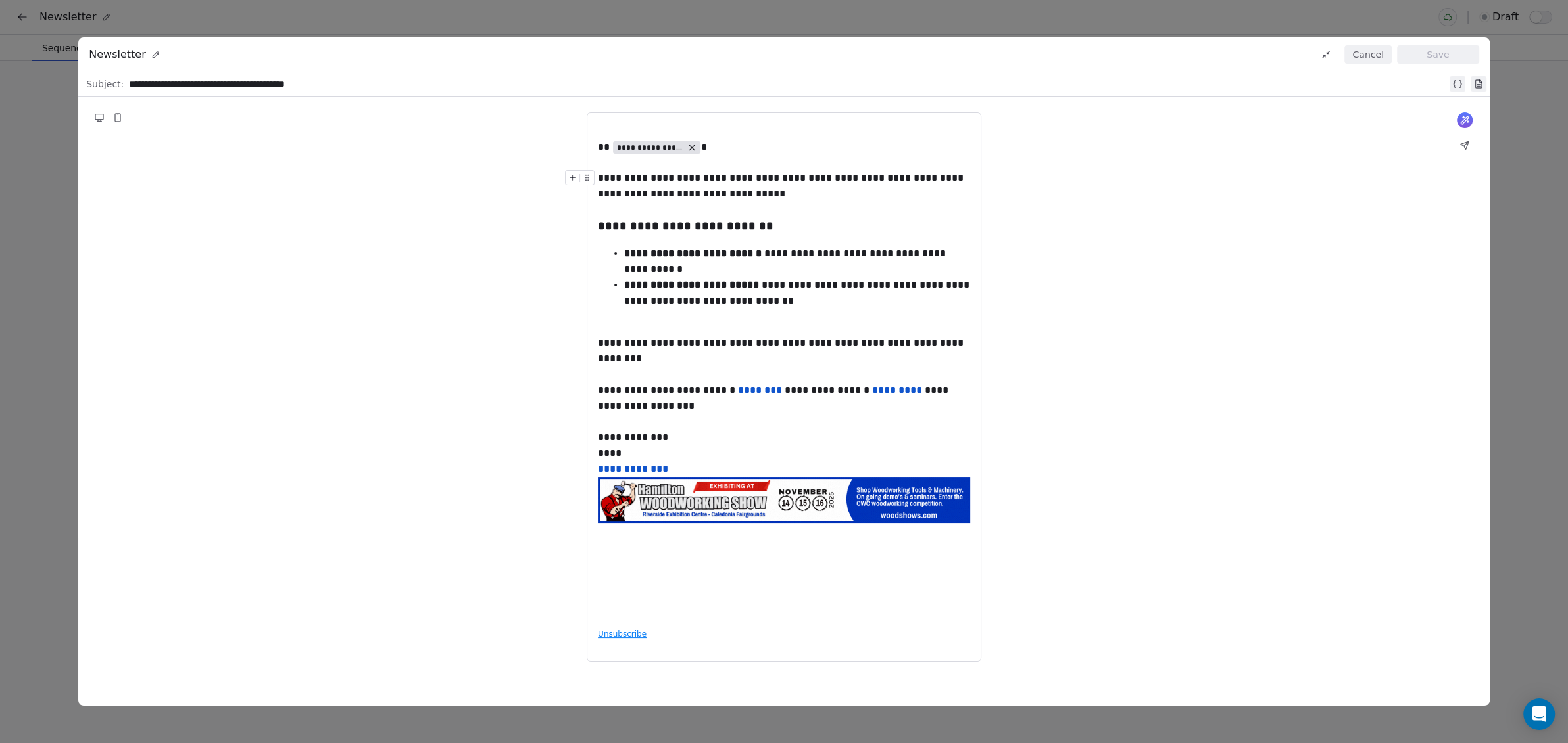
click at [799, 196] on div "**********" at bounding box center [785, 186] width 373 height 32
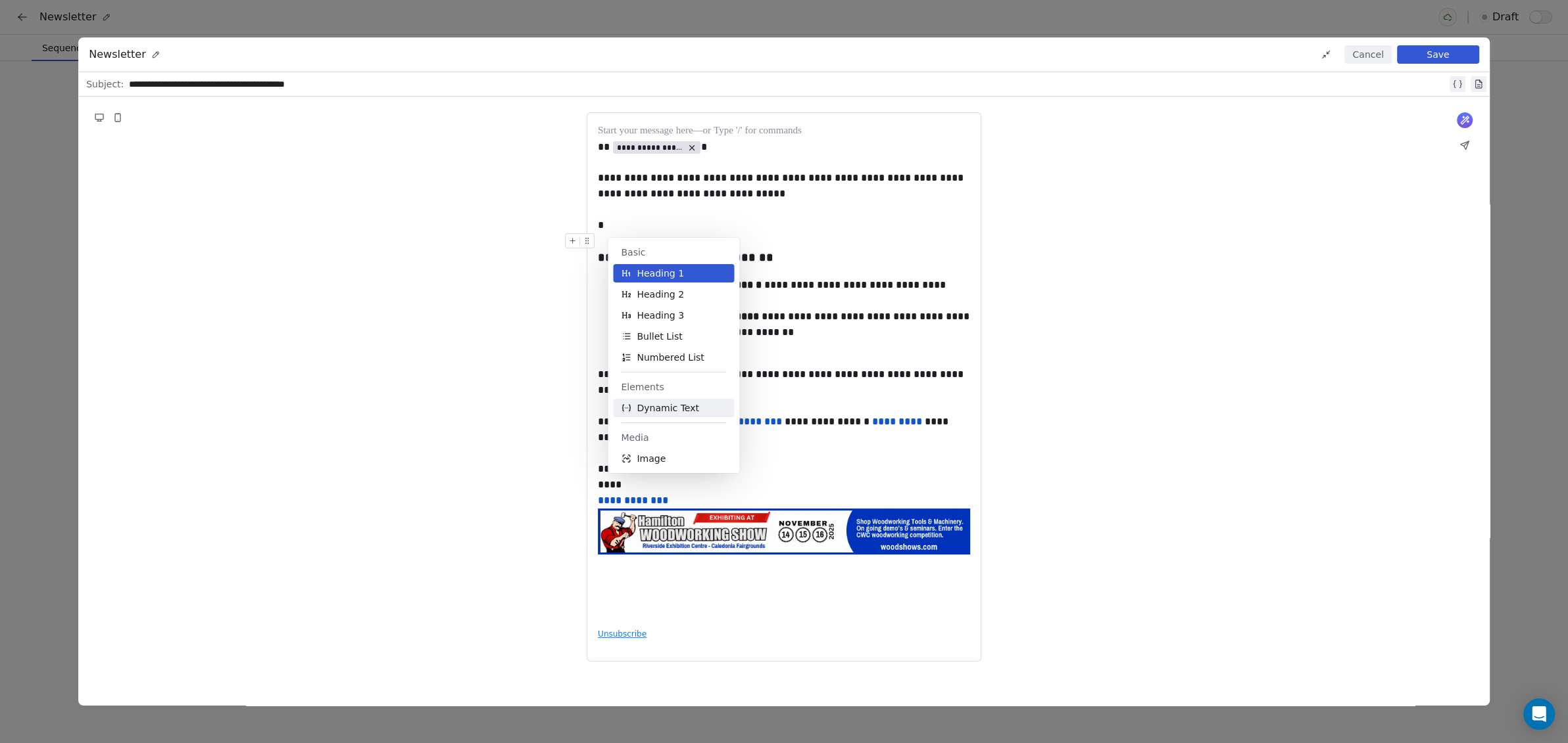
click at [690, 412] on span "Dynamic Text" at bounding box center [668, 409] width 62 height 13
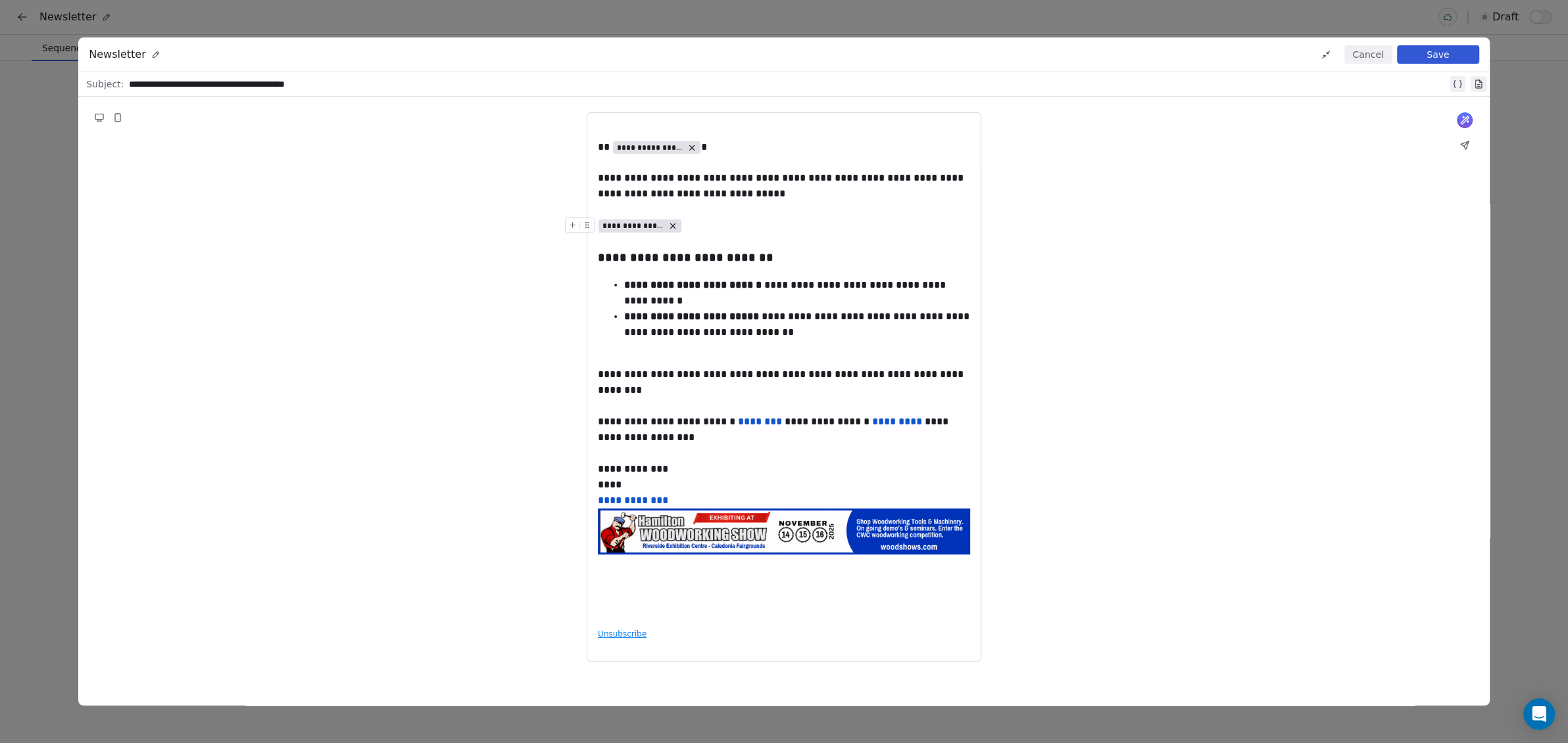
click at [633, 223] on span "**********" at bounding box center [633, 226] width 62 height 10
click at [639, 273] on span "Choose Property" at bounding box center [652, 271] width 75 height 13
click at [648, 339] on div "Sender Properties" at bounding box center [676, 342] width 126 height 21
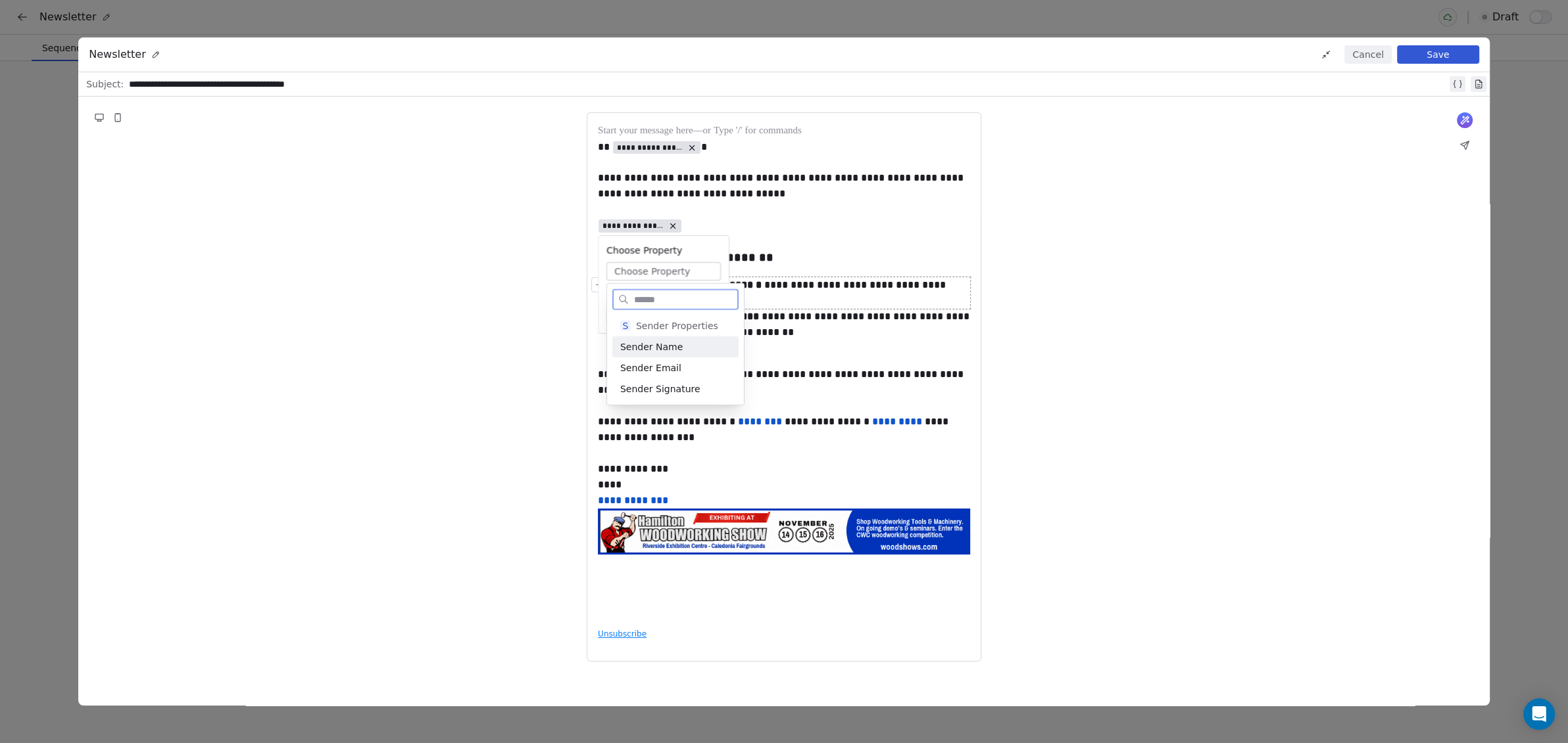
click at [651, 270] on div "**********" at bounding box center [784, 371] width 372 height 495
click at [651, 270] on span "Choose Property" at bounding box center [652, 271] width 75 height 13
click at [648, 322] on div "Contact Properties" at bounding box center [676, 320] width 126 height 21
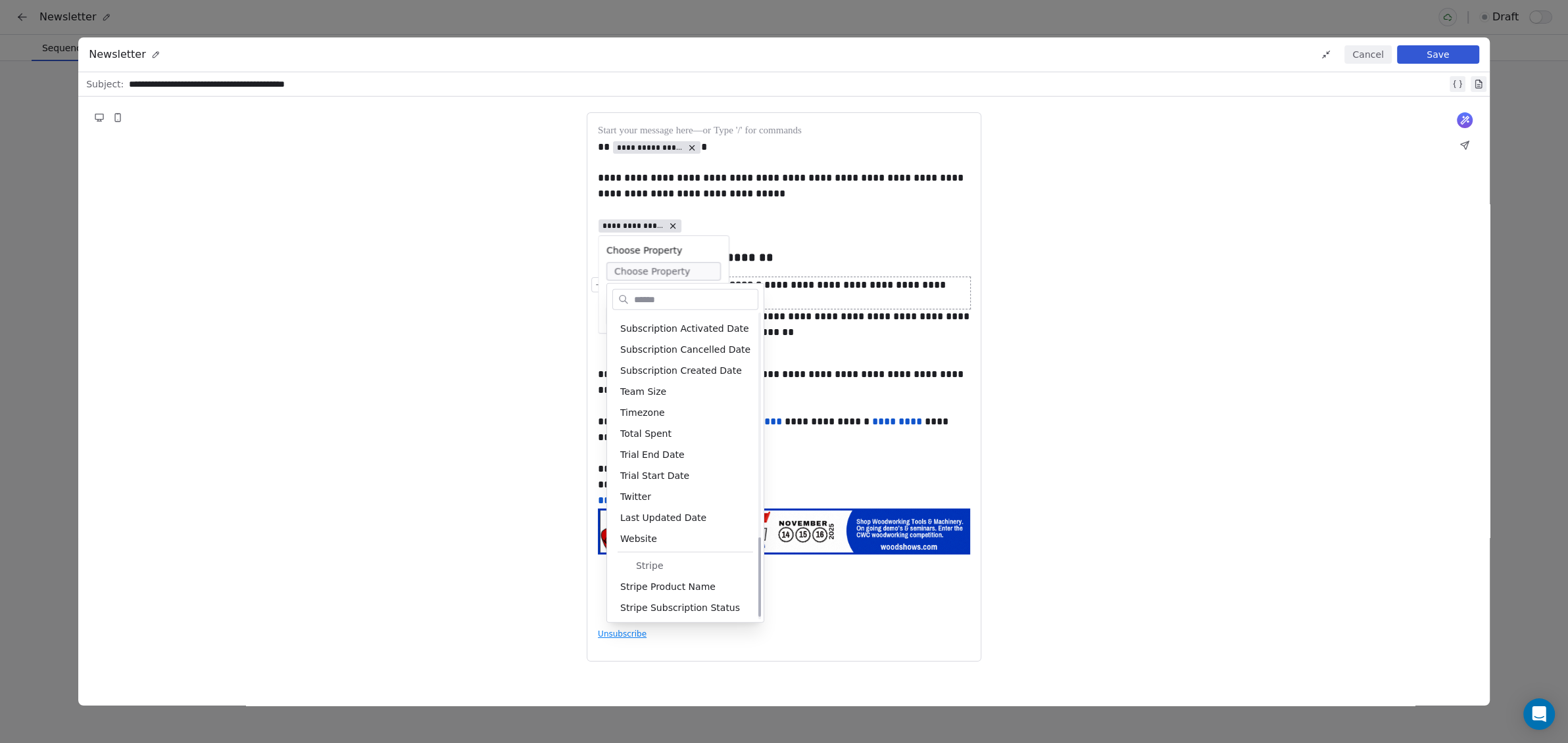
scroll to position [861, 0]
click at [471, 330] on div "**********" at bounding box center [784, 388] width 1412 height 582
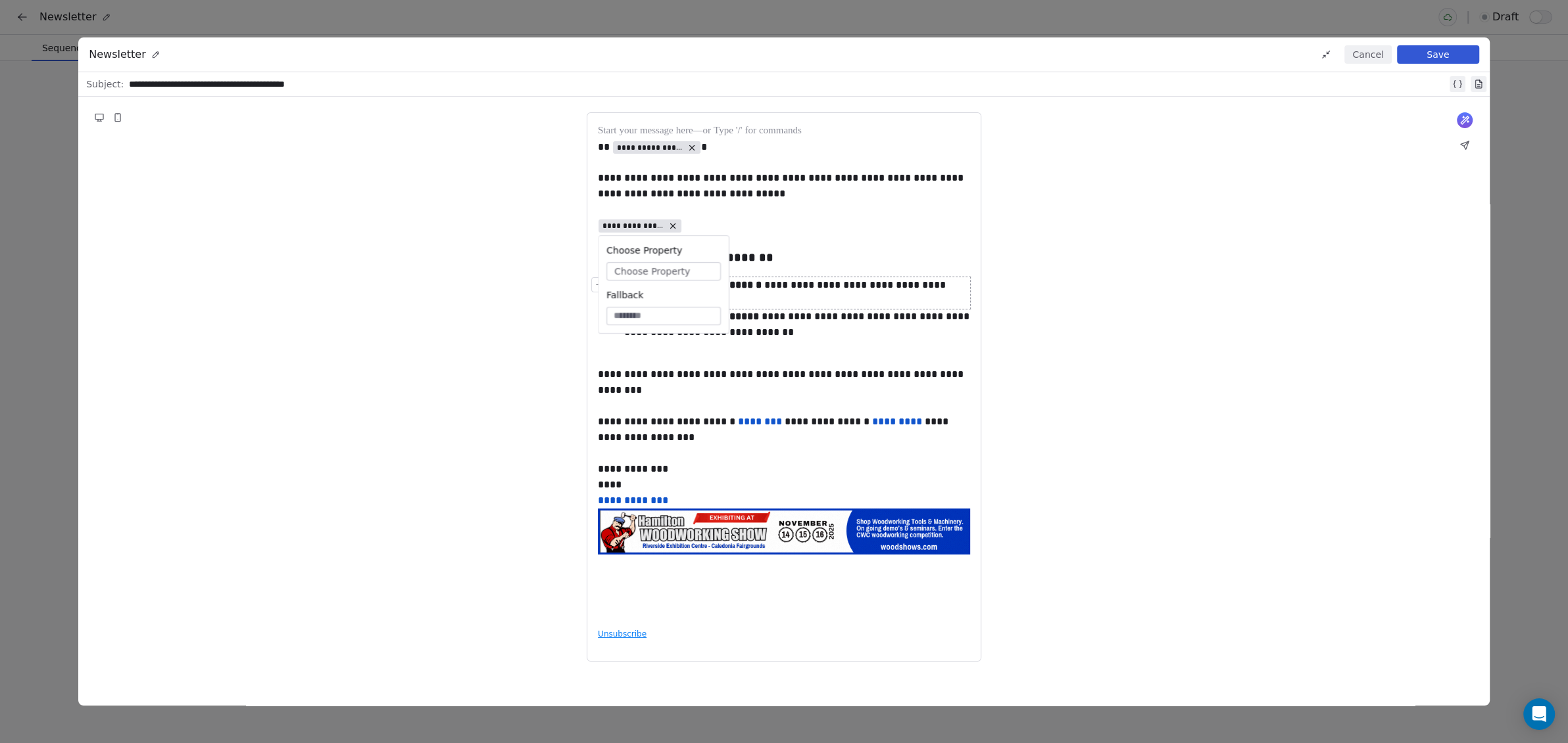
click at [492, 292] on div "**********" at bounding box center [784, 388] width 1412 height 582
click at [670, 222] on icon at bounding box center [673, 226] width 9 height 9
click at [578, 227] on button at bounding box center [572, 225] width 14 height 14
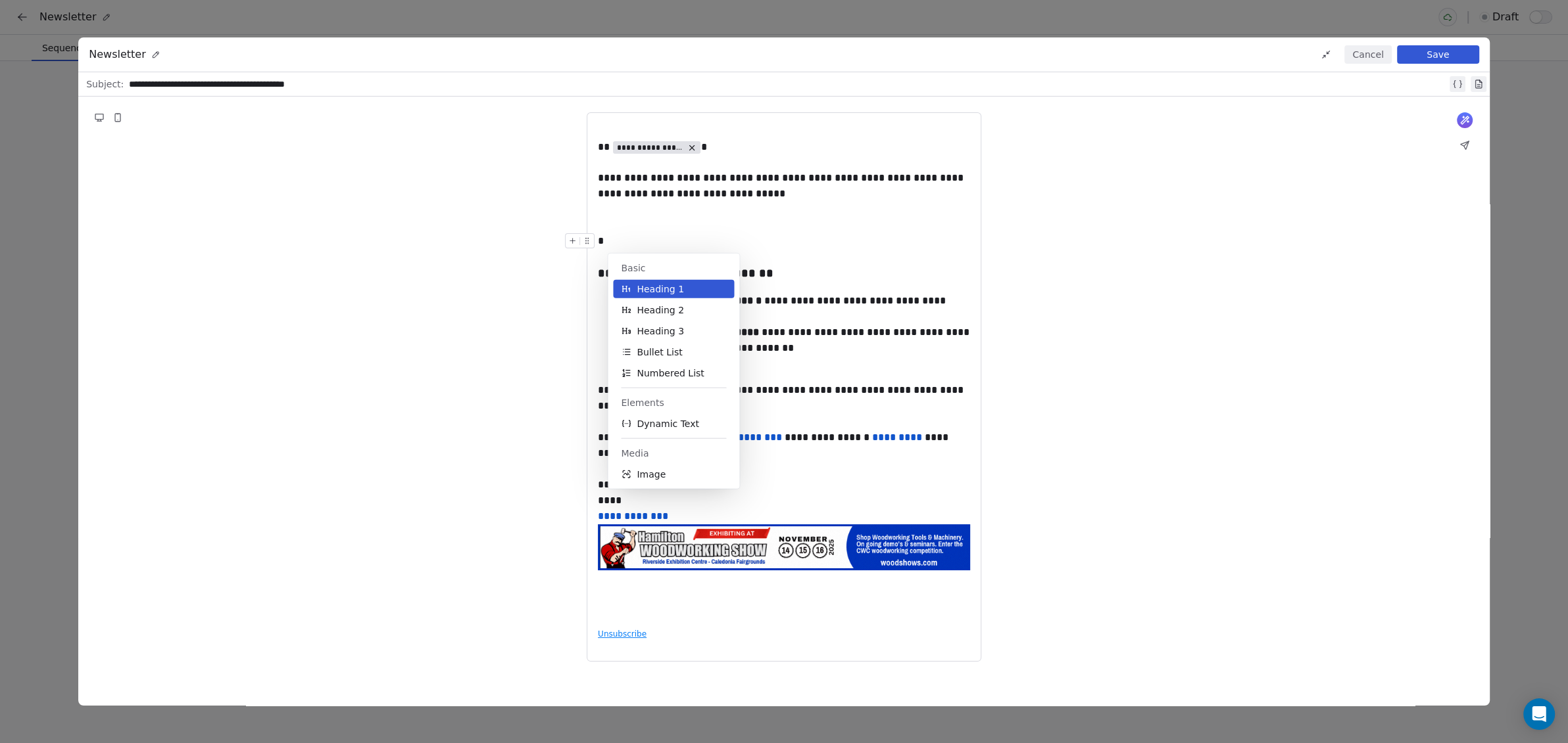
click at [611, 236] on div "*" at bounding box center [784, 241] width 372 height 16
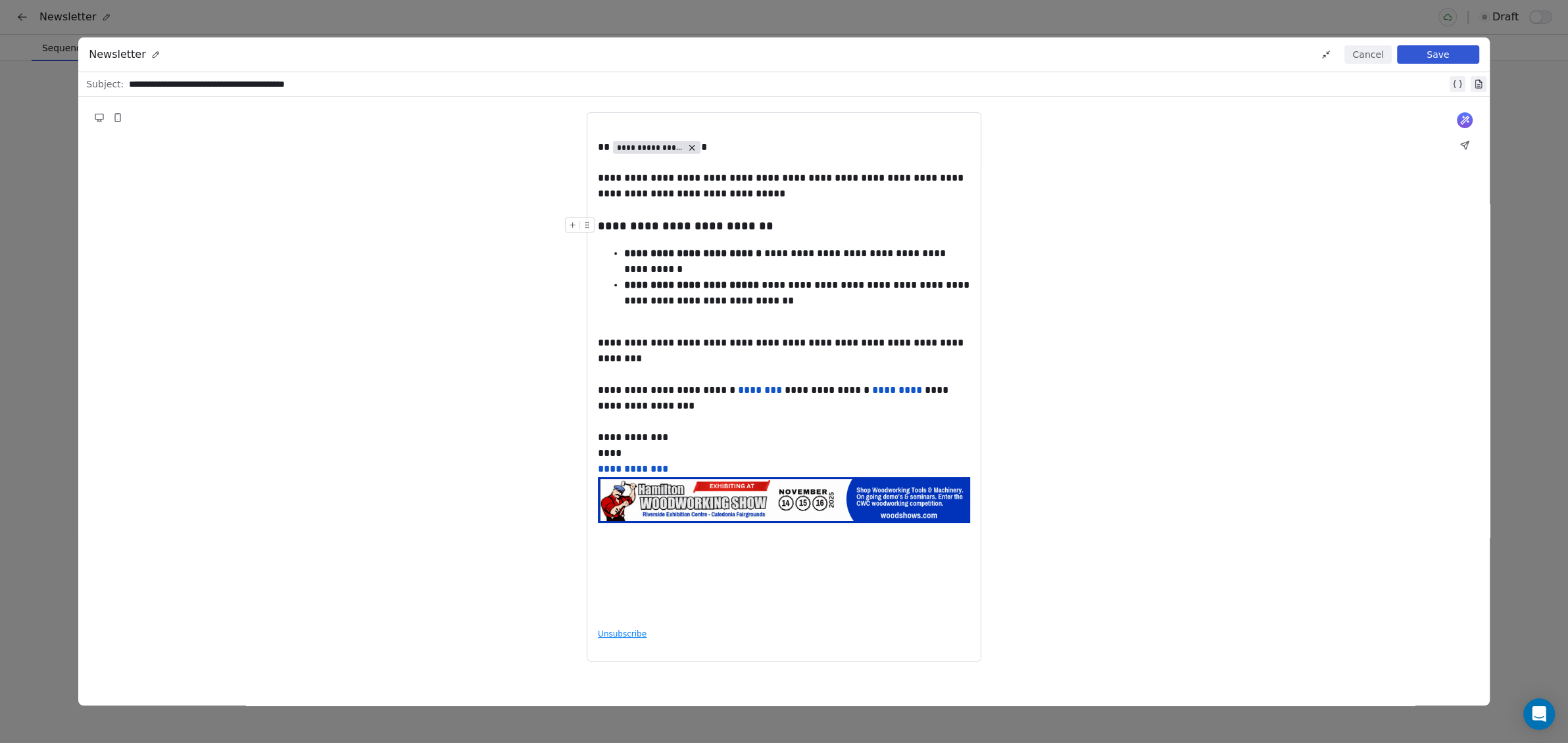
click at [1431, 53] on button "Save" at bounding box center [1438, 55] width 82 height 19
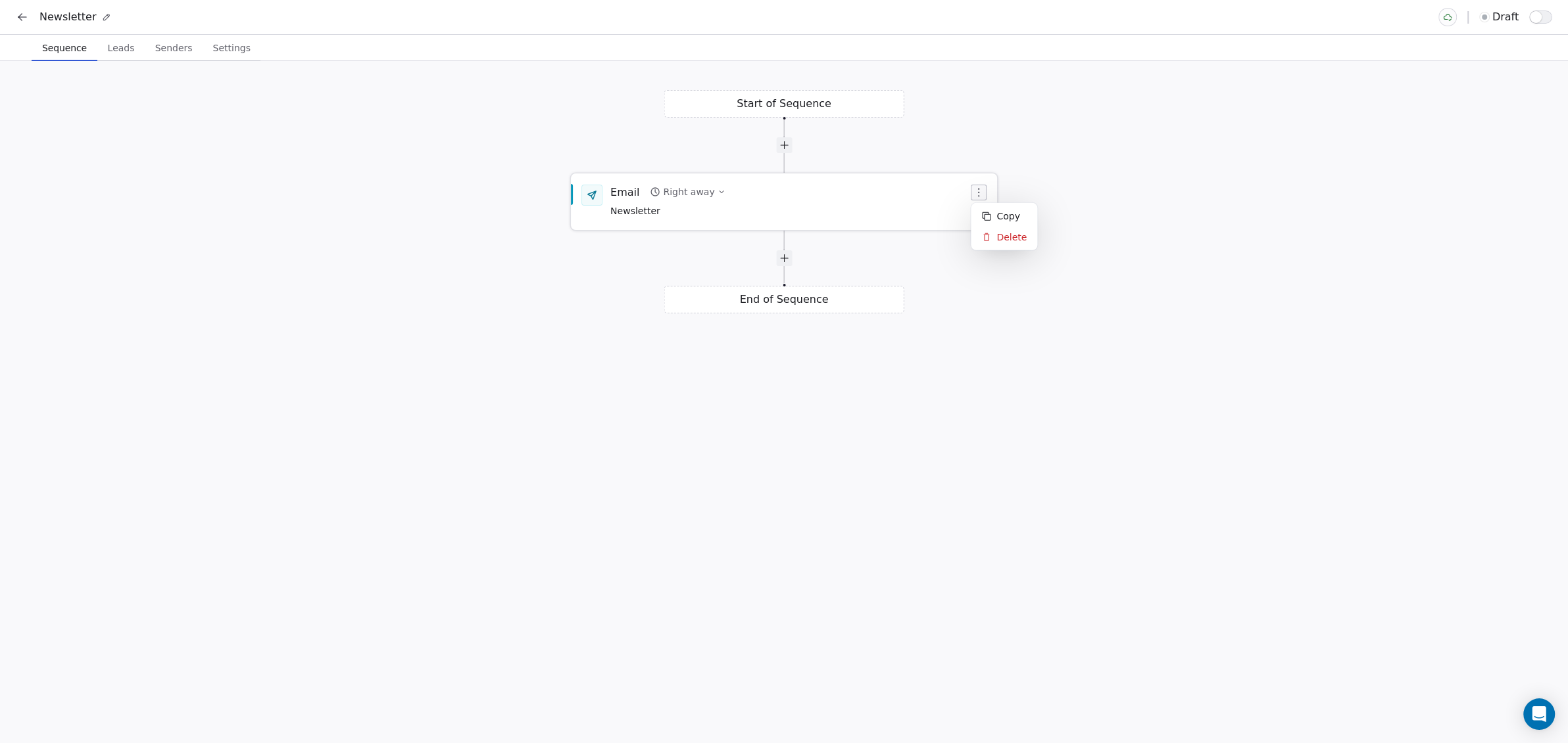
click at [984, 193] on button "button" at bounding box center [978, 192] width 16 height 16
click at [844, 194] on div "Email Right away Newsletter" at bounding box center [790, 202] width 358 height 34
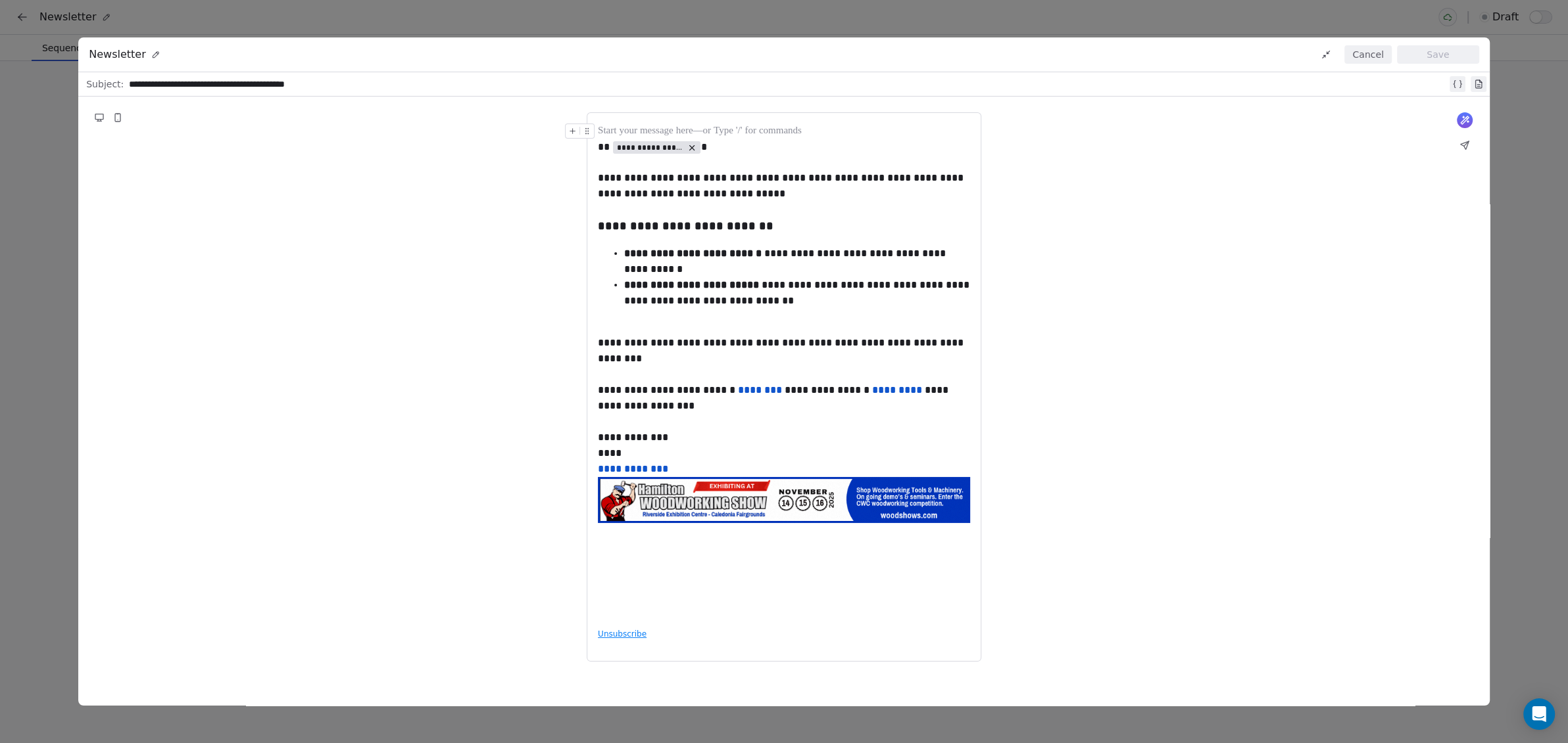
click at [1462, 140] on icon at bounding box center [1464, 145] width 10 height 10
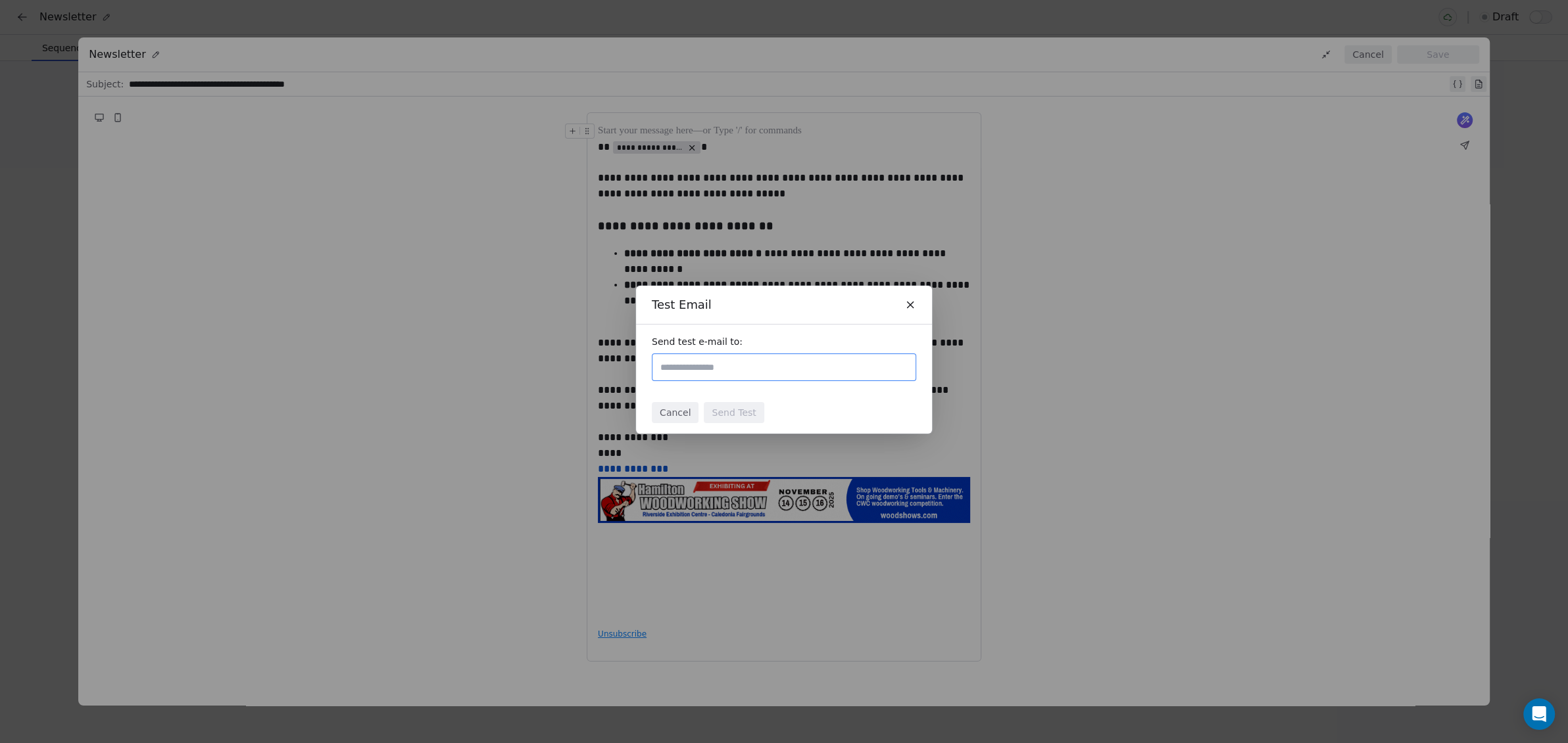
click at [705, 363] on input "text" at bounding box center [782, 367] width 250 height 16
type input "**********"
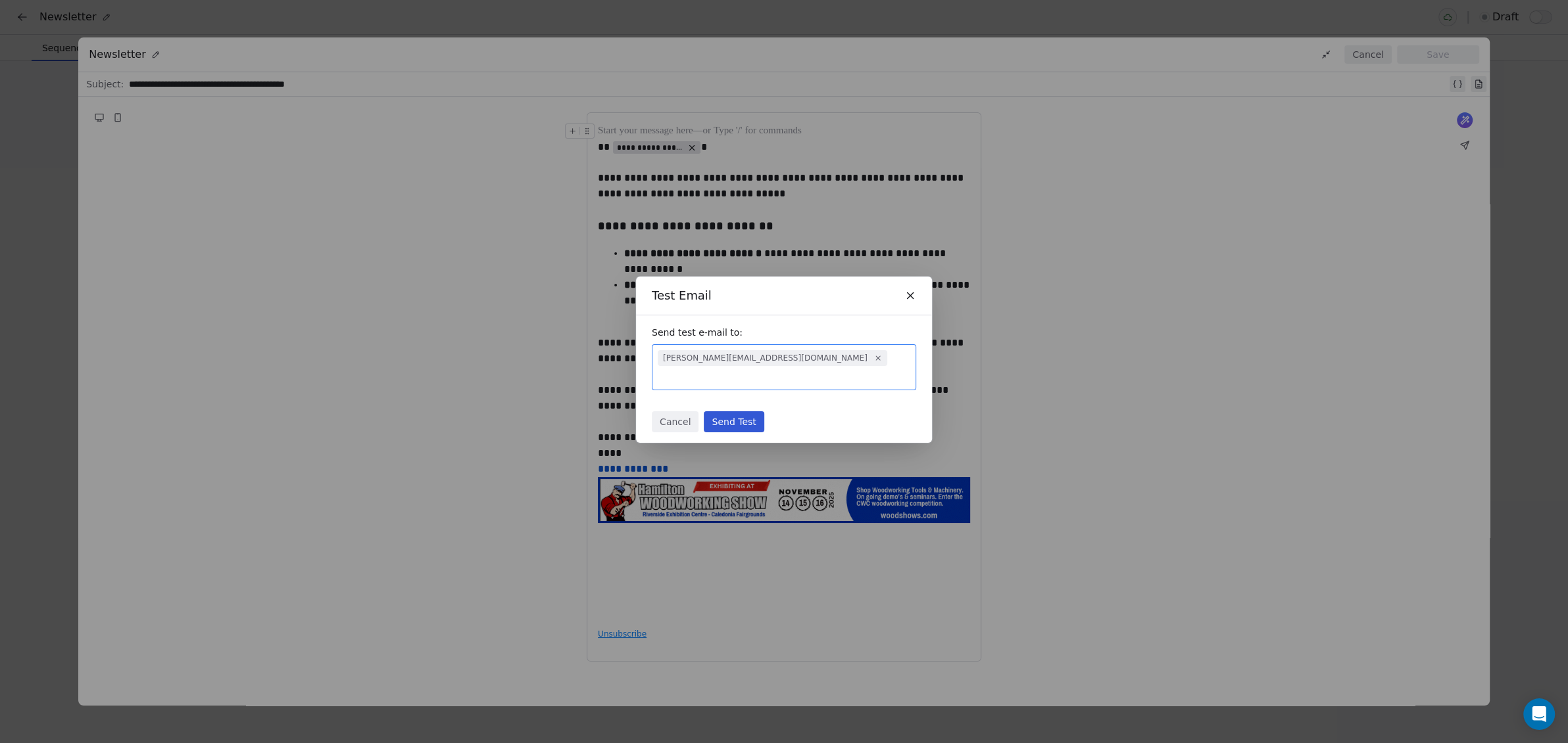
click at [735, 414] on button "Send Test" at bounding box center [734, 422] width 60 height 21
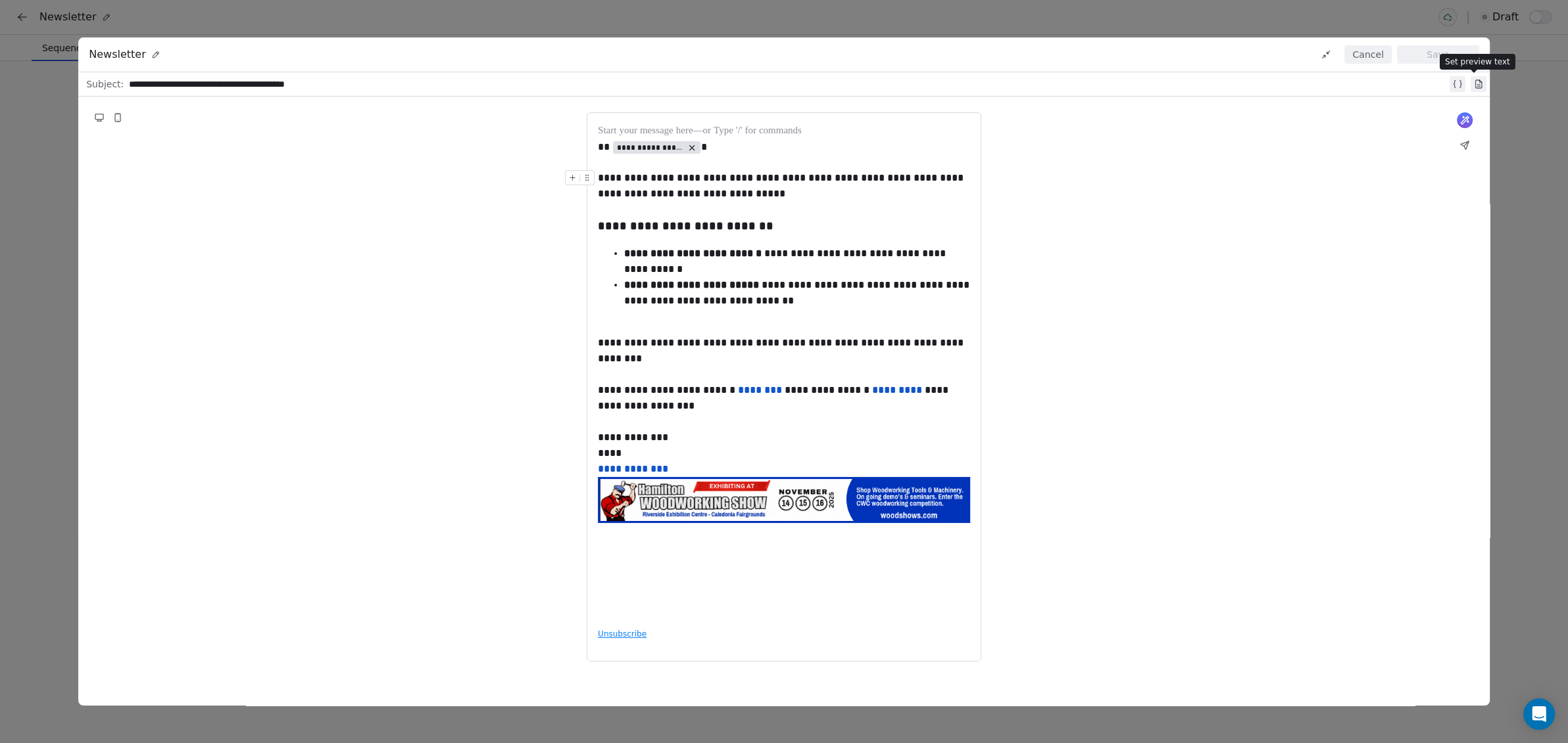
click at [1476, 82] on icon at bounding box center [1478, 84] width 6 height 8
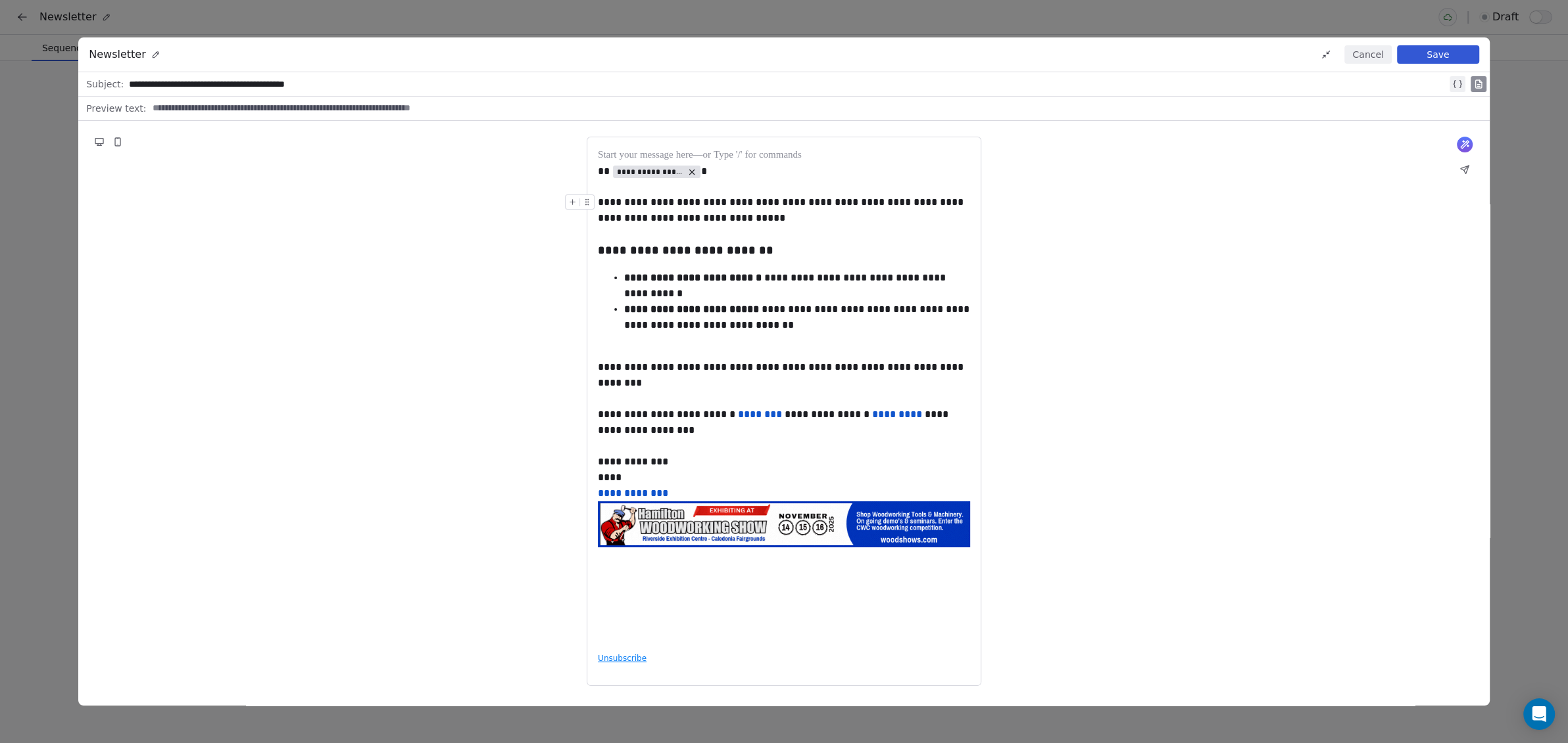
click at [240, 107] on input at bounding box center [813, 108] width 1331 height 13
type input "*"
type input "**********"
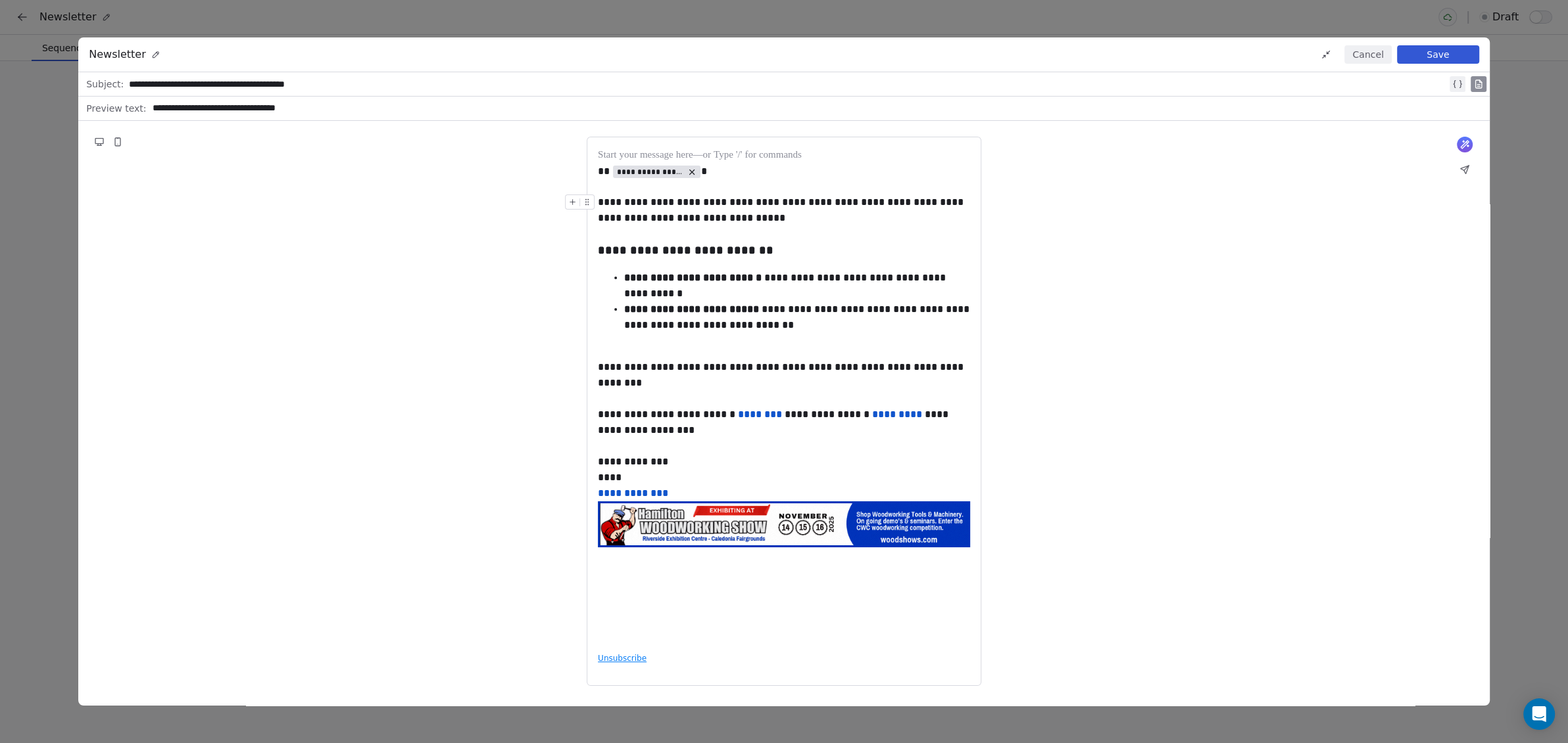
click at [1447, 56] on button "Save" at bounding box center [1438, 55] width 82 height 19
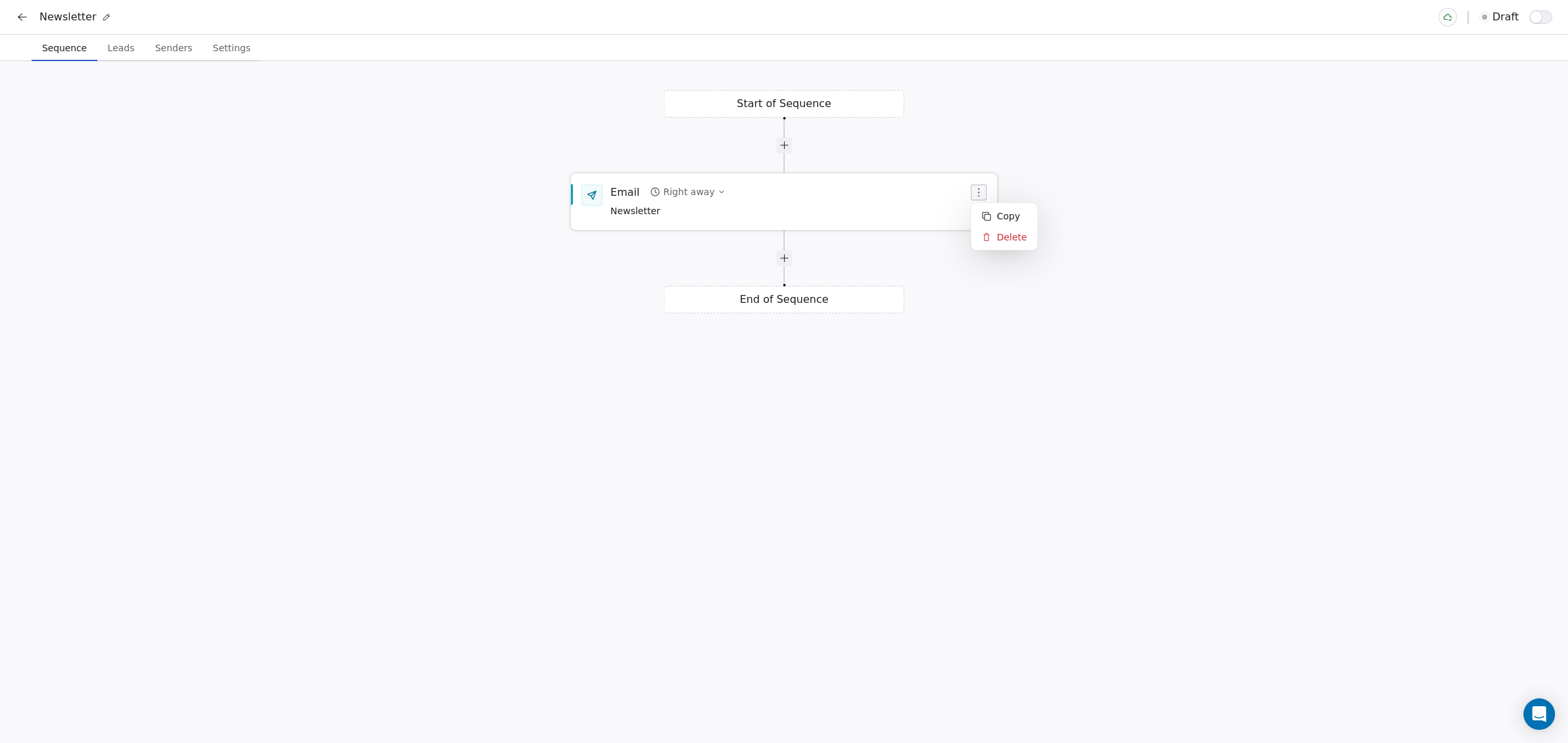
click at [975, 194] on icon "button" at bounding box center [978, 192] width 10 height 10
click at [796, 186] on div "Email Right away Newsletter" at bounding box center [790, 202] width 358 height 34
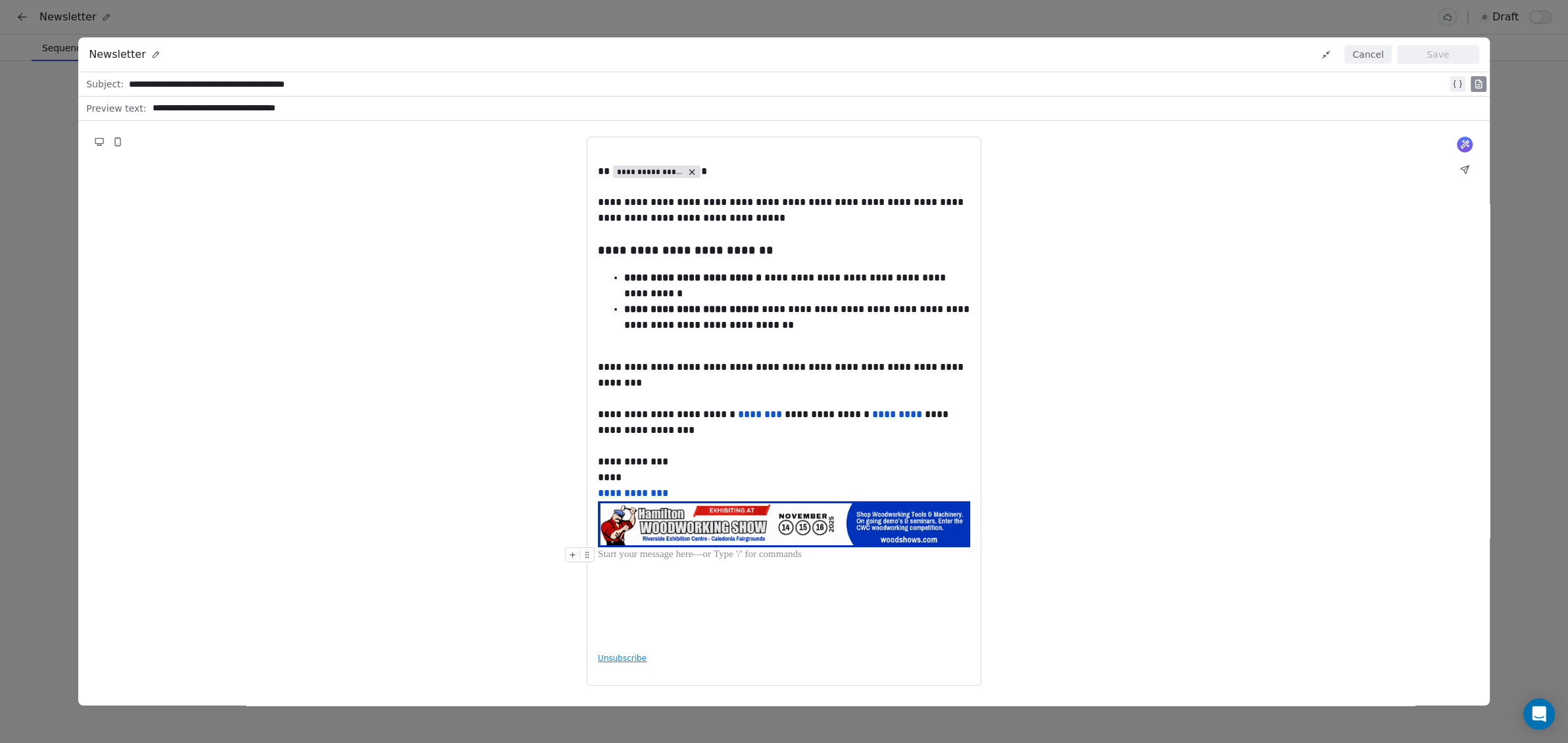
click at [663, 547] on div at bounding box center [784, 555] width 372 height 16
click at [658, 537] on img at bounding box center [784, 525] width 372 height 46
click at [679, 591] on div "**********" at bounding box center [784, 396] width 372 height 495
click at [656, 529] on img at bounding box center [784, 525] width 372 height 46
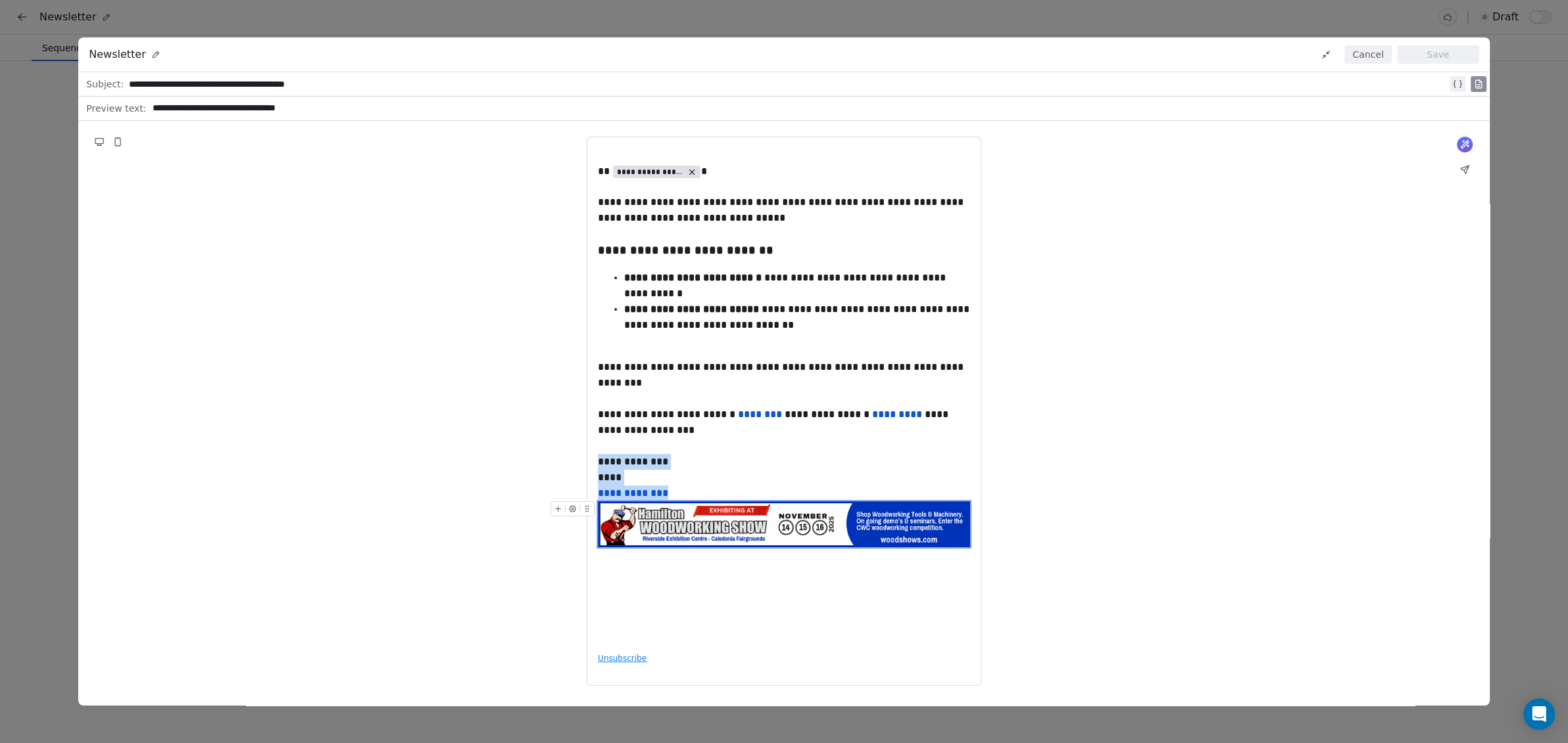
click at [656, 529] on img at bounding box center [784, 525] width 372 height 46
click at [1280, 21] on div "**********" at bounding box center [784, 371] width 1568 height 743
click at [1363, 51] on button "Cancel" at bounding box center [1368, 55] width 47 height 19
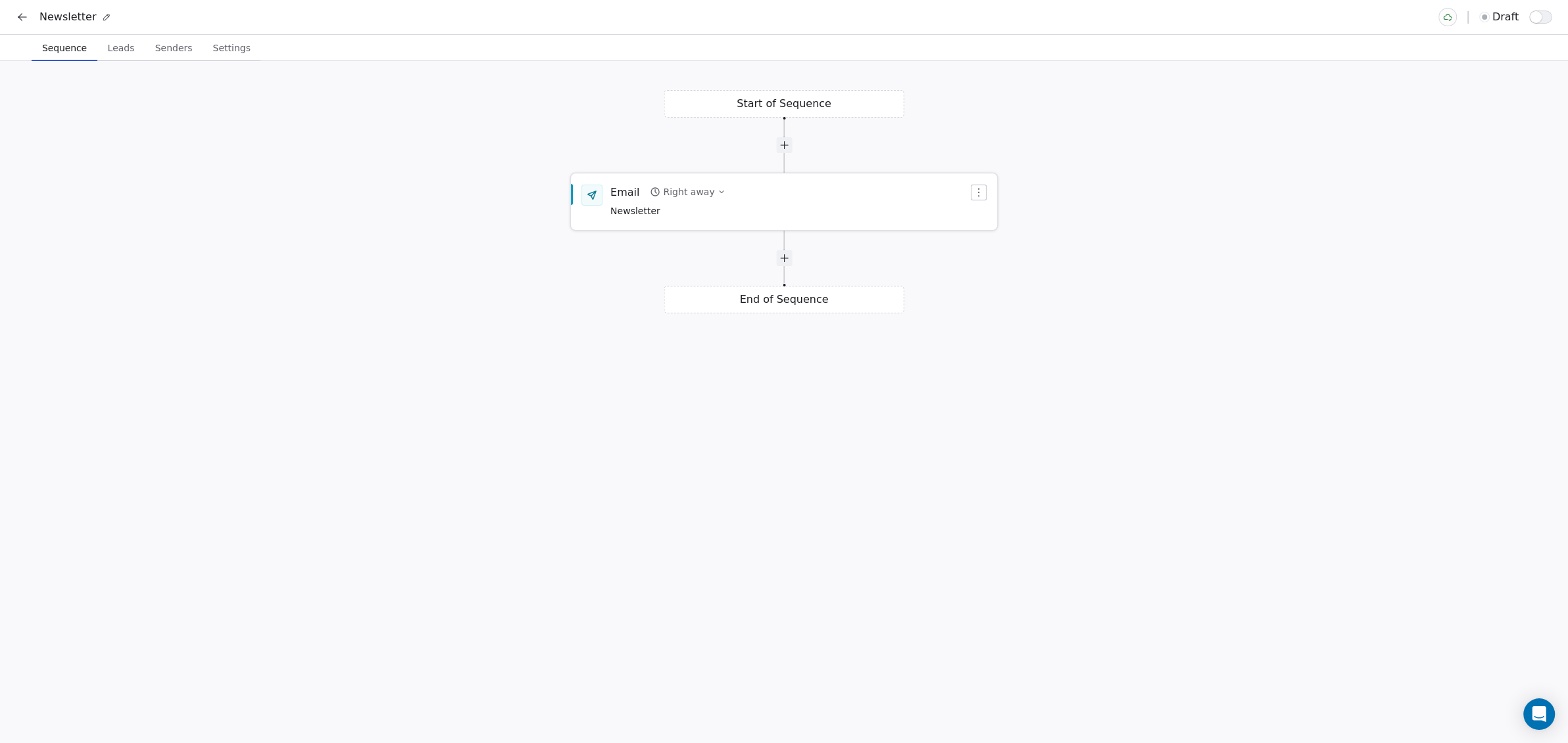
click at [820, 195] on div "Email Right away Newsletter" at bounding box center [790, 202] width 358 height 34
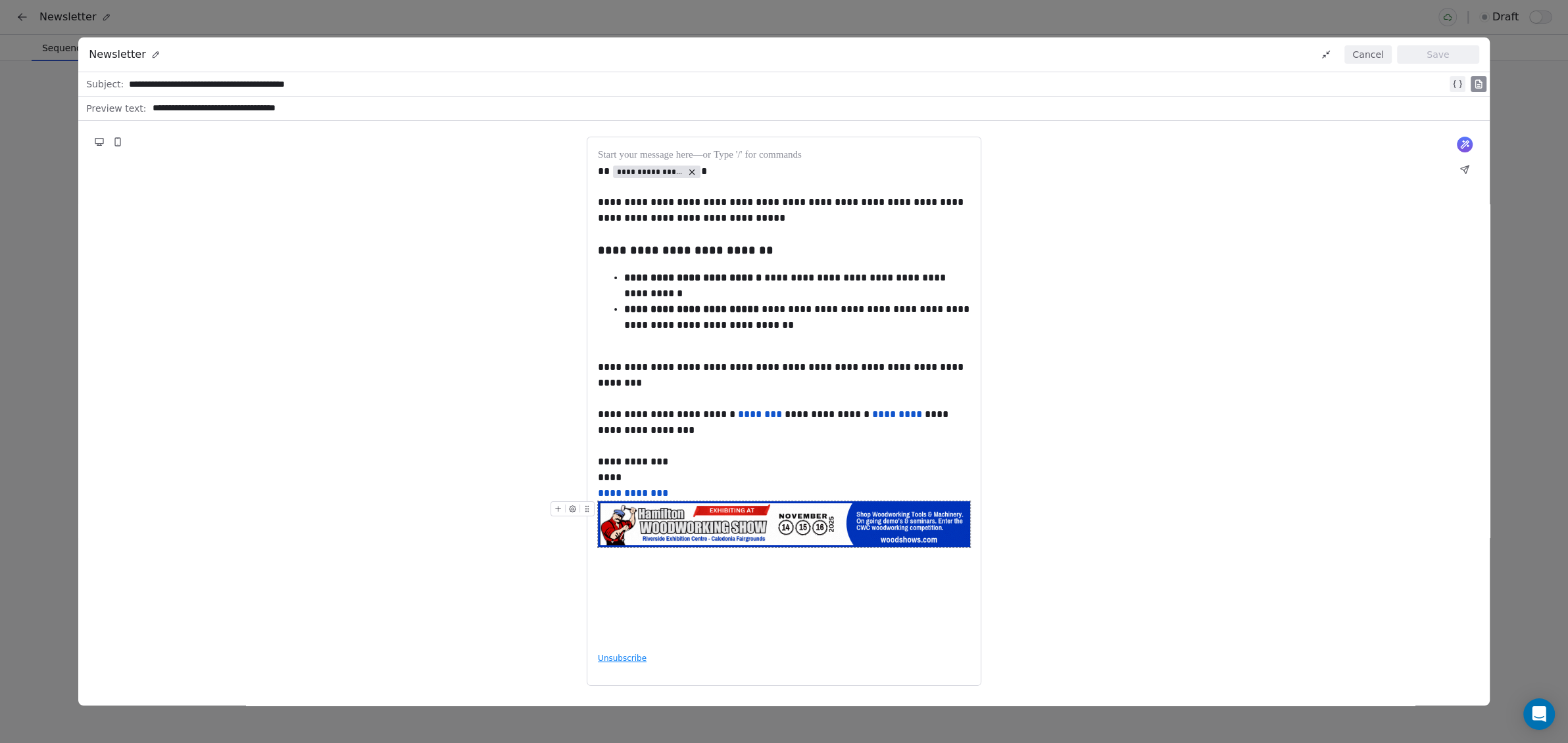
click at [766, 533] on img at bounding box center [784, 525] width 372 height 46
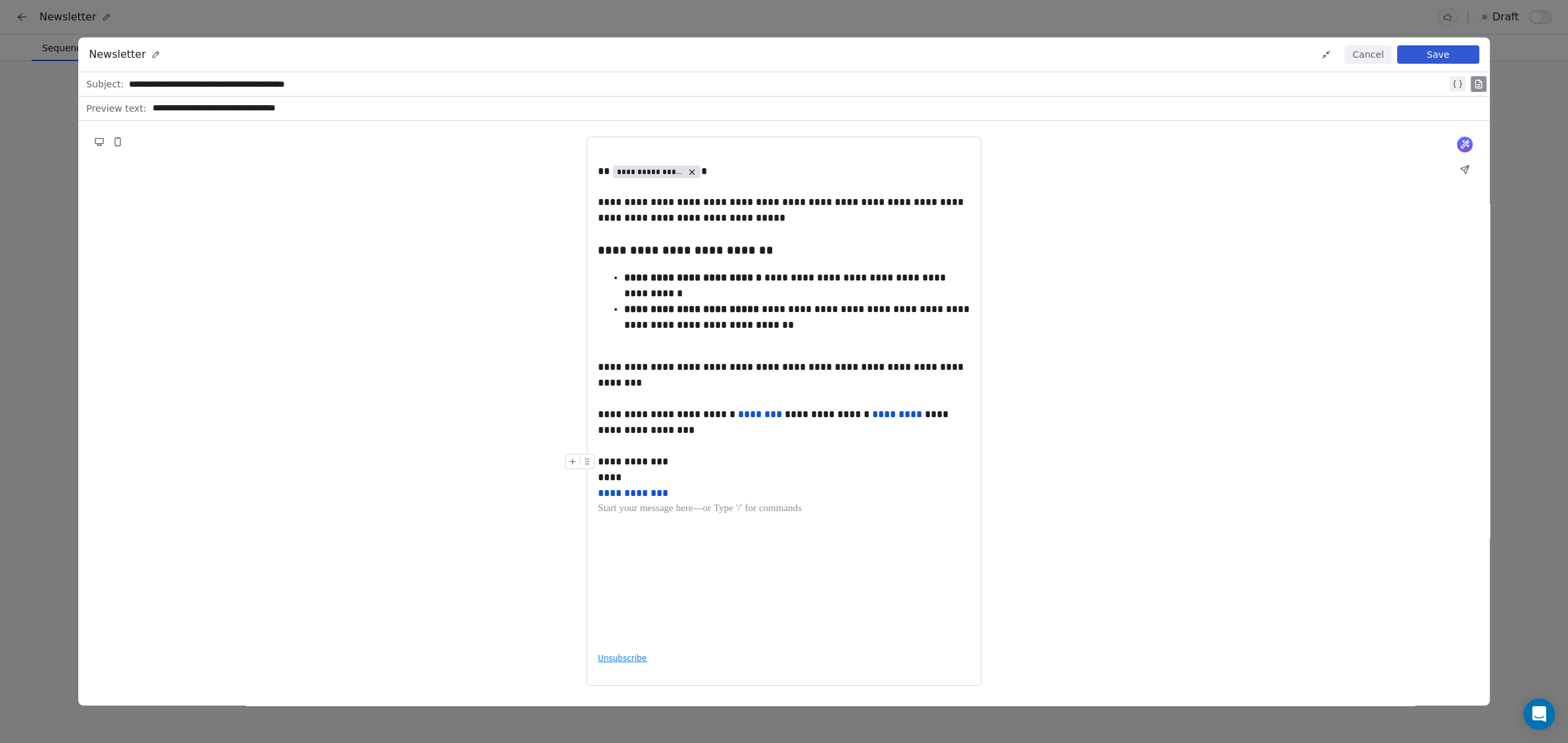
drag, startPoint x: 680, startPoint y: 495, endPoint x: 703, endPoint y: 495, distance: 23.0
click at [680, 495] on div "**********" at bounding box center [785, 477] width 373 height 47
click at [698, 365] on div "**********" at bounding box center [785, 376] width 373 height 32
click at [1440, 51] on button "Save" at bounding box center [1438, 55] width 82 height 19
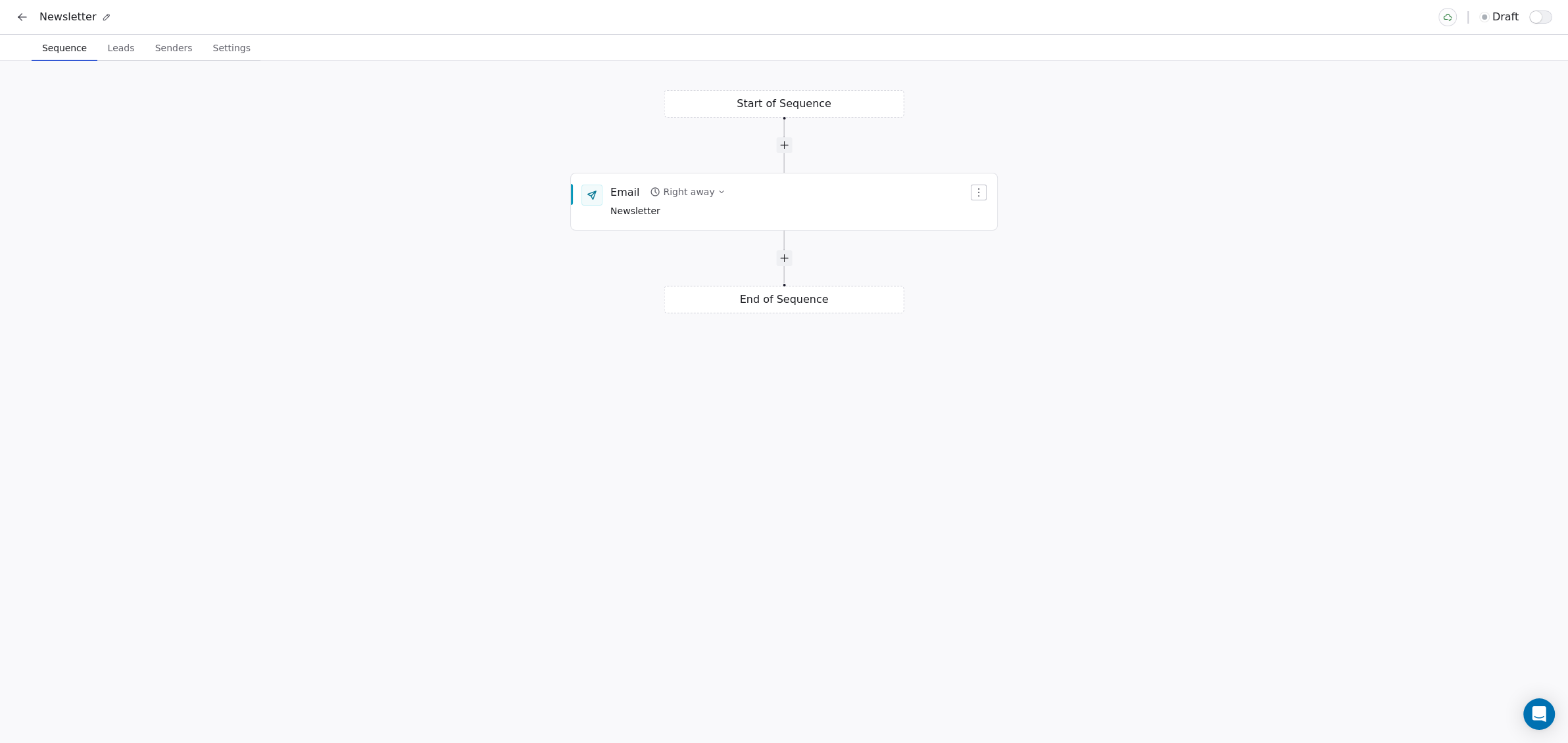
click at [24, 21] on icon at bounding box center [23, 17] width 13 height 13
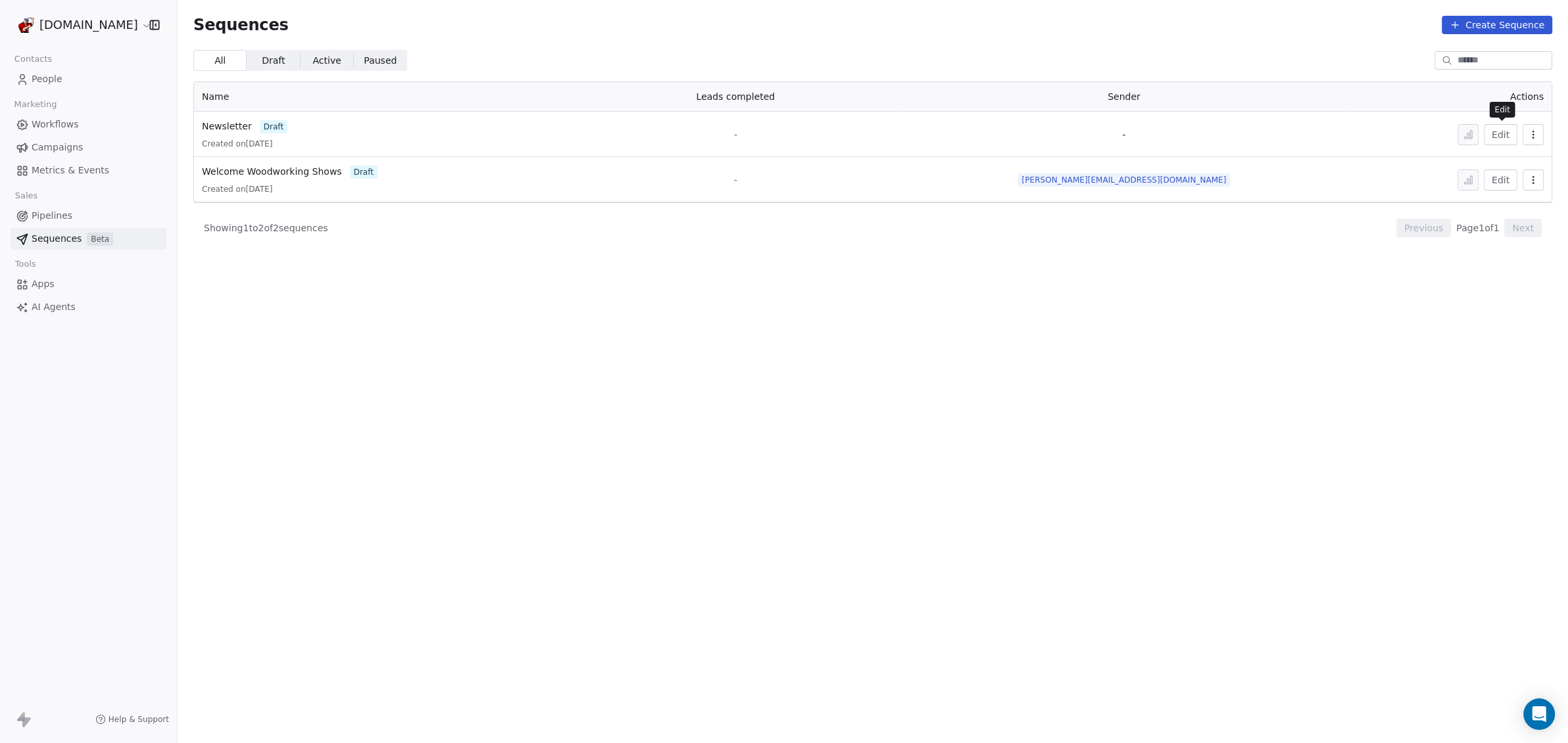
click at [1509, 138] on button "Edit" at bounding box center [1501, 135] width 34 height 21
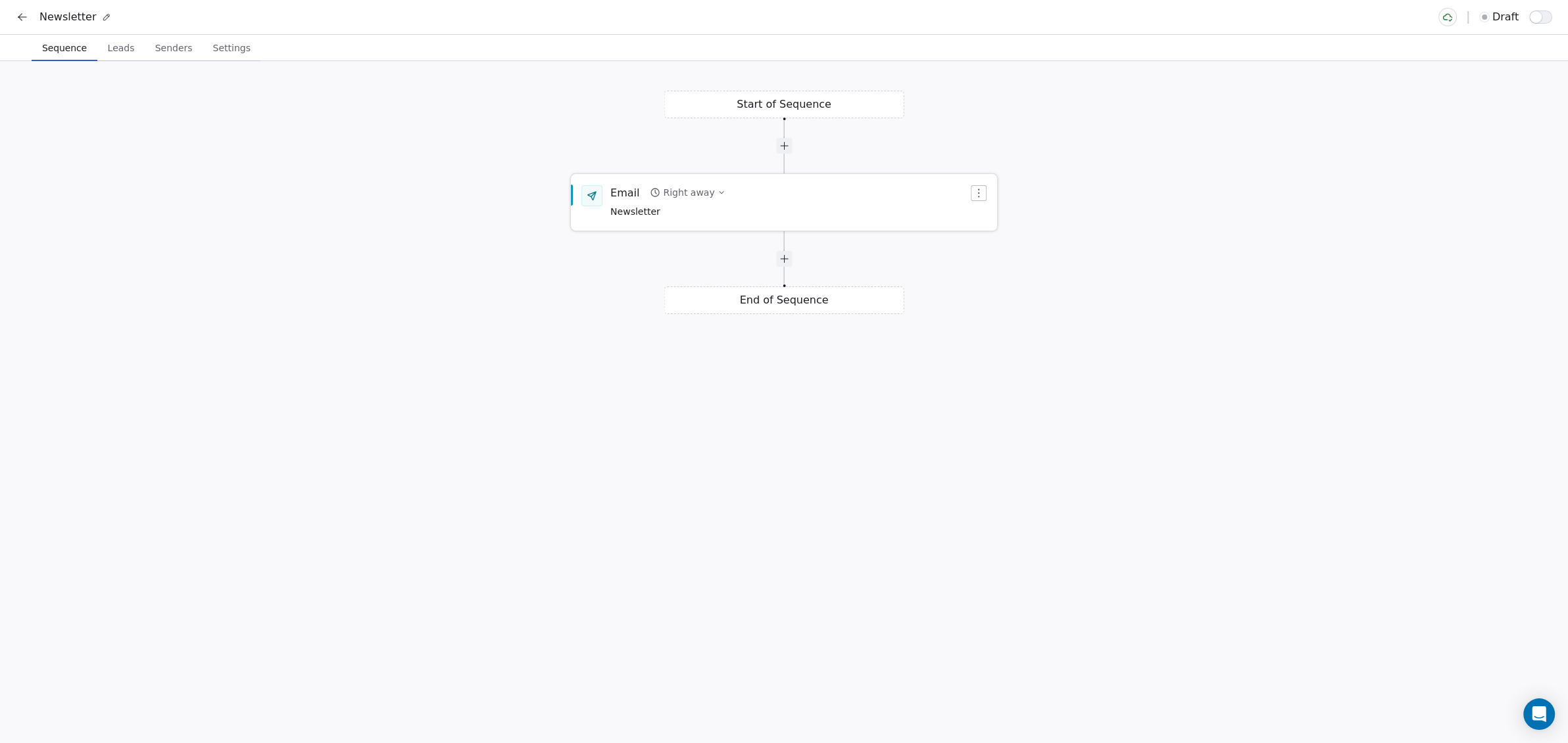
click at [767, 216] on div "Email Right away Newsletter" at bounding box center [790, 202] width 358 height 34
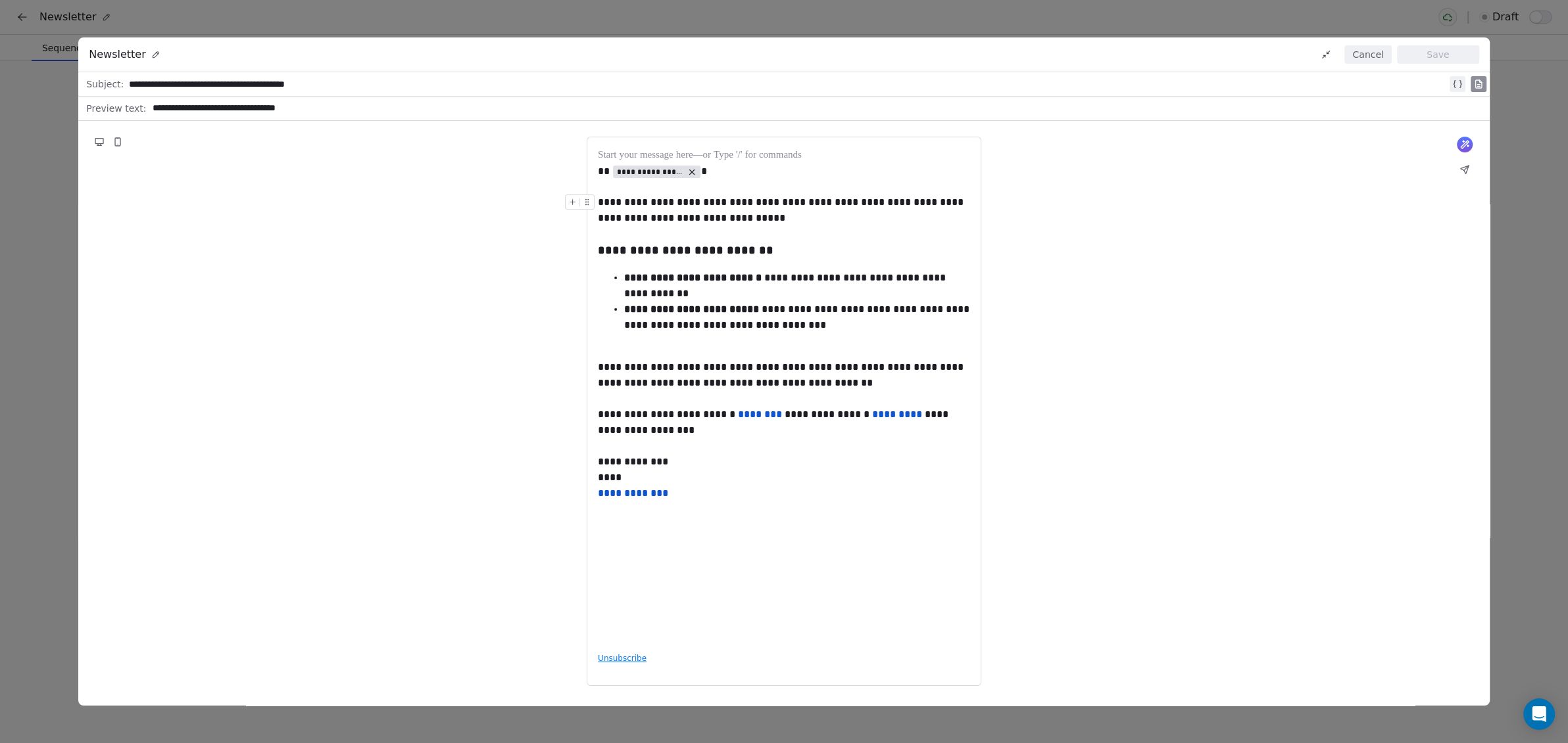
click at [1321, 54] on button at bounding box center [1326, 55] width 16 height 16
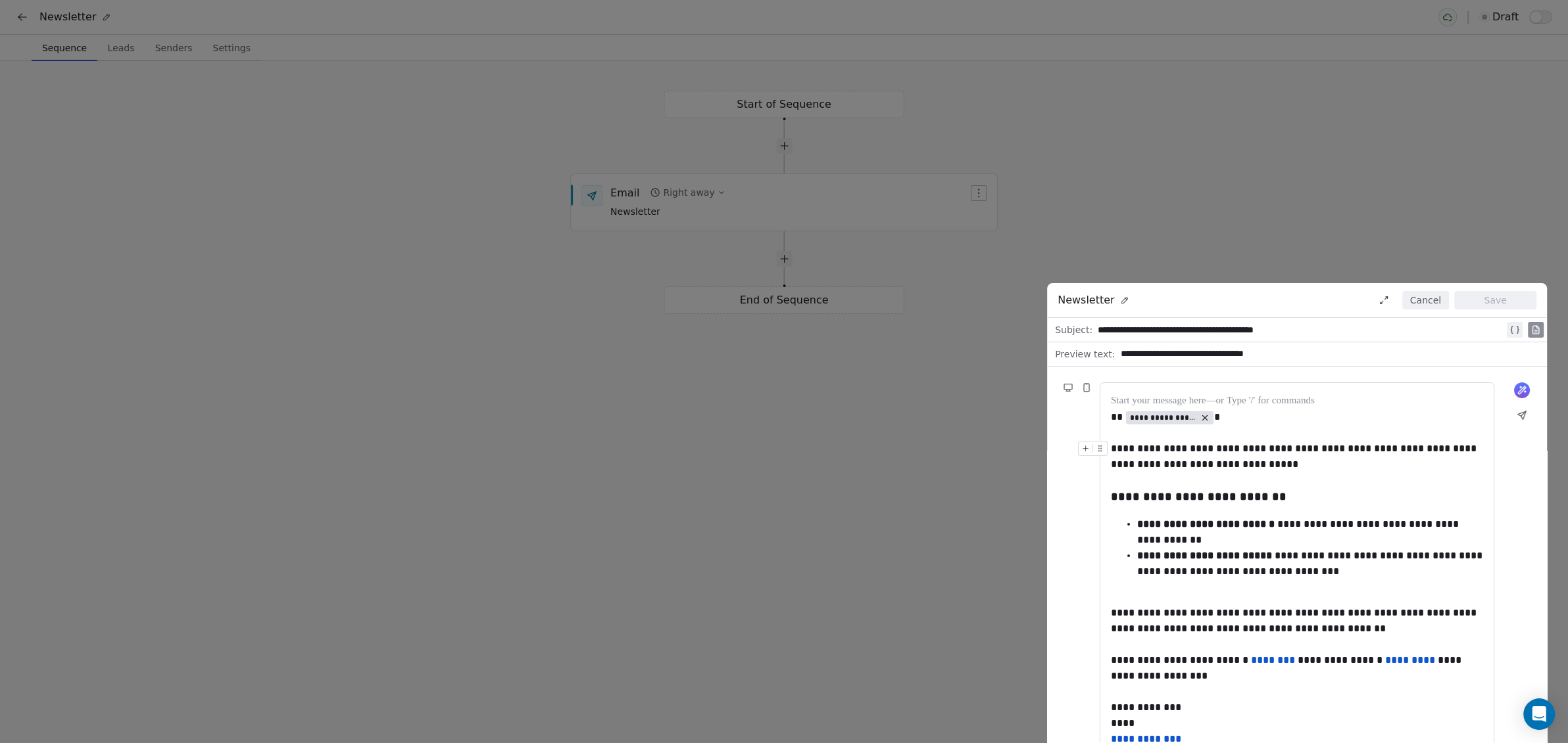
click at [643, 418] on div "**********" at bounding box center [784, 371] width 1568 height 743
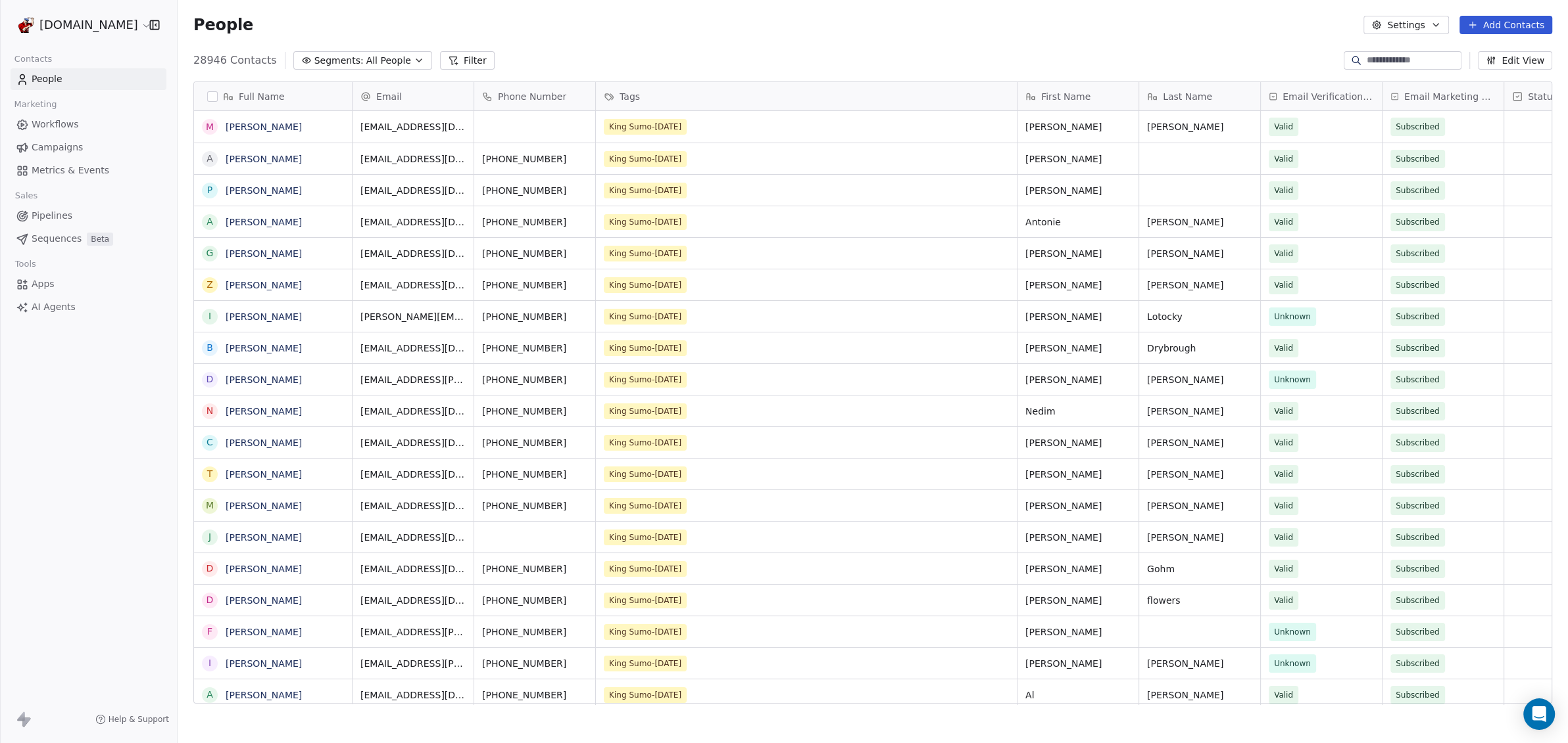
scroll to position [641, 1378]
click at [1417, 27] on button "Settings" at bounding box center [1406, 25] width 85 height 19
click at [1416, 51] on span "Contact Properties" at bounding box center [1442, 54] width 86 height 14
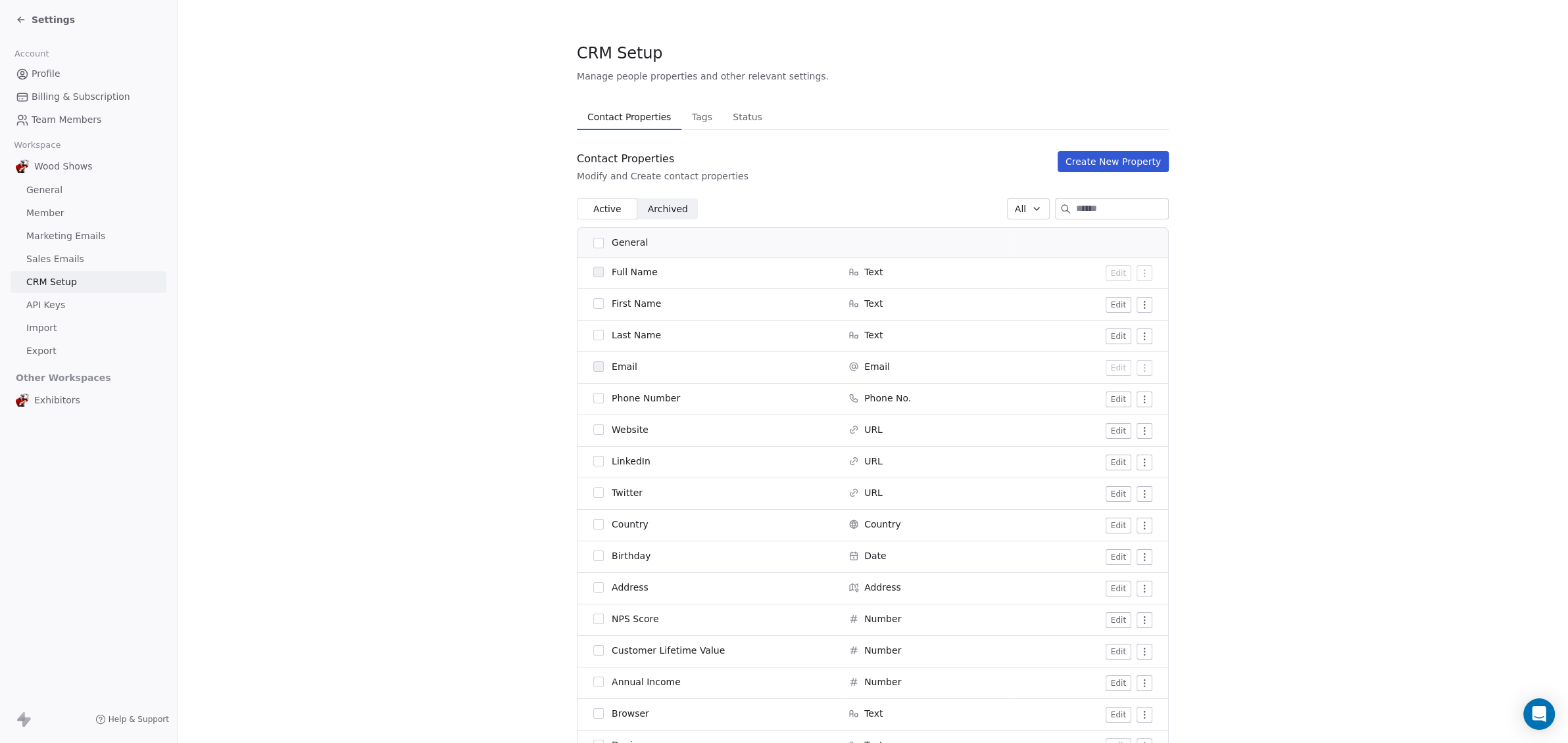
click at [58, 234] on span "Marketing Emails" at bounding box center [66, 236] width 79 height 14
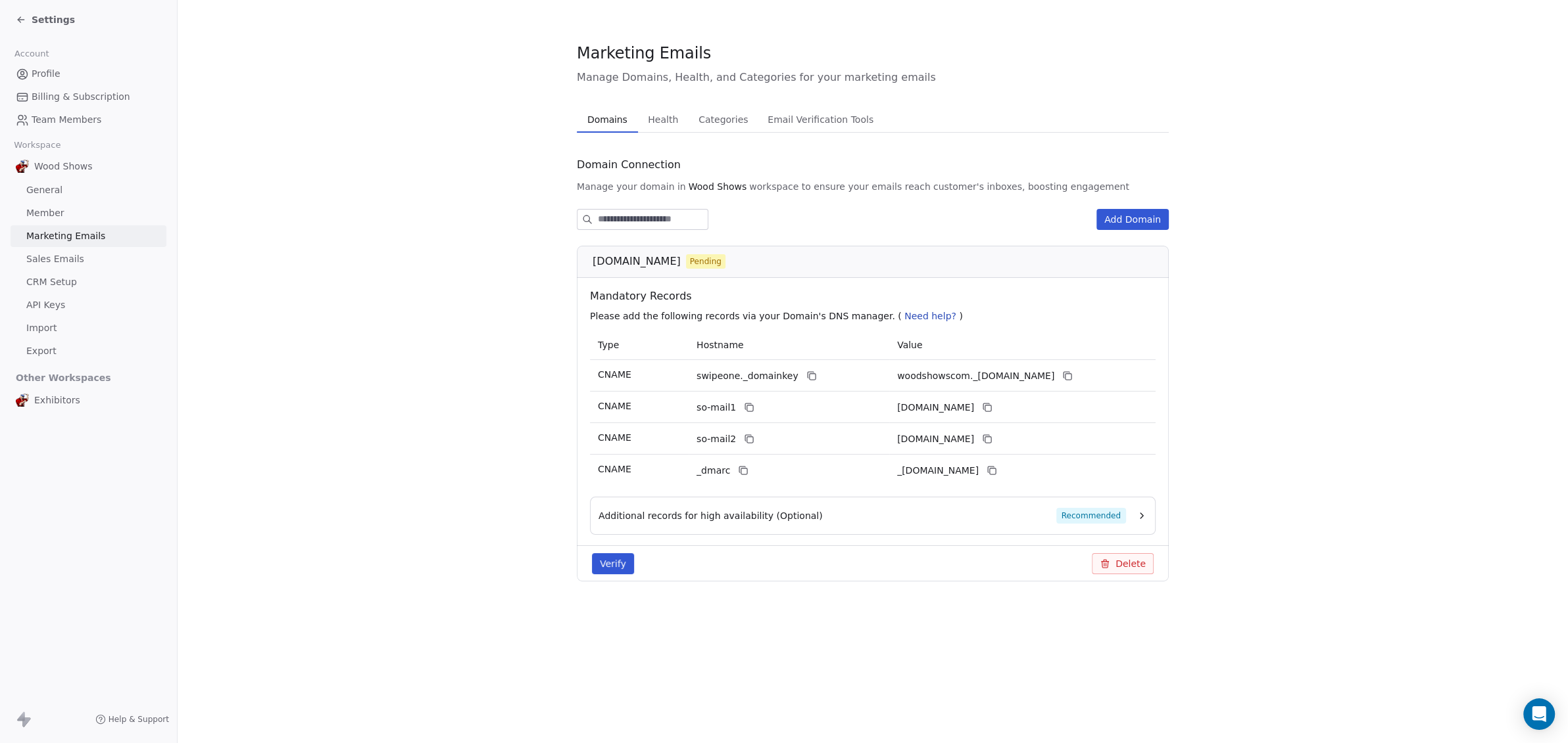
click at [619, 554] on button "Verify" at bounding box center [612, 564] width 42 height 21
click at [612, 562] on button "Verify" at bounding box center [612, 564] width 42 height 21
click at [1102, 512] on span "Recommended" at bounding box center [1091, 516] width 70 height 16
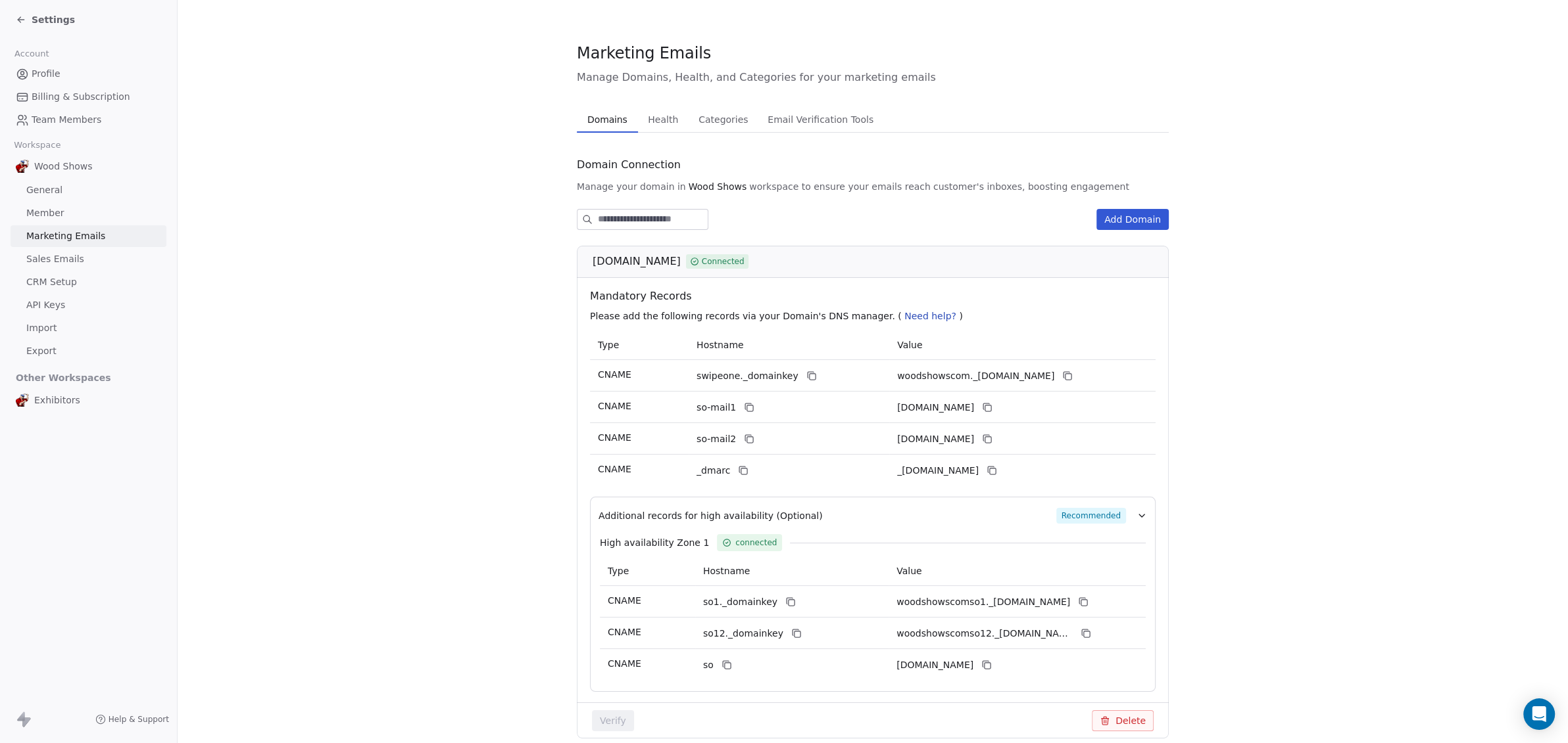
click at [9, 17] on div "Settings" at bounding box center [89, 20] width 177 height 40
click at [18, 19] on icon at bounding box center [21, 19] width 10 height 10
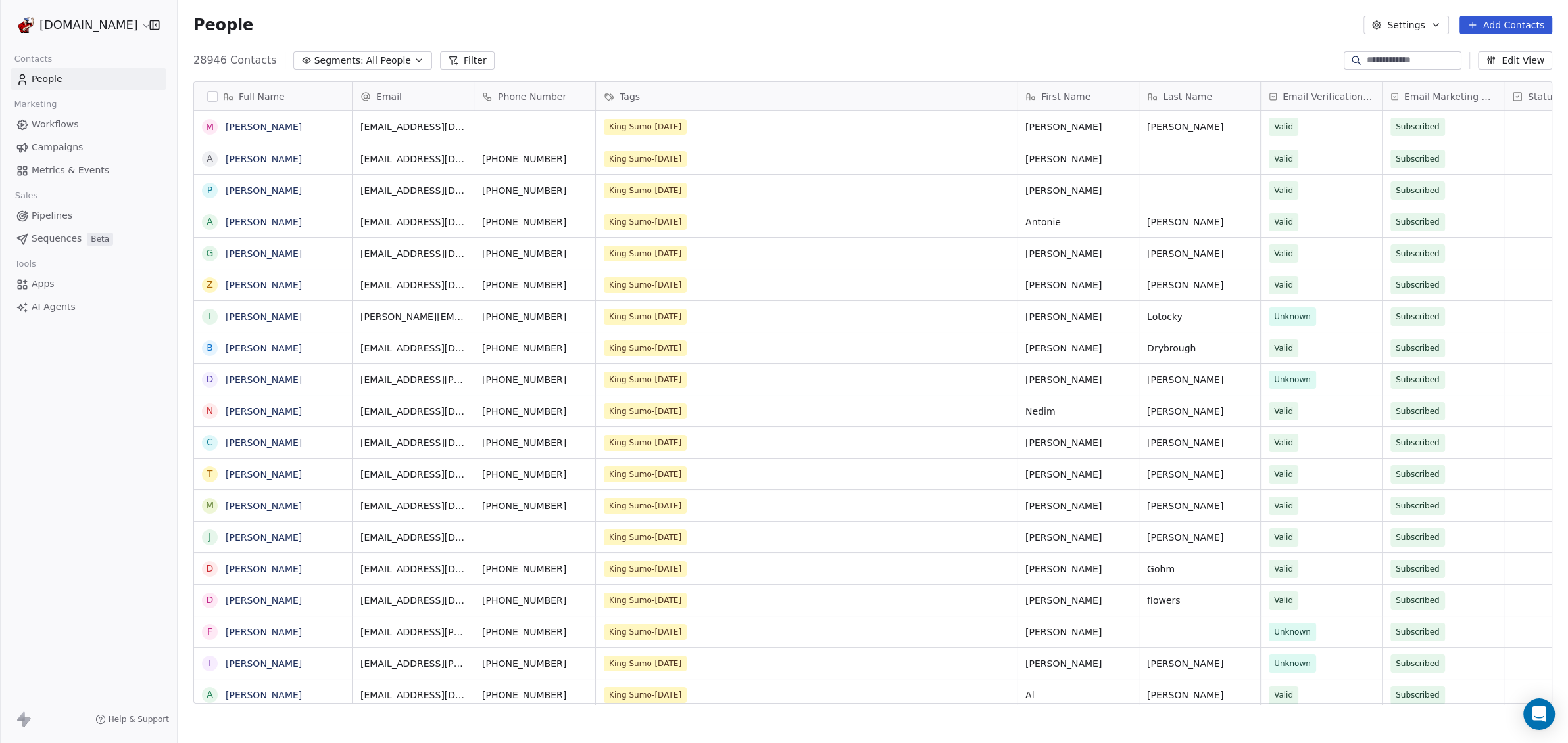
scroll to position [641, 1378]
click at [51, 149] on span "Campaigns" at bounding box center [57, 147] width 51 height 14
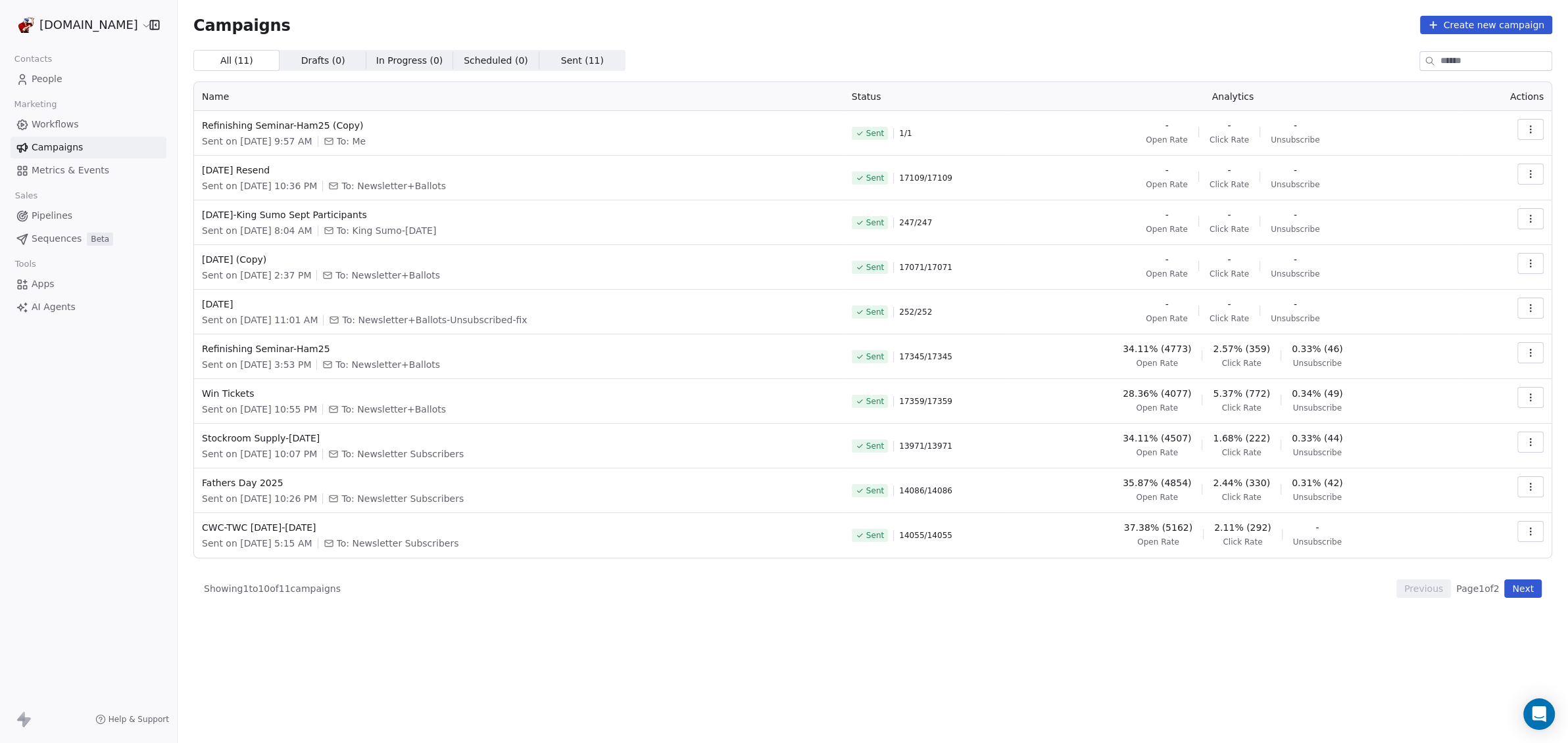
click at [1536, 134] on button "button" at bounding box center [1530, 129] width 26 height 21
click at [1478, 197] on span "Resend to Unopened" at bounding box center [1480, 201] width 110 height 16
click at [1535, 127] on icon "button" at bounding box center [1530, 129] width 10 height 10
click at [1462, 243] on span "Duplicate" at bounding box center [1450, 243] width 50 height 16
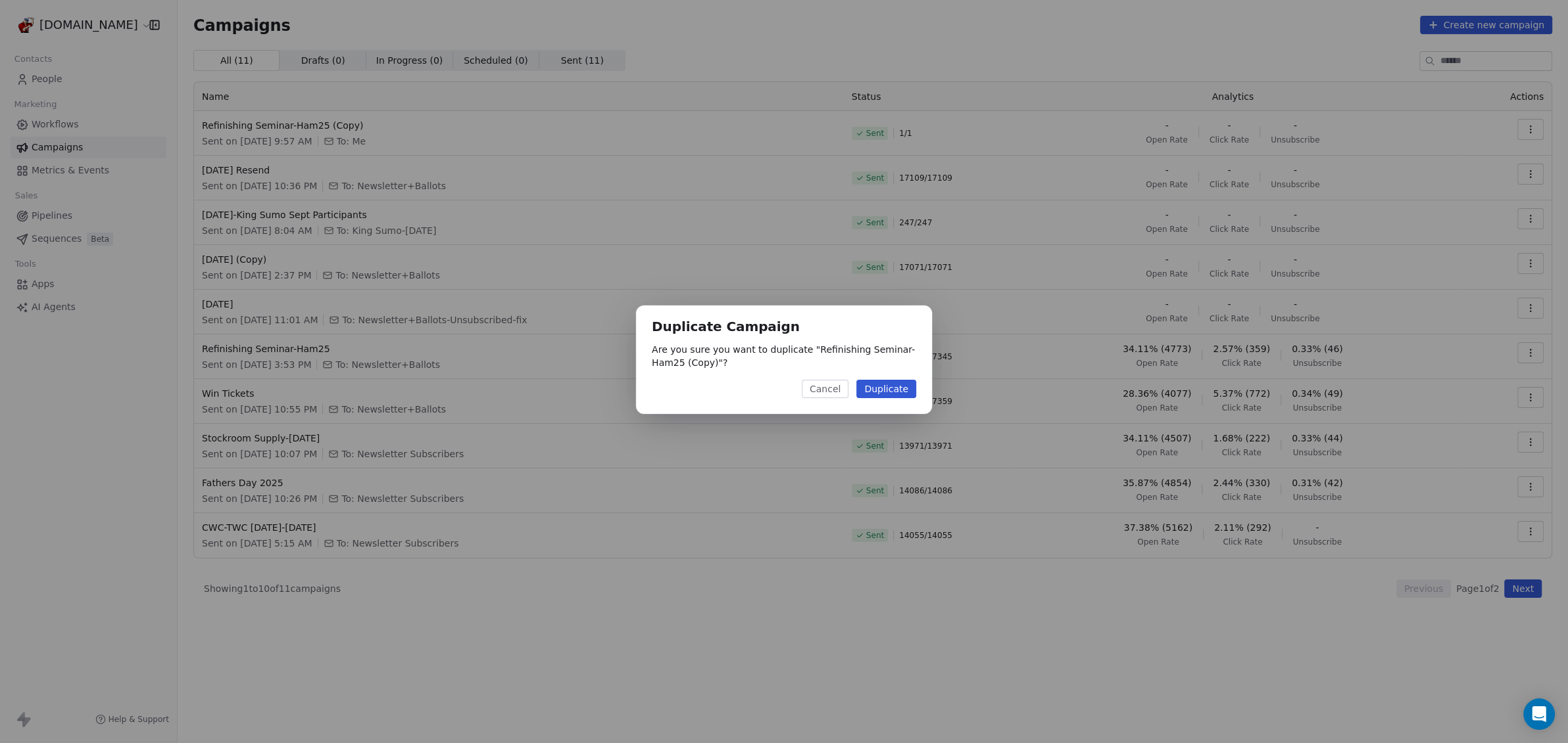
click at [888, 391] on button "Duplicate" at bounding box center [887, 389] width 60 height 19
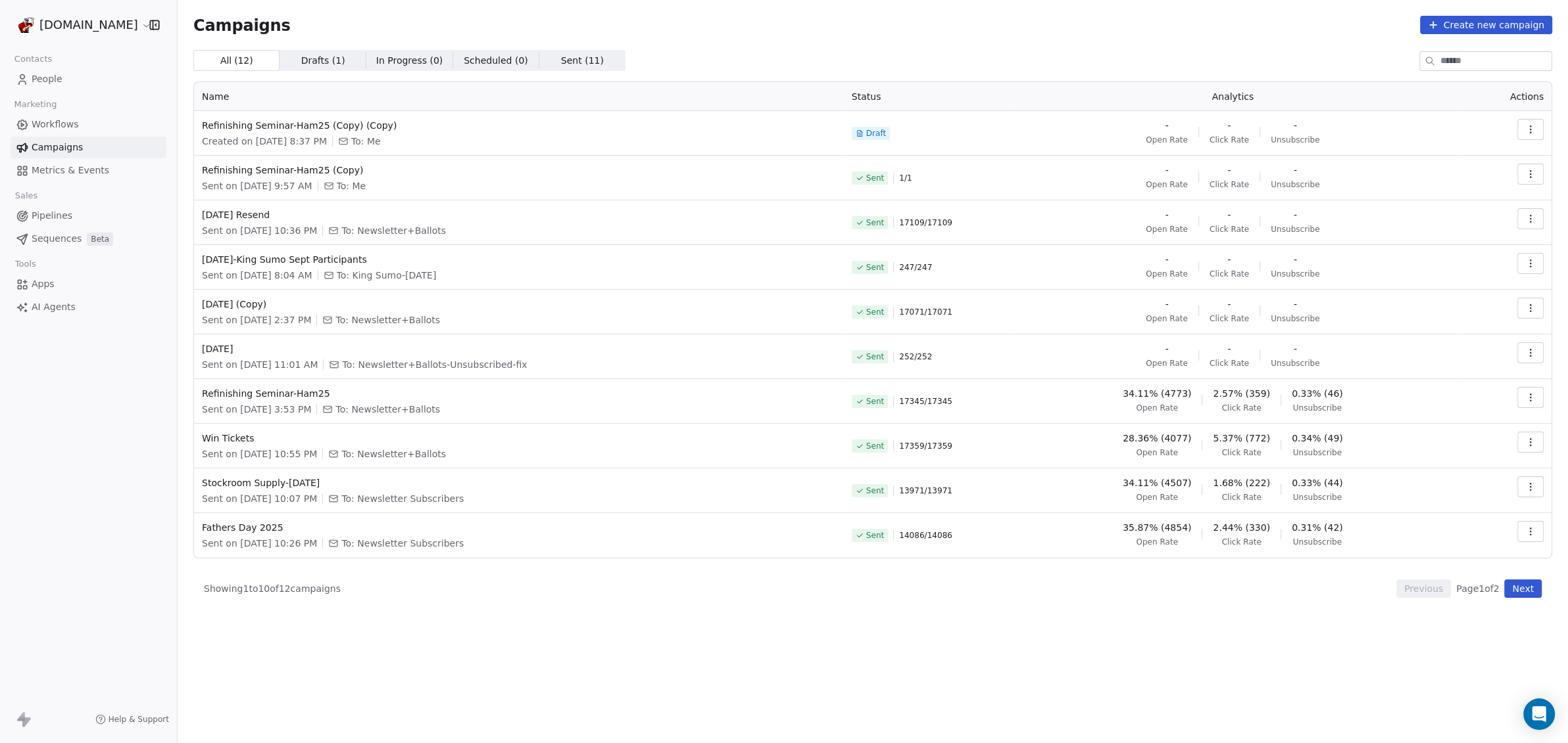
click at [1535, 128] on icon "button" at bounding box center [1530, 129] width 10 height 10
click at [1441, 160] on span "Edit" at bounding box center [1436, 159] width 21 height 16
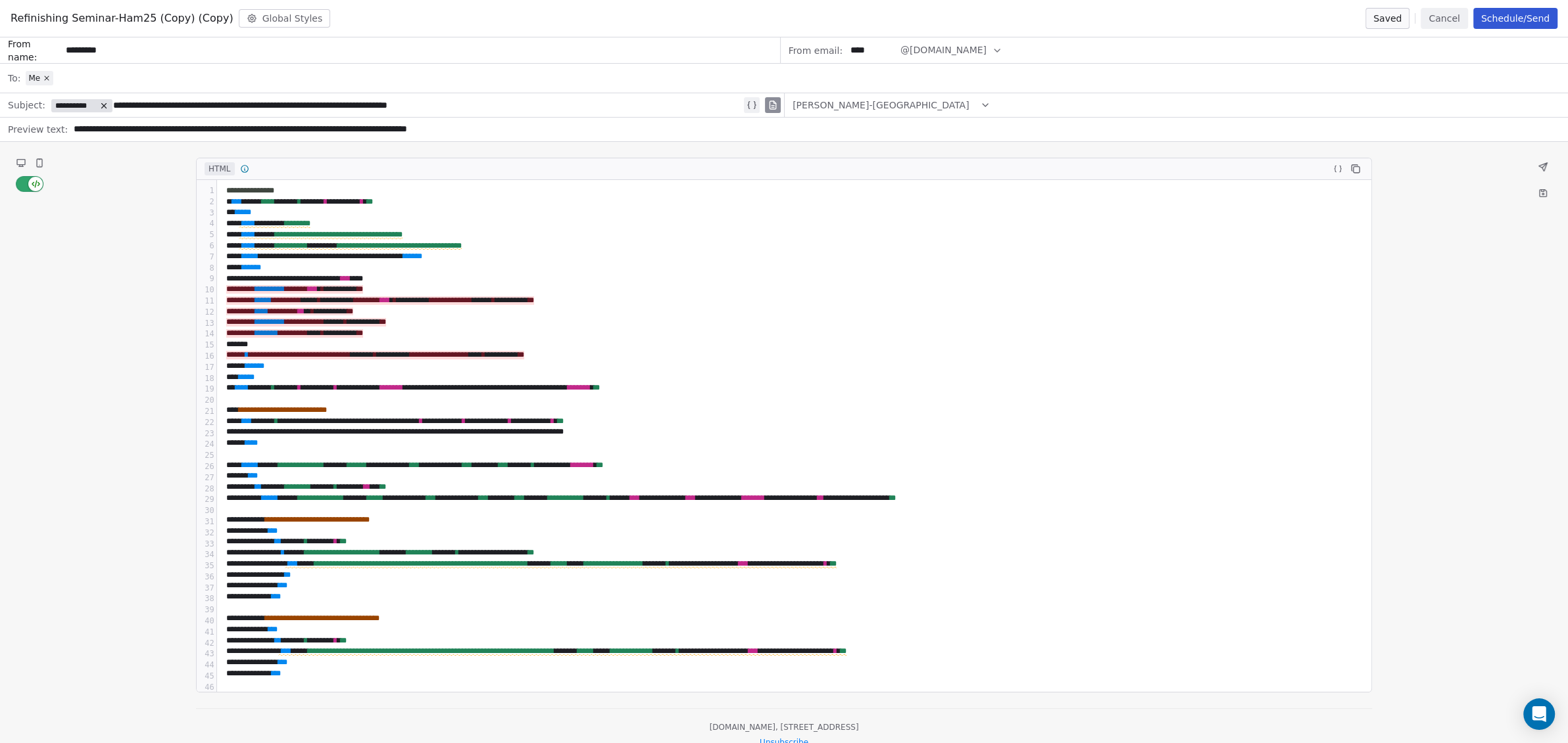
click at [1509, 23] on button "Schedule/Send" at bounding box center [1515, 18] width 84 height 21
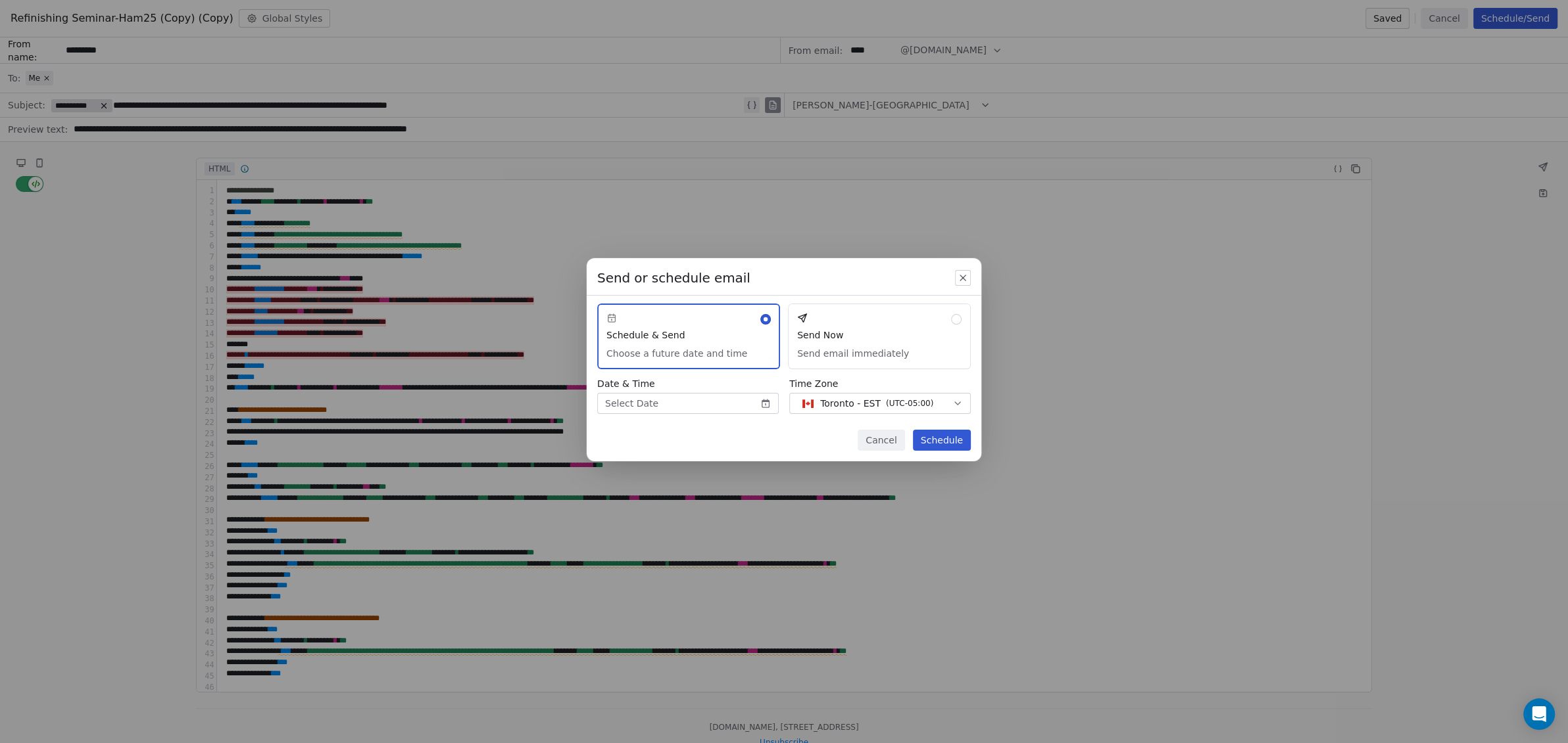
click at [886, 326] on button "Send Now Send email immediately" at bounding box center [879, 336] width 183 height 66
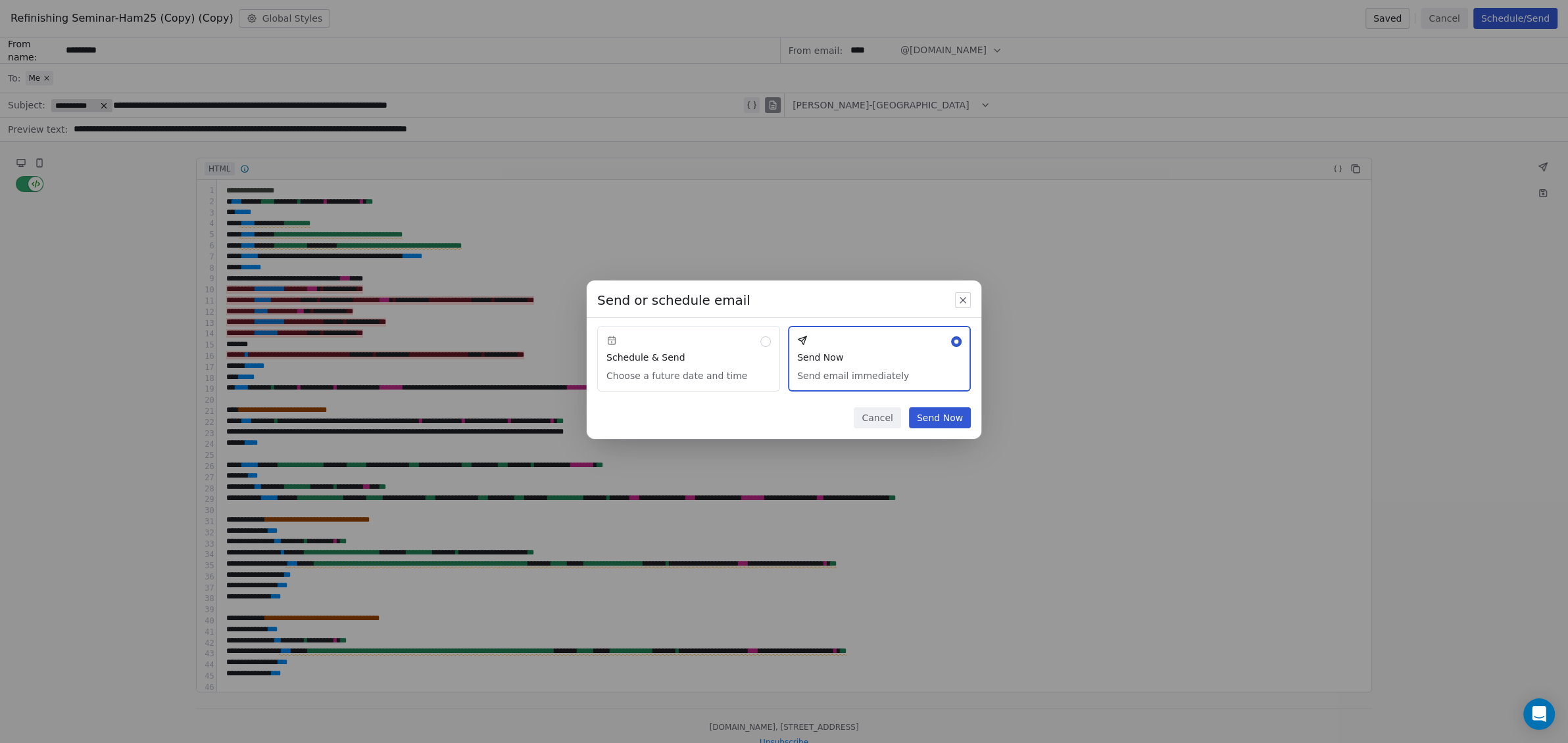
click at [935, 417] on button "Send Now" at bounding box center [940, 418] width 62 height 21
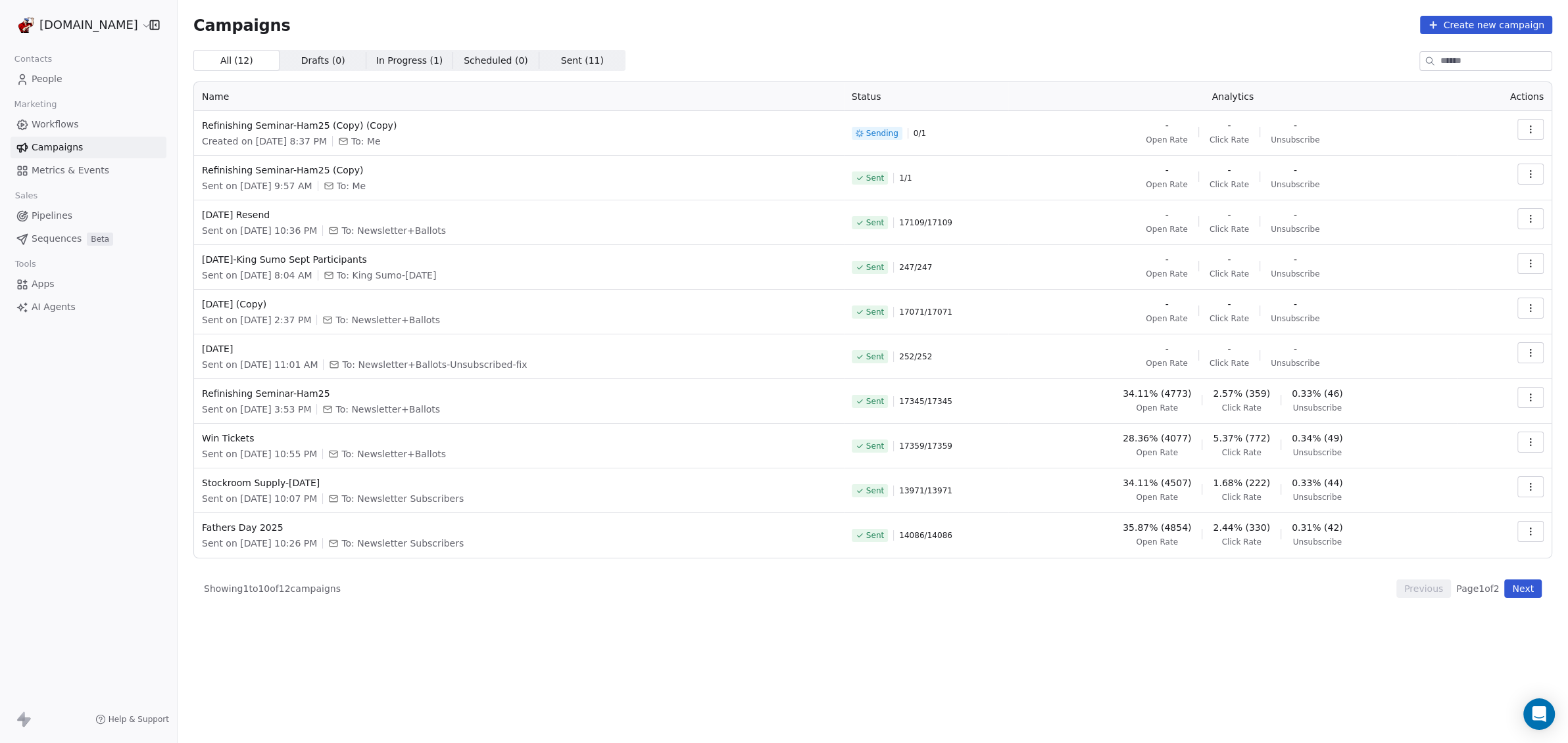
click at [1535, 217] on icon "button" at bounding box center [1530, 218] width 10 height 10
click at [985, 24] on html "[DOMAIN_NAME] Contacts People Marketing Workflows Campaigns Metrics & Events Sa…" at bounding box center [784, 371] width 1568 height 743
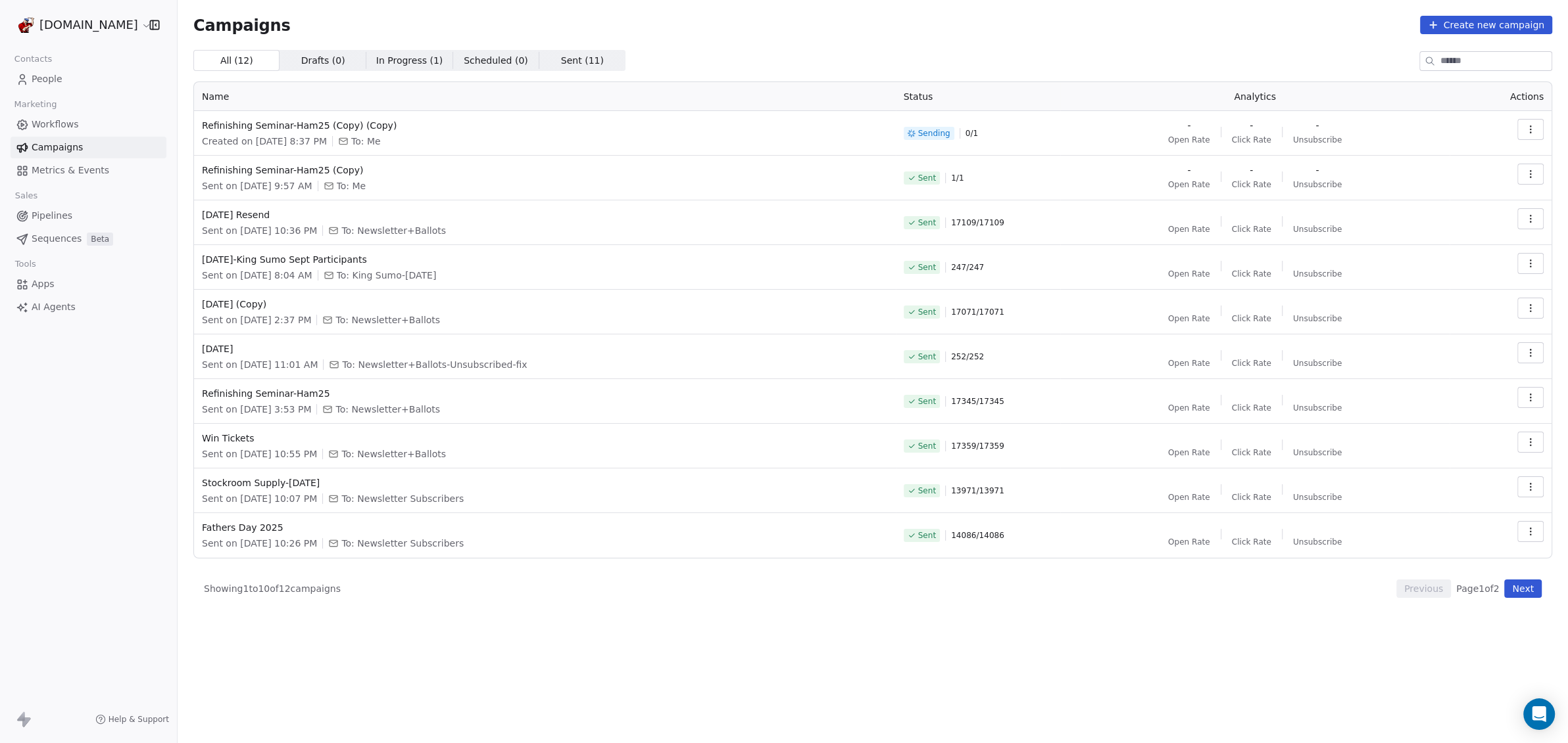
click at [1532, 127] on icon "button" at bounding box center [1530, 129] width 10 height 10
click at [1205, 44] on html "[DOMAIN_NAME] Contacts People Marketing Workflows Campaigns Metrics & Events Sa…" at bounding box center [784, 371] width 1568 height 743
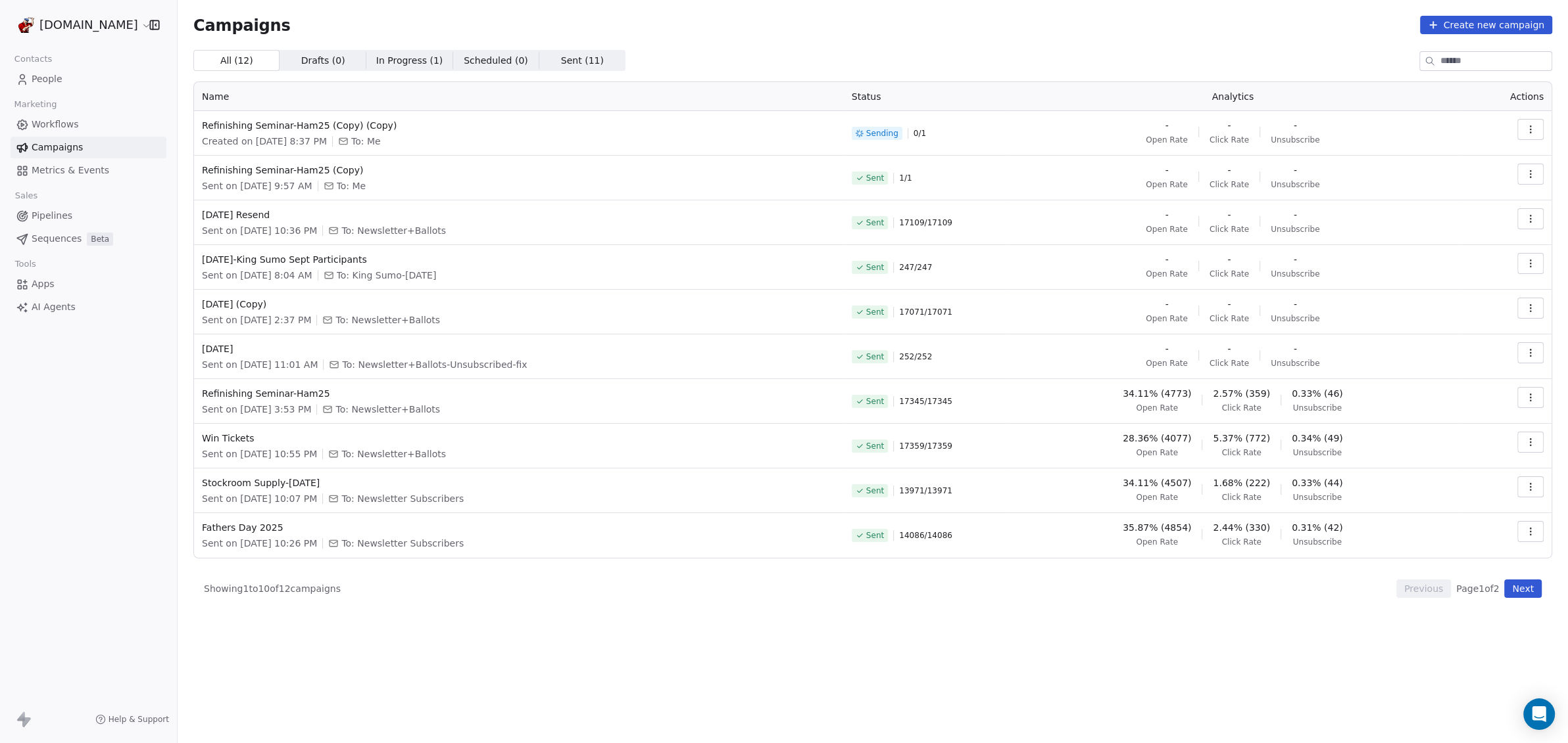
click at [1534, 217] on icon "button" at bounding box center [1530, 218] width 10 height 10
click at [1505, 288] on span "Resend to Unopened" at bounding box center [1480, 290] width 110 height 16
click at [1528, 218] on icon "button" at bounding box center [1530, 218] width 10 height 10
click at [1448, 334] on span "Duplicate" at bounding box center [1450, 332] width 50 height 16
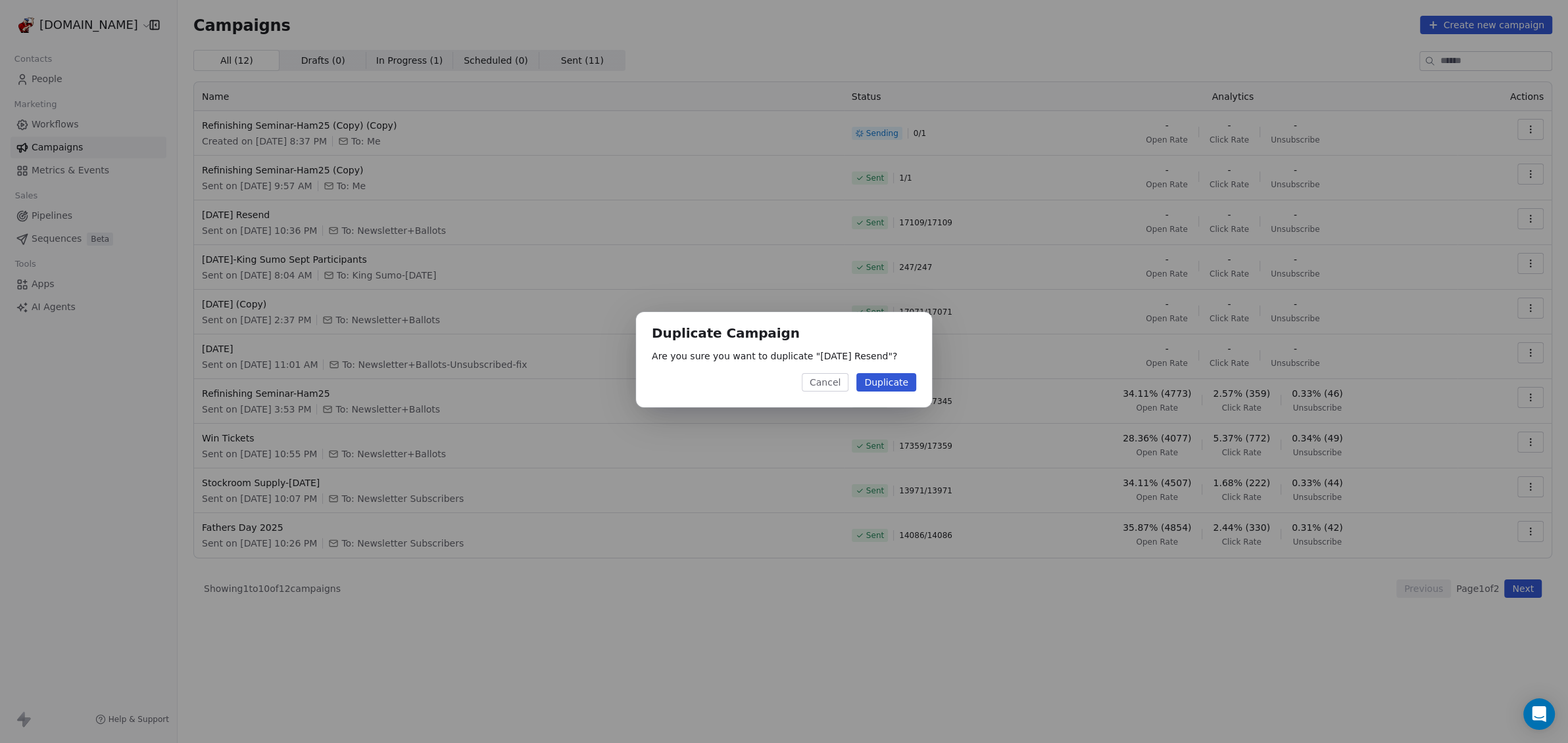
click at [892, 387] on button "Duplicate" at bounding box center [887, 382] width 60 height 19
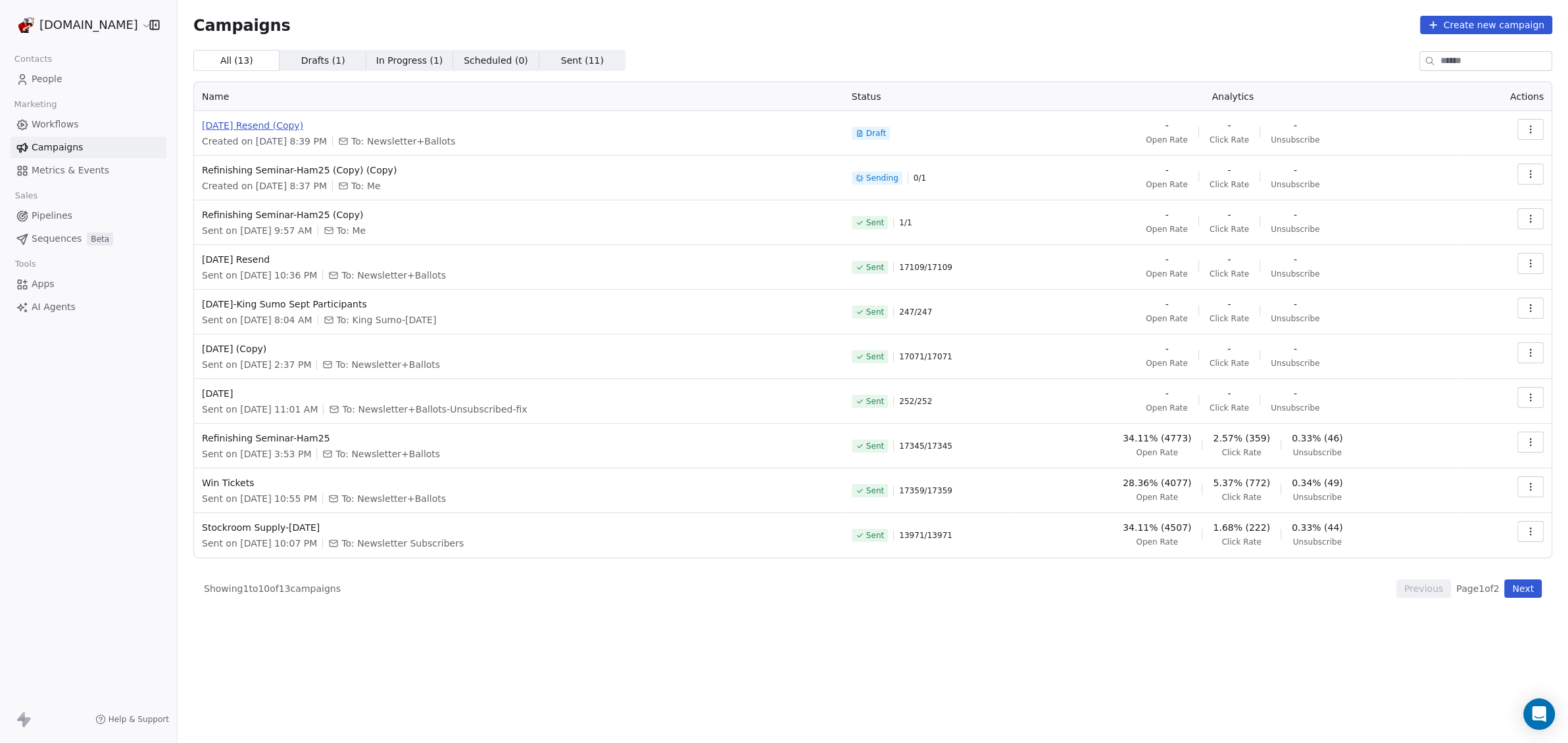
click at [253, 124] on span "[DATE] Resend (Copy)" at bounding box center [518, 125] width 634 height 13
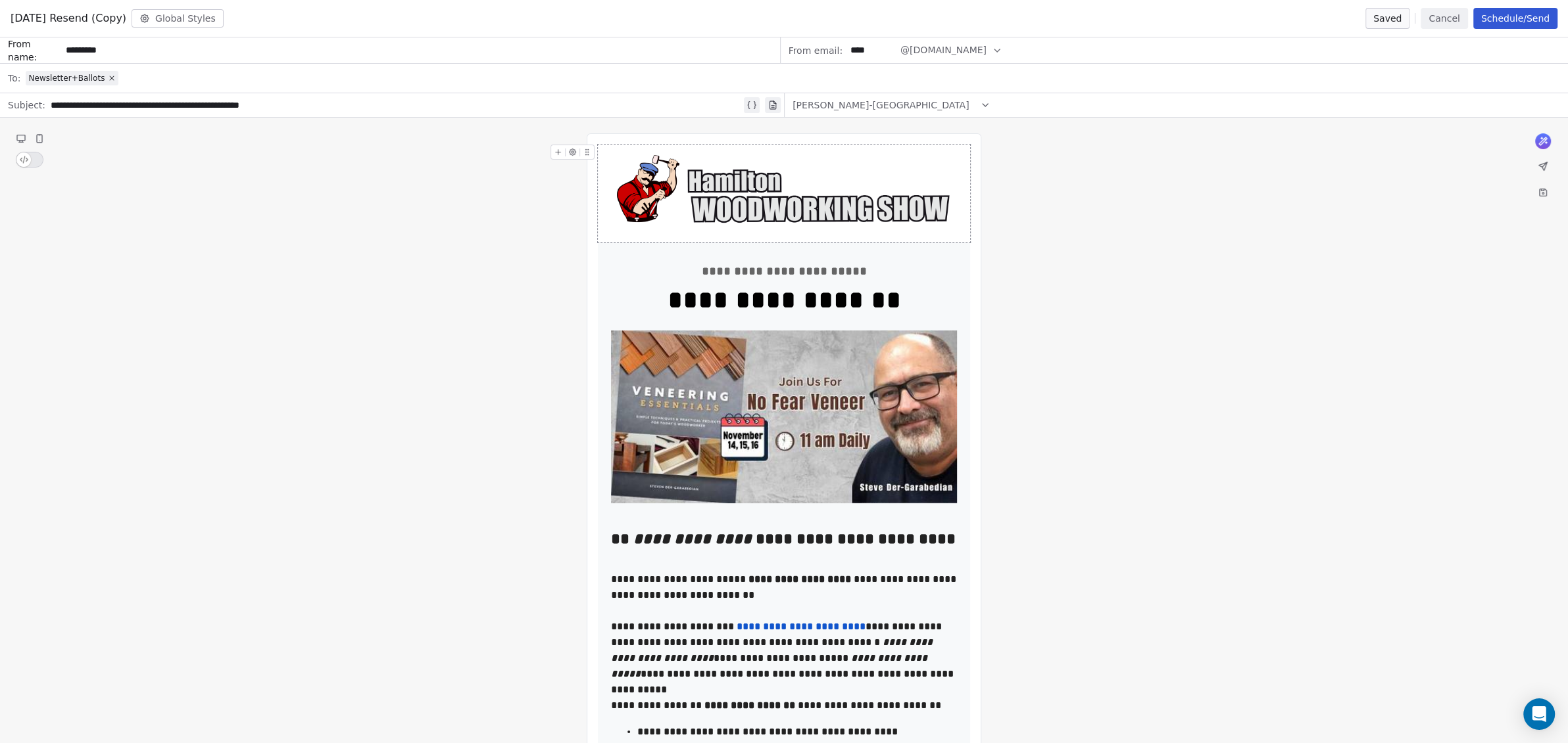
click at [126, 25] on span "[DATE] Resend (Copy)" at bounding box center [68, 18] width 116 height 16
drag, startPoint x: 125, startPoint y: 16, endPoint x: 141, endPoint y: 17, distance: 16.0
click at [125, 15] on span "[DATE] Resend (Copy)" at bounding box center [68, 18] width 116 height 16
click at [223, 22] on button "Global Styles" at bounding box center [178, 19] width 92 height 19
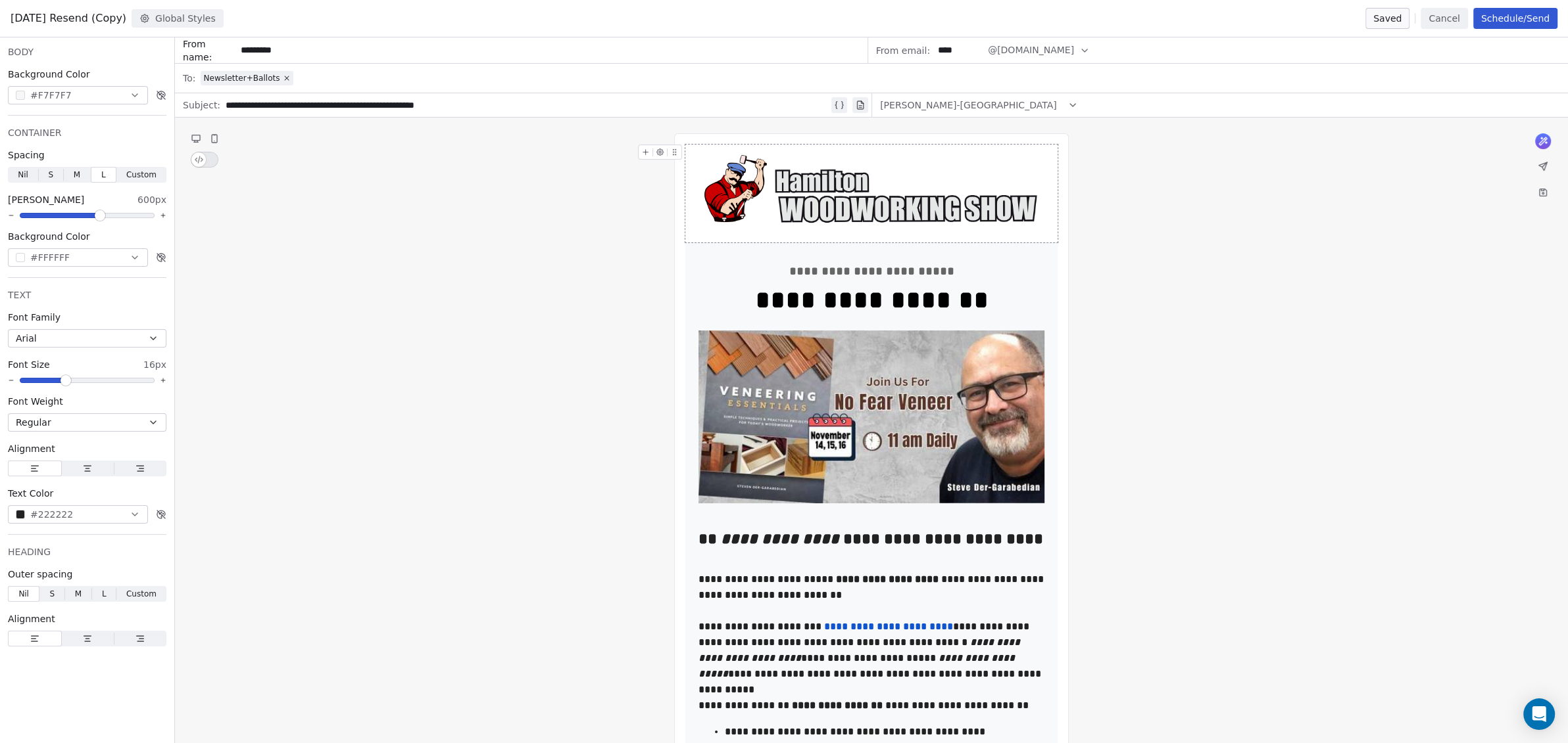
click at [1500, 23] on button "Schedule/Send" at bounding box center [1515, 18] width 84 height 21
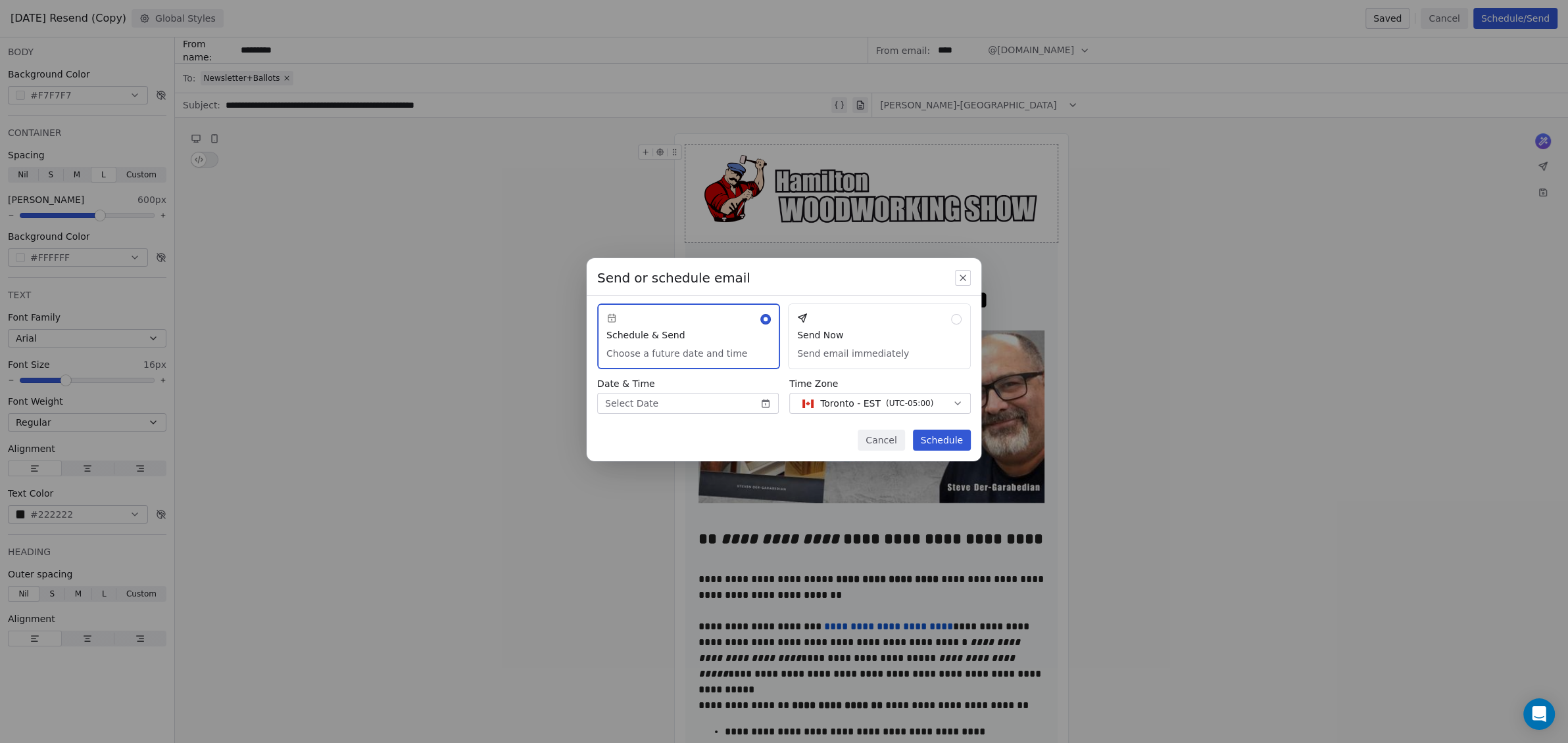
click at [874, 327] on button "Send Now Send email immediately" at bounding box center [879, 336] width 183 height 66
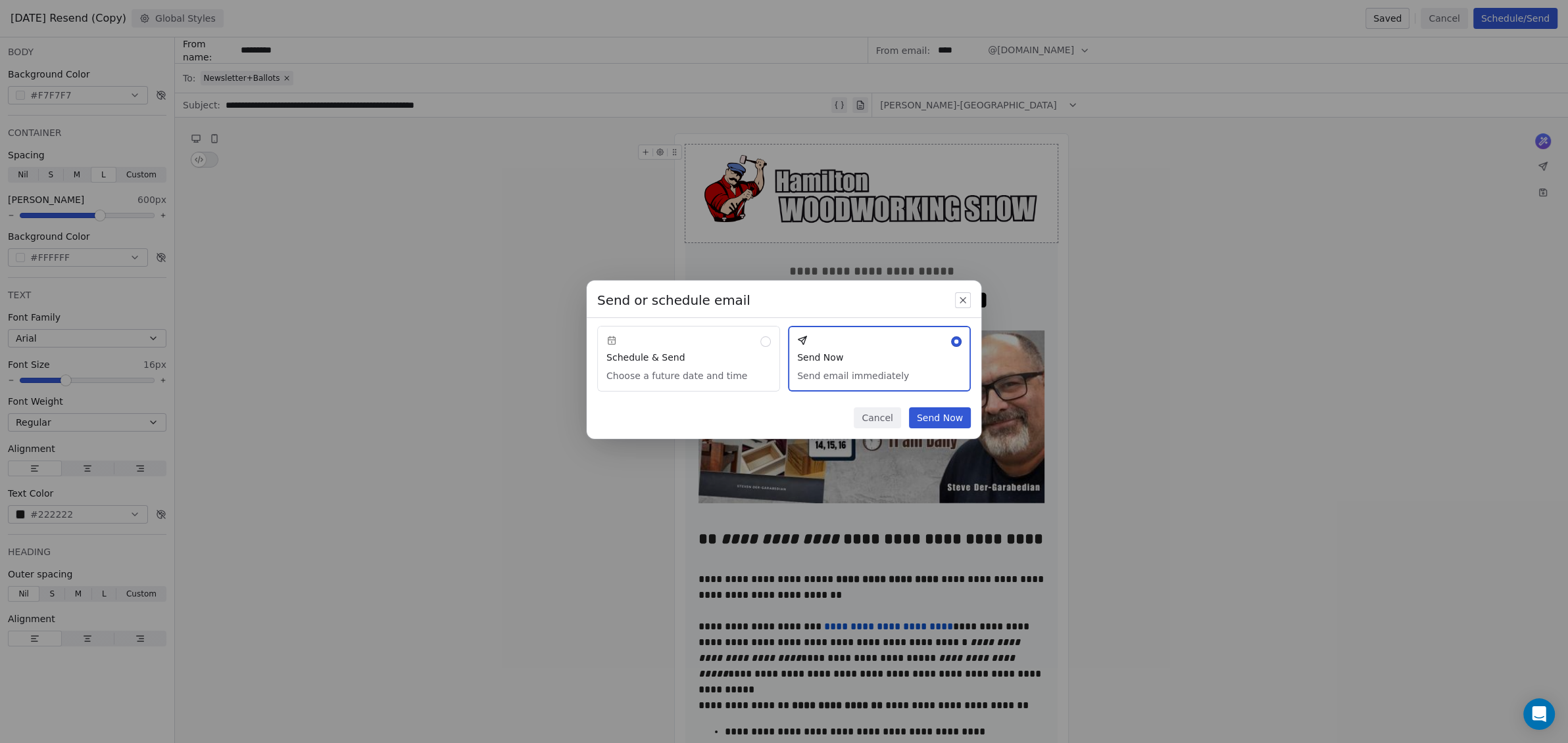
click at [951, 420] on button "Send Now" at bounding box center [940, 418] width 62 height 21
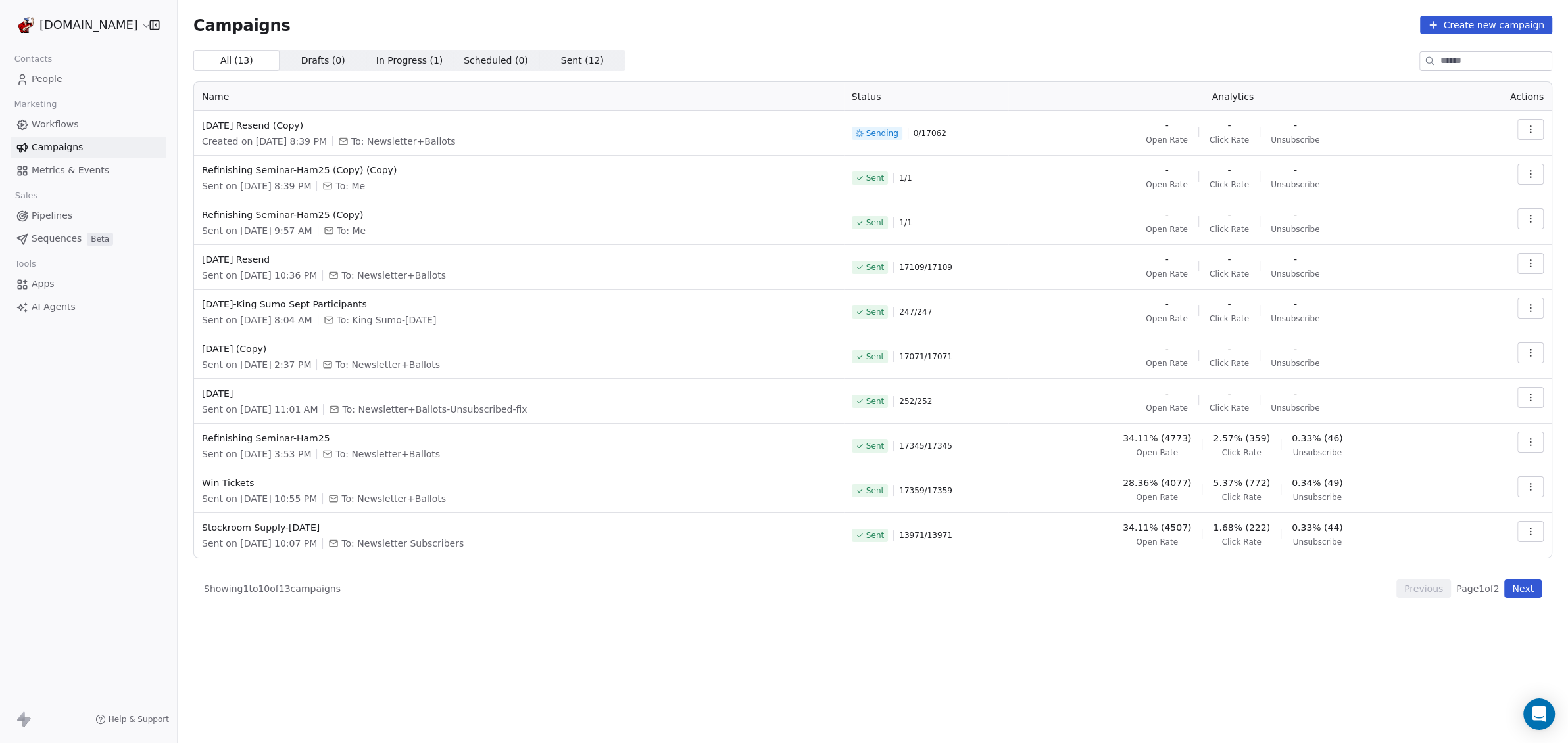
click at [1530, 173] on icon "button" at bounding box center [1530, 173] width 1 height 1
click at [1485, 228] on span "View Analytics" at bounding box center [1463, 224] width 76 height 16
click at [890, 183] on html "WoodShows.com Contacts People Marketing Workflows Campaigns Metrics & Events Sa…" at bounding box center [784, 371] width 1568 height 743
click at [1530, 132] on icon "button" at bounding box center [1530, 132] width 1 height 1
click at [1476, 184] on span "View Analytics" at bounding box center [1463, 180] width 76 height 16
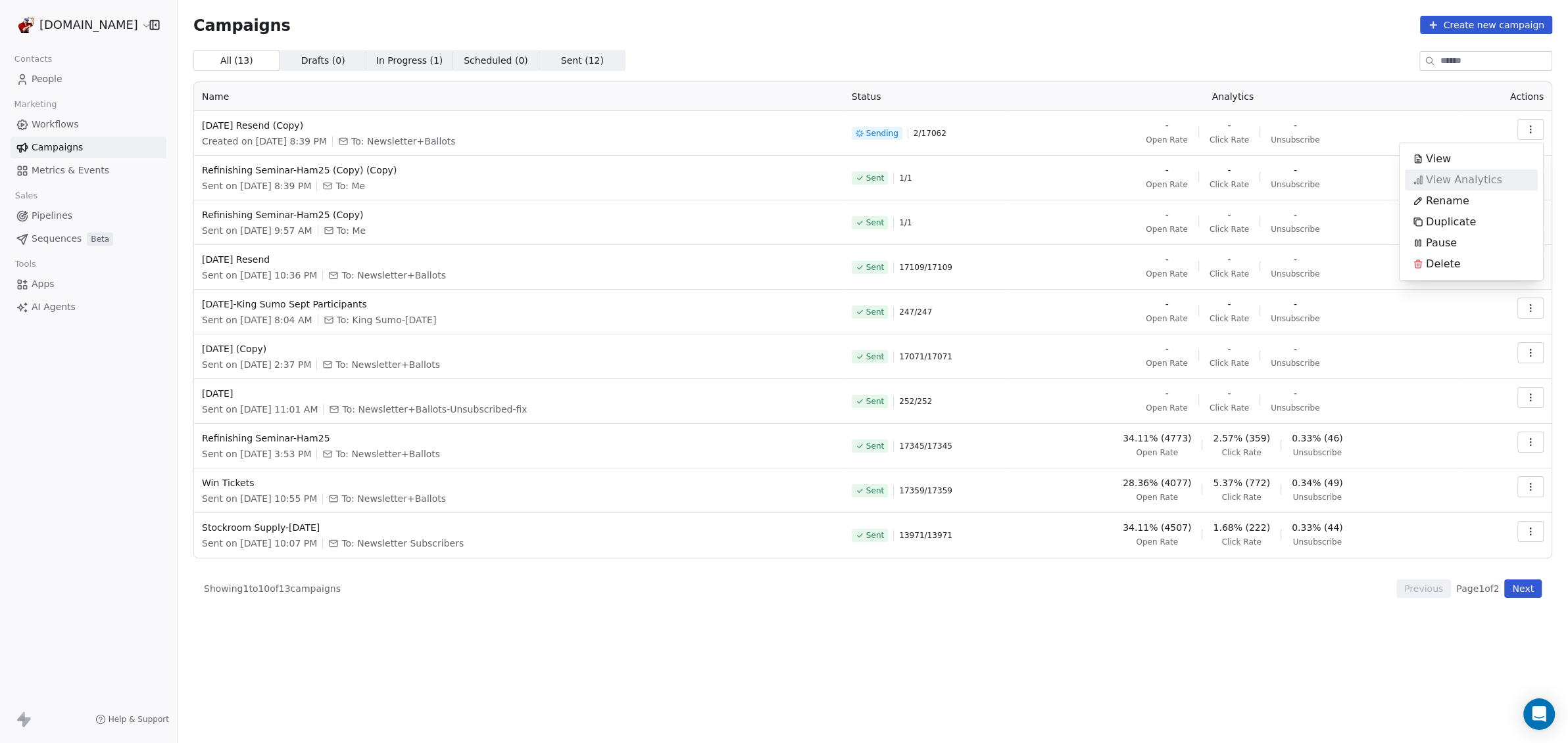
click at [1474, 187] on div "View Analytics" at bounding box center [1458, 180] width 106 height 21
click at [890, 132] on html "WoodShows.com Contacts People Marketing Workflows Campaigns Metrics & Events Sa…" at bounding box center [784, 371] width 1568 height 743
click at [257, 126] on span "[DATE] Resend (Copy)" at bounding box center [518, 125] width 634 height 13
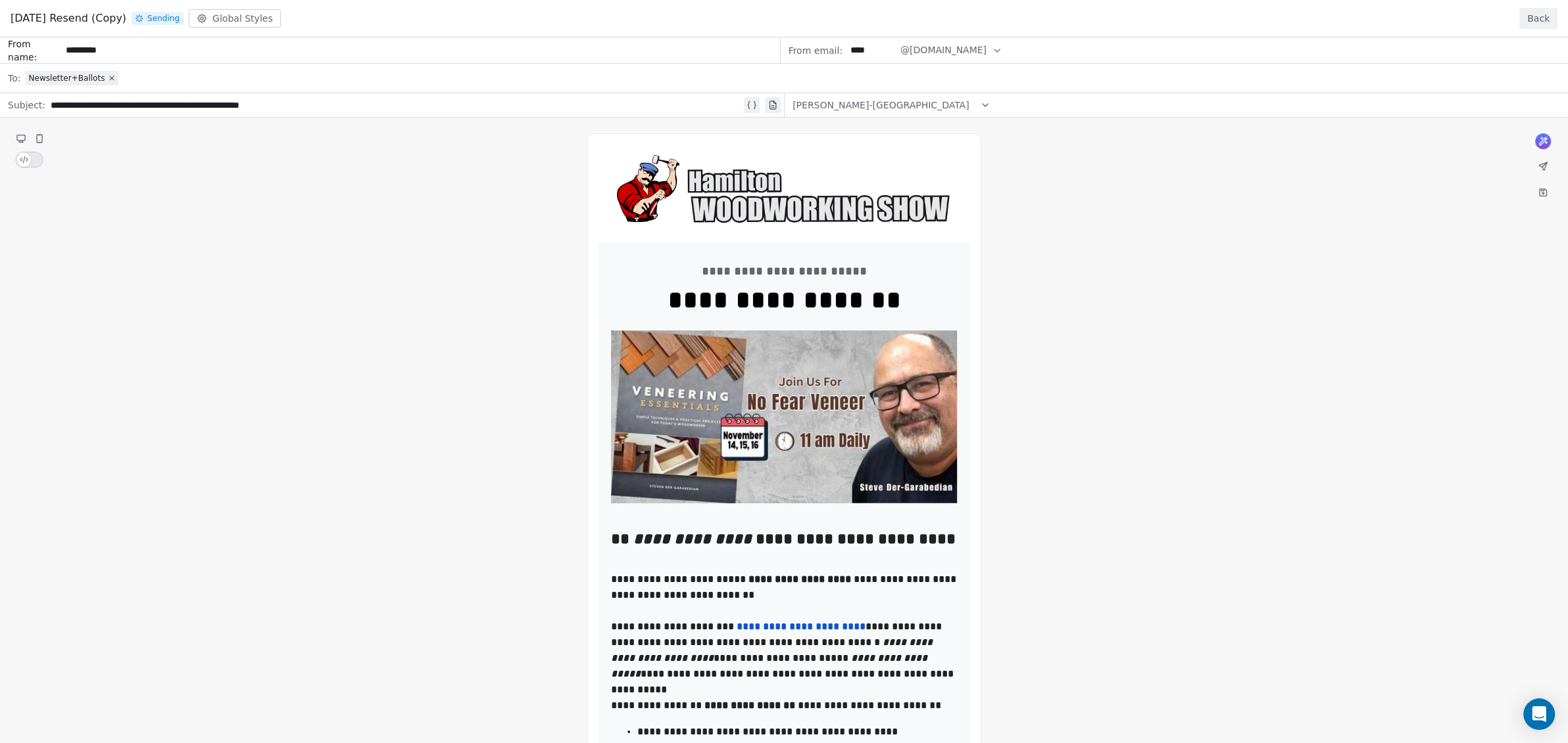
click at [1550, 17] on button "Back" at bounding box center [1538, 18] width 38 height 21
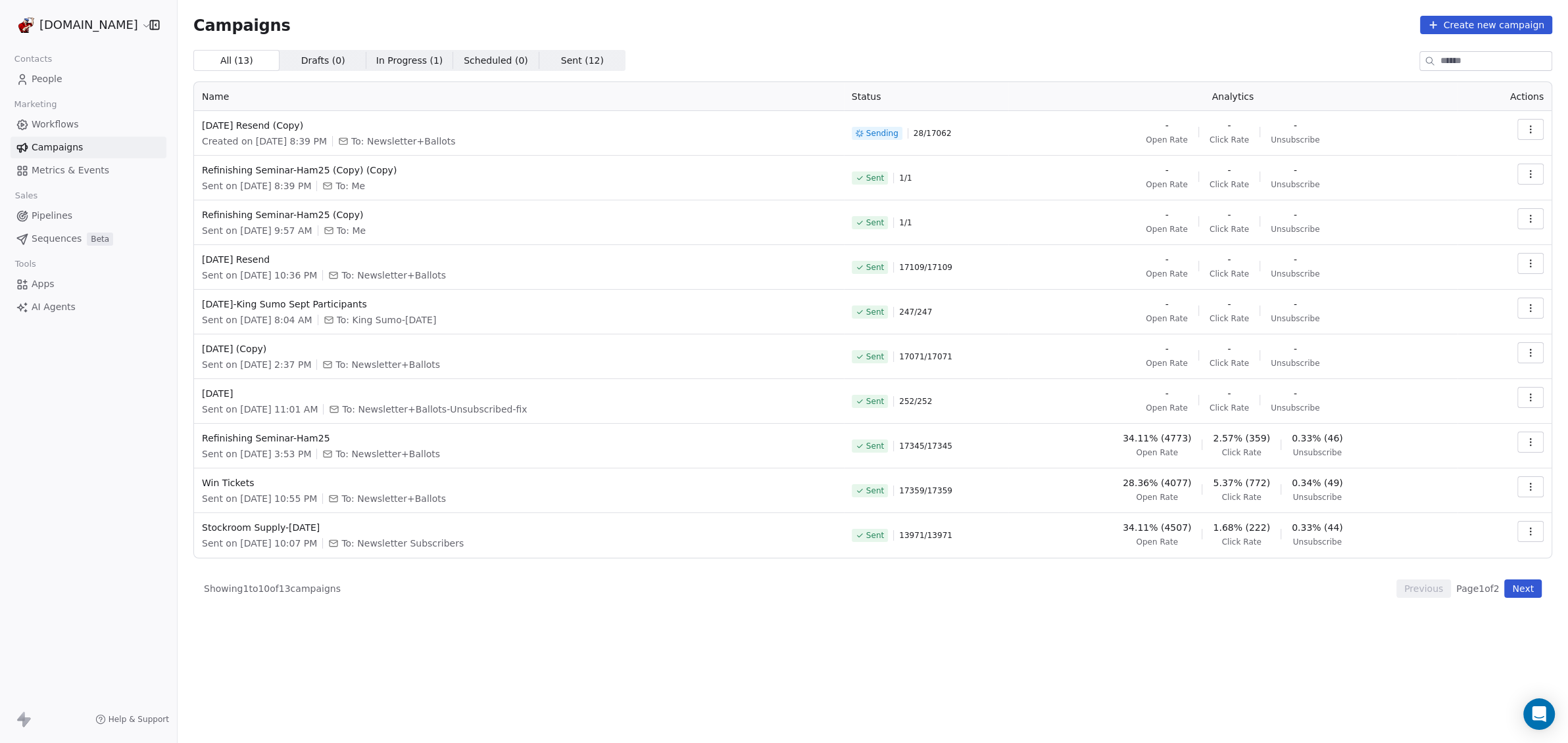
click at [1533, 168] on button "button" at bounding box center [1530, 174] width 26 height 21
click at [1480, 227] on span "View Analytics" at bounding box center [1463, 224] width 76 height 16
click at [1529, 124] on html "WoodShows.com Contacts People Marketing Workflows Campaigns Metrics & Events Sa…" at bounding box center [784, 371] width 1568 height 743
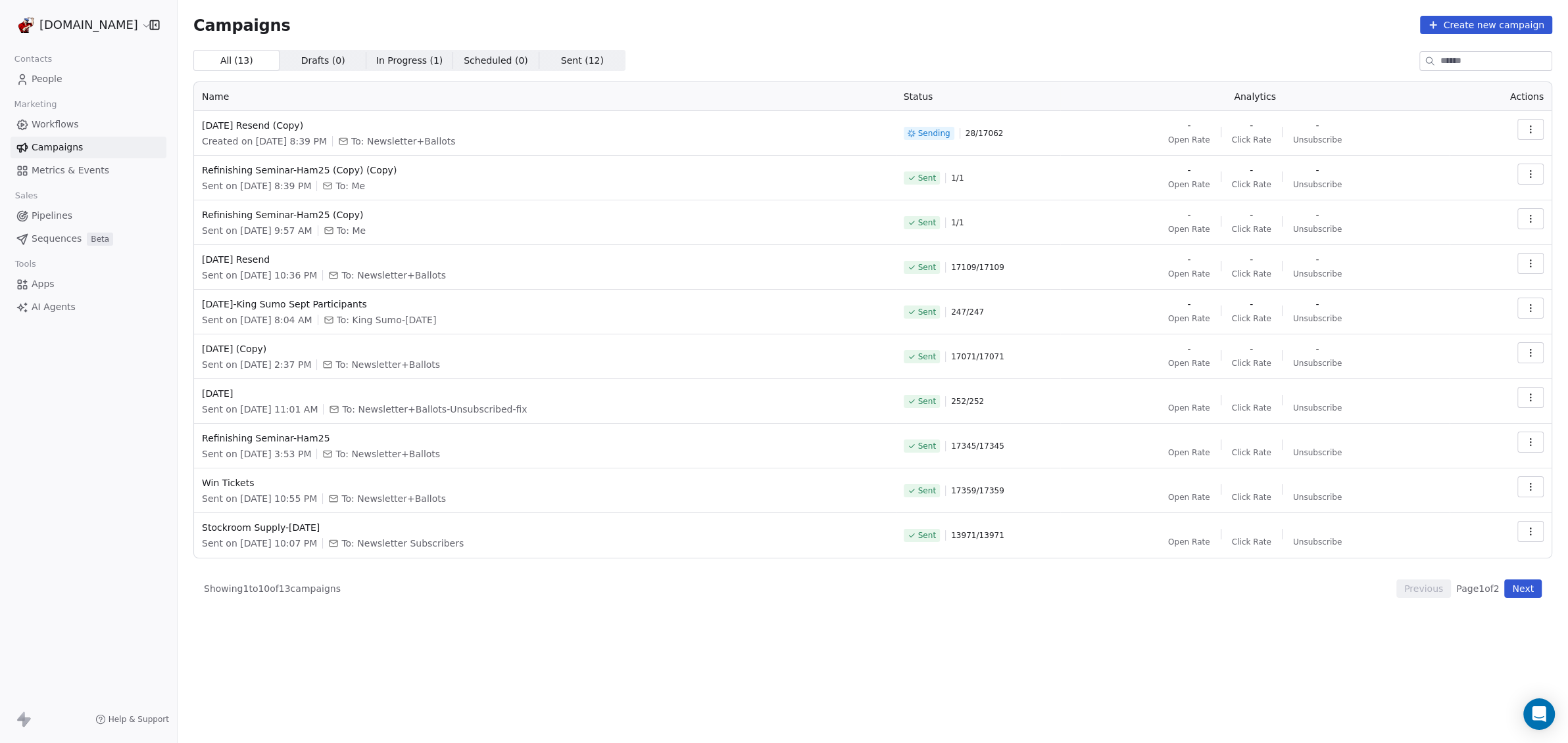
click at [376, 61] on span "In Progress ( 1 )" at bounding box center [409, 60] width 67 height 14
click at [1532, 133] on icon "button" at bounding box center [1530, 129] width 10 height 10
click at [1495, 177] on span "View Analytics" at bounding box center [1463, 180] width 76 height 16
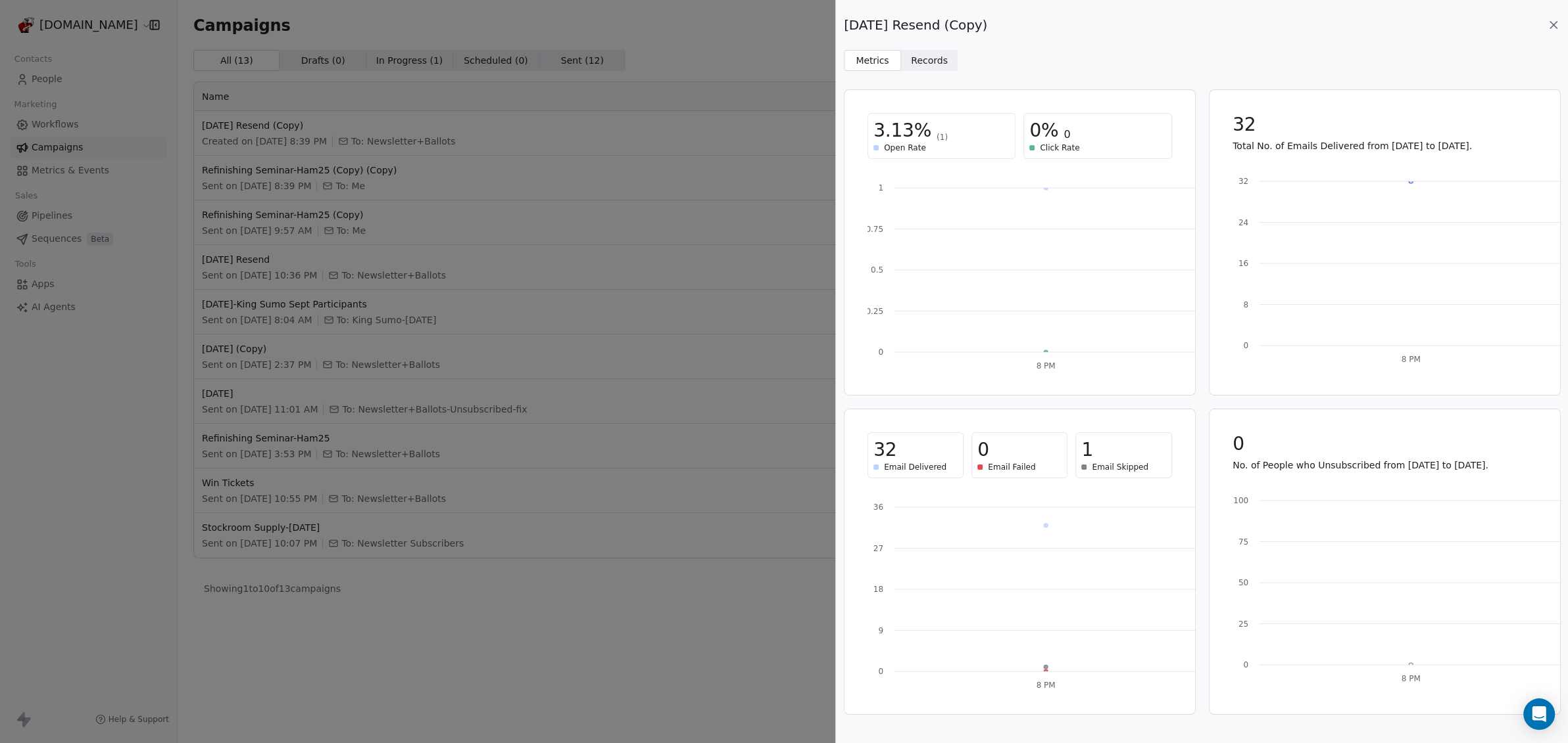
click at [911, 65] on span "Records" at bounding box center [929, 60] width 37 height 14
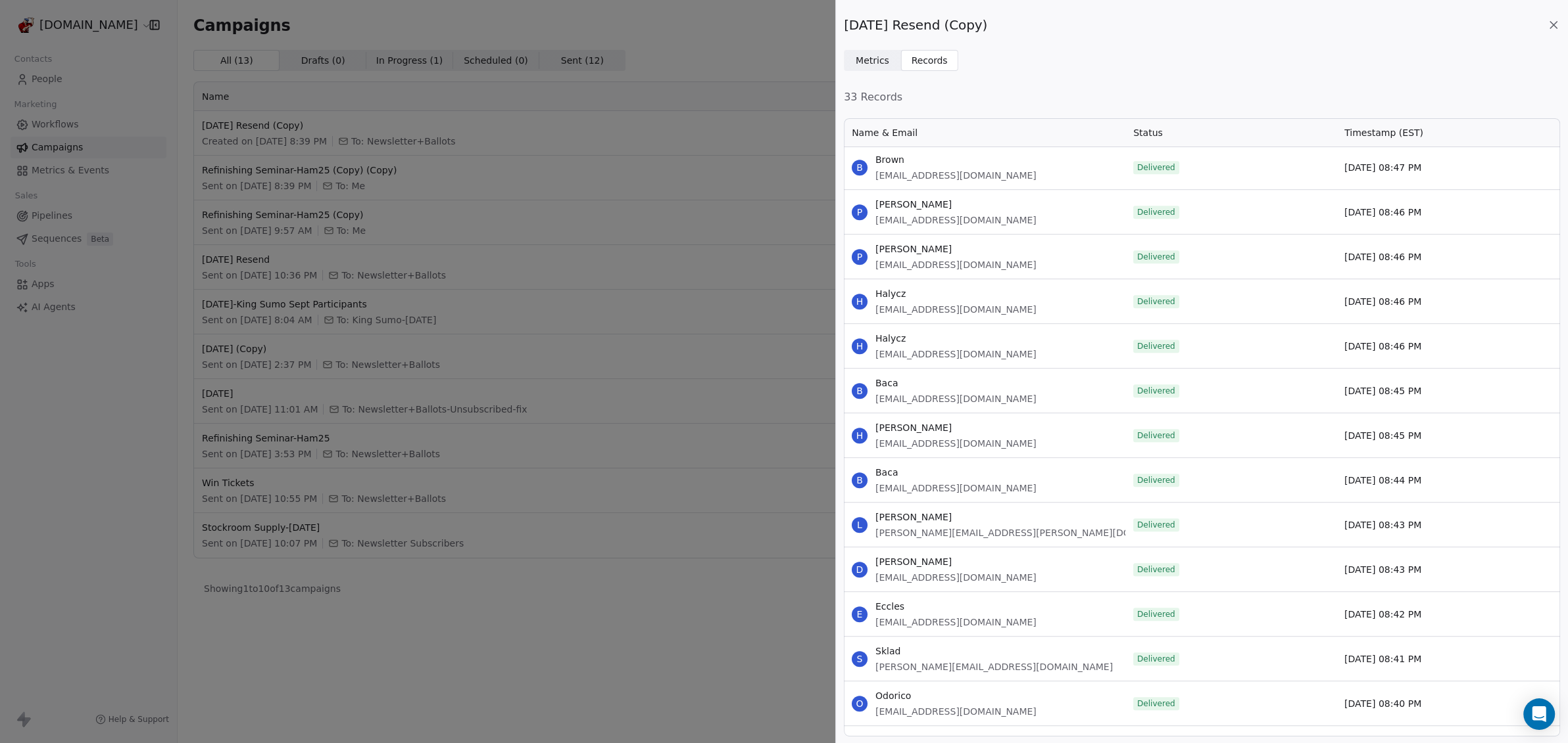
scroll to position [1018, 0]
